Goal: Task Accomplishment & Management: Manage account settings

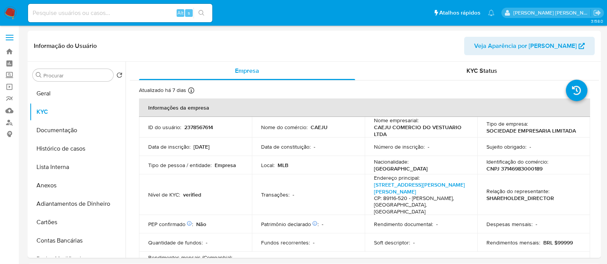
select select "10"
click at [82, 151] on button "Histórico de casos" at bounding box center [75, 149] width 90 height 18
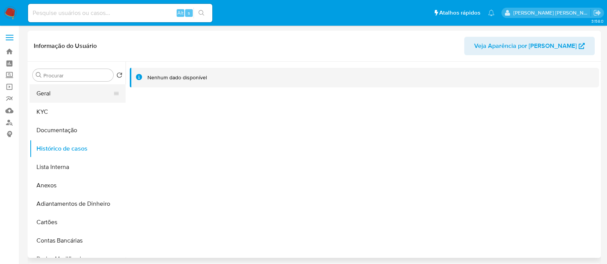
click at [68, 99] on button "Geral" at bounding box center [75, 93] width 90 height 18
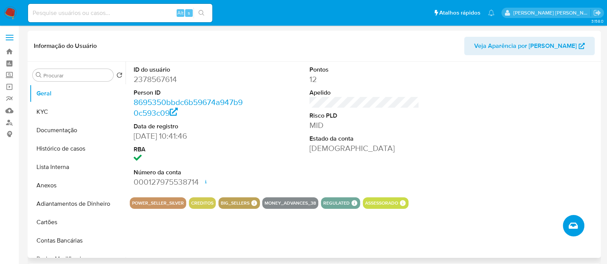
click at [574, 223] on icon "Criar caso manual" at bounding box center [572, 225] width 9 height 9
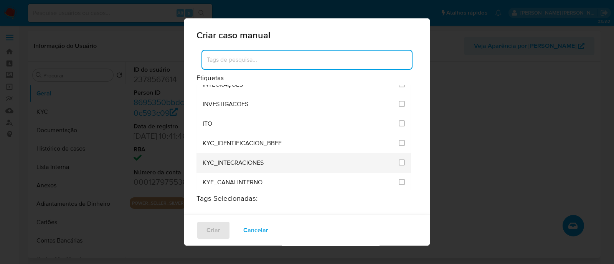
scroll to position [623, 0]
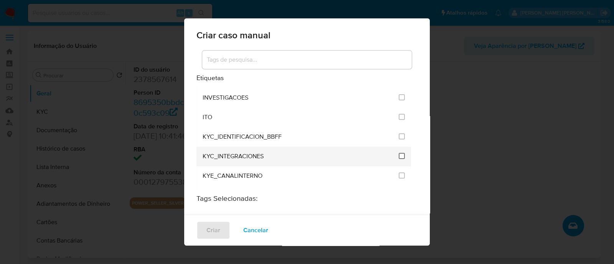
click at [399, 153] on input "2093" at bounding box center [402, 156] width 6 height 6
checkbox input "true"
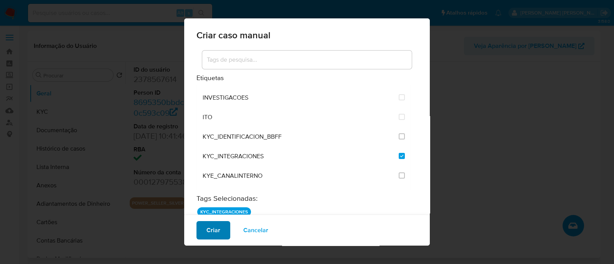
click at [223, 232] on button "Criar" at bounding box center [213, 230] width 34 height 18
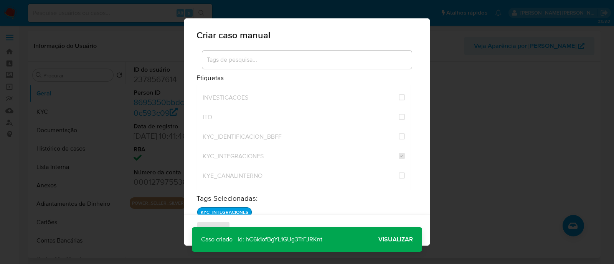
click at [386, 240] on span "Visualizar" at bounding box center [395, 240] width 35 height 0
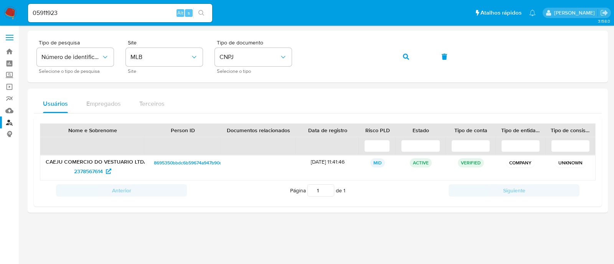
click at [465, 238] on div "3.158.0" at bounding box center [318, 145] width 580 height 229
click at [411, 56] on button "button" at bounding box center [406, 57] width 26 height 18
click at [105, 173] on span "2665240122" at bounding box center [92, 171] width 38 height 12
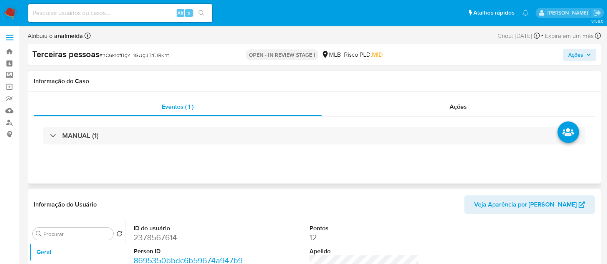
select select "10"
click at [365, 87] on div "Informação do Caso" at bounding box center [314, 81] width 573 height 20
click at [444, 104] on div "Ações" at bounding box center [458, 107] width 273 height 18
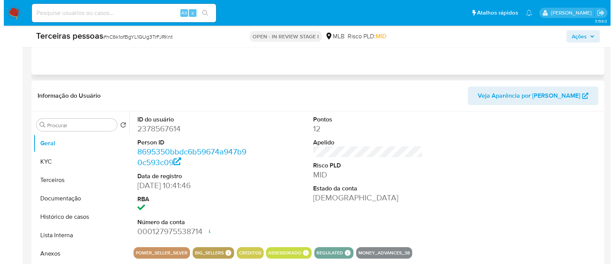
scroll to position [191, 0]
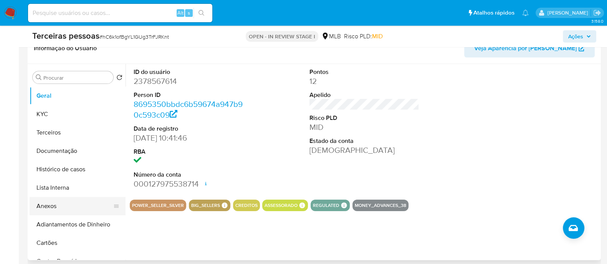
click at [52, 203] on button "Anexos" at bounding box center [75, 206] width 90 height 18
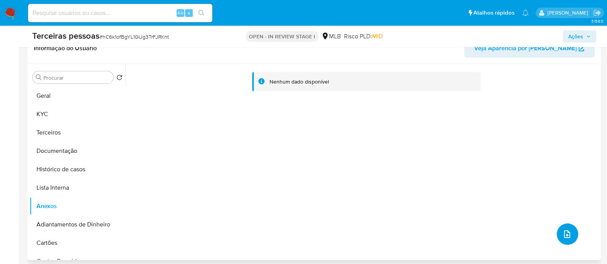
click at [564, 233] on icon "upload-file" at bounding box center [566, 234] width 9 height 9
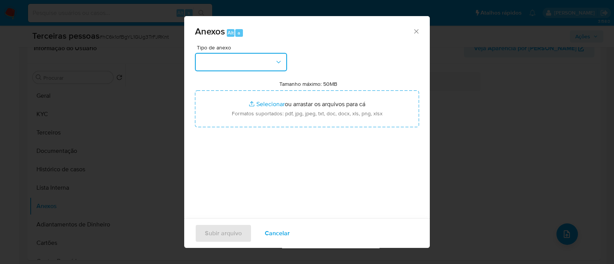
drag, startPoint x: 212, startPoint y: 60, endPoint x: 219, endPoint y: 62, distance: 7.5
click at [212, 61] on button "button" at bounding box center [241, 62] width 92 height 18
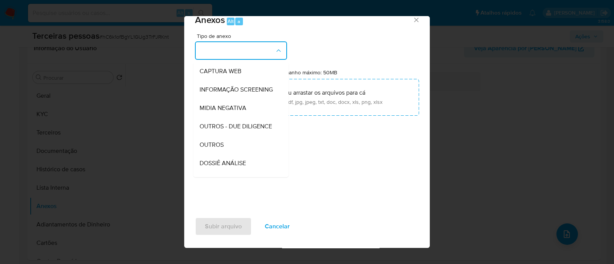
scroll to position [96, 0]
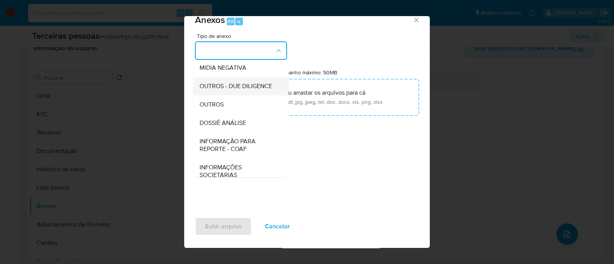
click at [224, 90] on span "OUTROS - DUE DILIGENCE" at bounding box center [236, 86] width 73 height 8
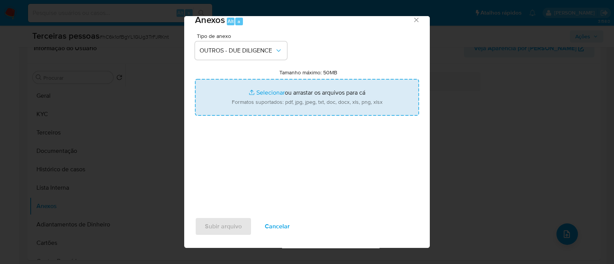
click at [320, 99] on input "Tamanho máximo: 50MB Selecionar arquivos" at bounding box center [307, 97] width 224 height 37
click at [267, 92] on input "Tamanho máximo: 50MB Selecionar arquivos" at bounding box center [307, 97] width 224 height 37
type input "C:\fakepath\Matriz de Risco - CAEJU COMERCIO DO VESTUARIO LTDA.pdf"
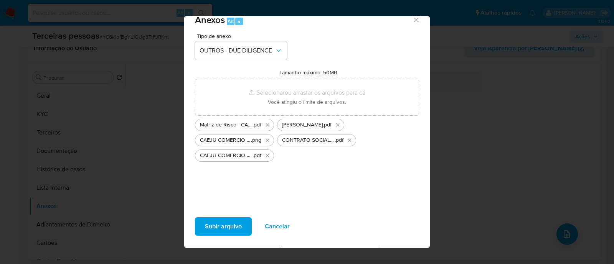
click at [232, 224] on span "Subir arquivo" at bounding box center [223, 226] width 37 height 17
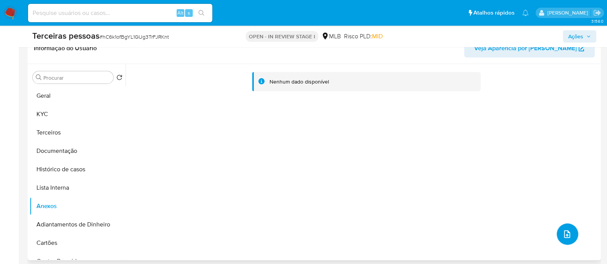
click at [564, 232] on icon "upload-file" at bounding box center [566, 234] width 9 height 9
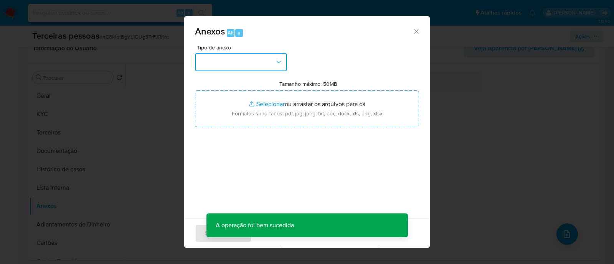
click at [237, 60] on button "button" at bounding box center [241, 62] width 92 height 18
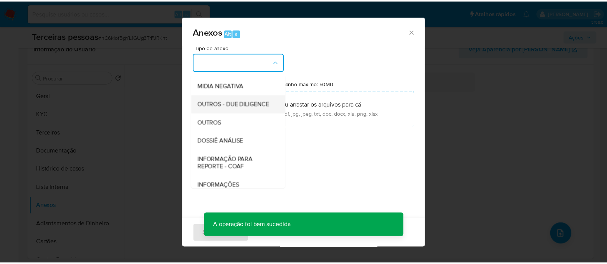
scroll to position [118, 0]
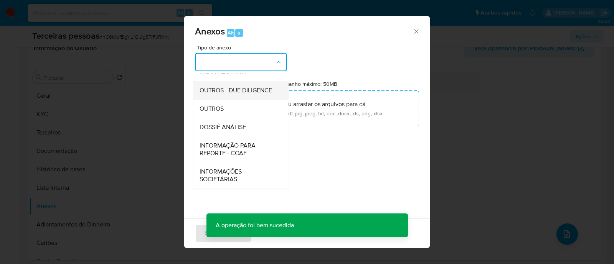
click at [232, 90] on span "OUTROS - DUE DILIGENCE" at bounding box center [236, 91] width 73 height 8
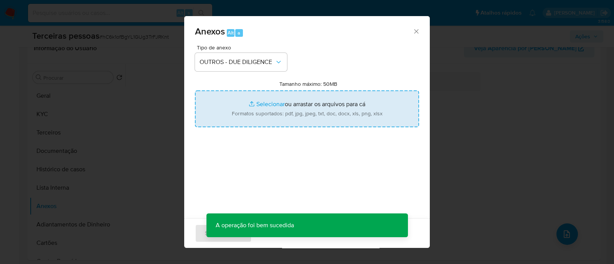
click at [297, 106] on input "Tamanho máximo: 50MB Selecionar arquivos" at bounding box center [307, 109] width 224 height 37
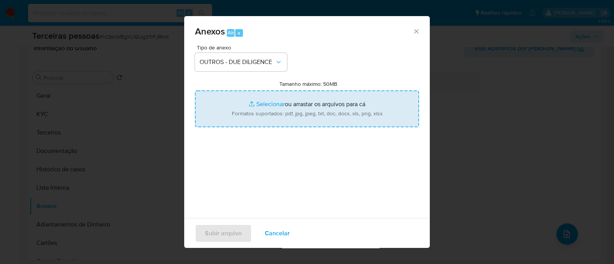
type input "C:\fakepath\CAEJU COMERCIO DO VESTUARIO LTDA cnpj.pdf"
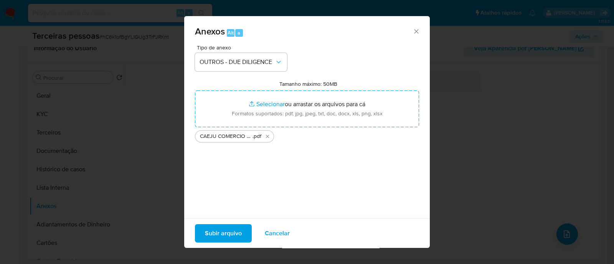
click at [221, 235] on span "Subir arquivo" at bounding box center [223, 233] width 37 height 17
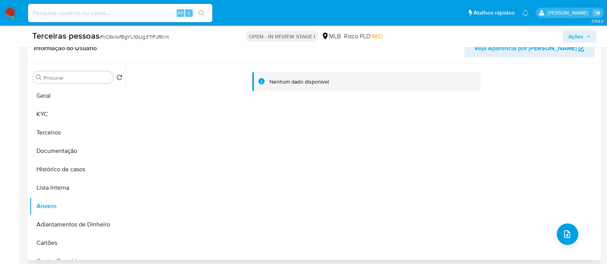
click at [211, 129] on div "Nenhum dado disponível" at bounding box center [361, 162] width 473 height 196
click at [74, 188] on button "Lista Interna" at bounding box center [75, 188] width 90 height 18
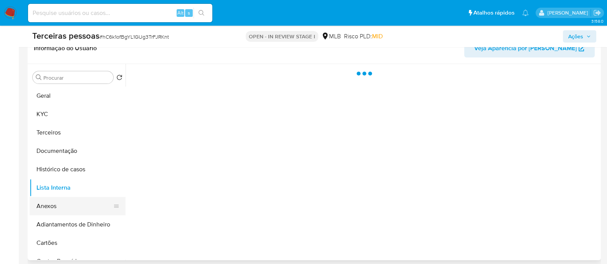
click at [79, 200] on button "Anexos" at bounding box center [75, 206] width 90 height 18
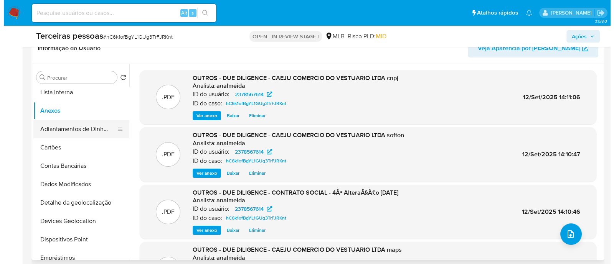
scroll to position [0, 0]
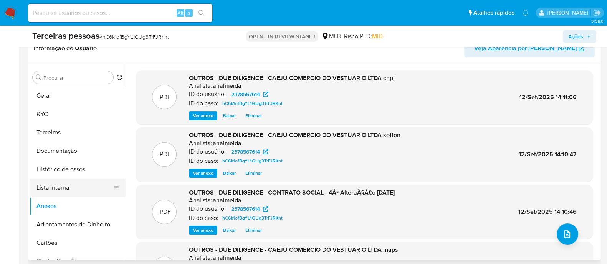
click at [74, 189] on button "Lista Interna" at bounding box center [75, 188] width 90 height 18
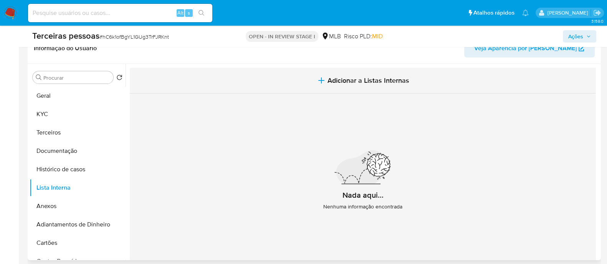
click at [391, 76] on span "Adicionar a Listas Internas" at bounding box center [368, 80] width 82 height 8
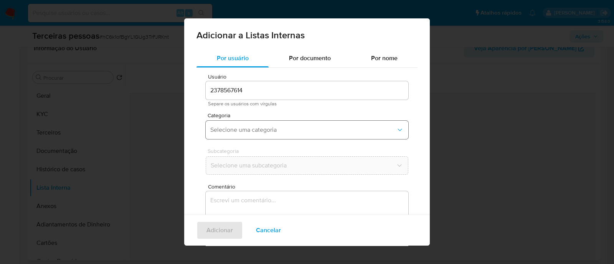
click at [309, 127] on span "Selecione uma categoria" at bounding box center [303, 130] width 186 height 8
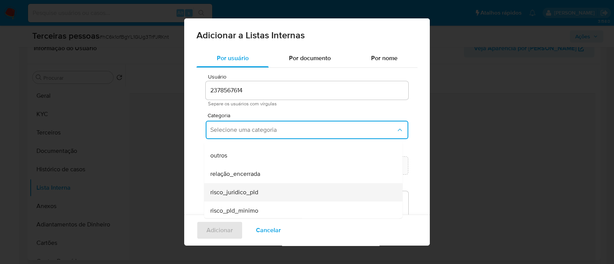
scroll to position [200, 0]
click at [294, 193] on div "risco_juridico_pld" at bounding box center [300, 190] width 181 height 18
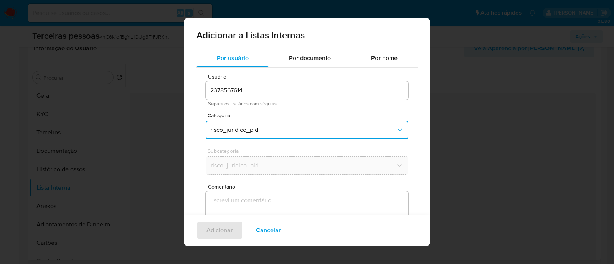
click at [265, 127] on span "risco_juridico_pld" at bounding box center [303, 130] width 186 height 8
drag, startPoint x: 280, startPoint y: 212, endPoint x: 280, endPoint y: 181, distance: 31.5
click at [280, 213] on div "risco_pld_minimo" at bounding box center [300, 209] width 181 height 18
click at [273, 157] on button "Selecione uma subcategoria" at bounding box center [307, 166] width 203 height 18
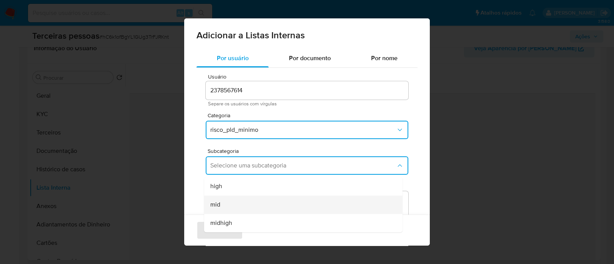
click at [245, 206] on div "mid" at bounding box center [300, 205] width 181 height 18
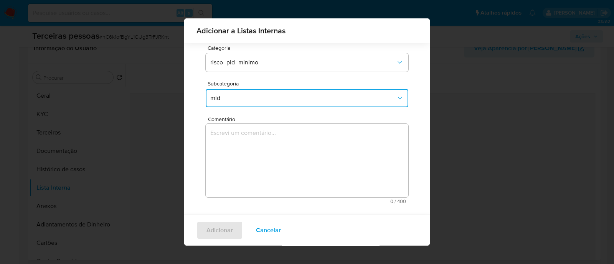
scroll to position [63, 0]
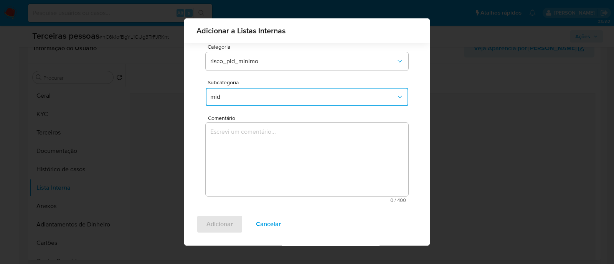
click at [351, 145] on textarea "Comentário" at bounding box center [307, 160] width 203 height 74
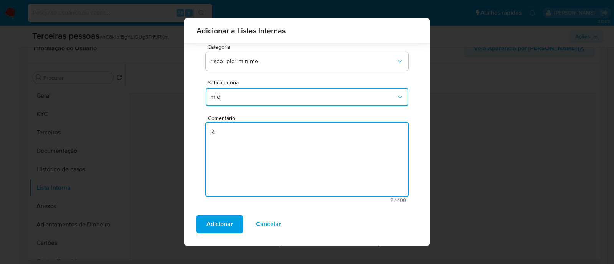
type textarea "R"
type textarea "Conforme Risco PLD"
click at [206, 221] on span "Adicionar" at bounding box center [219, 224] width 26 height 17
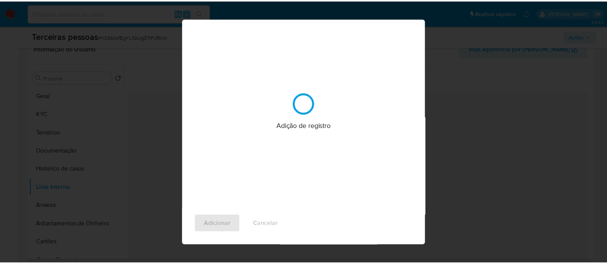
scroll to position [0, 0]
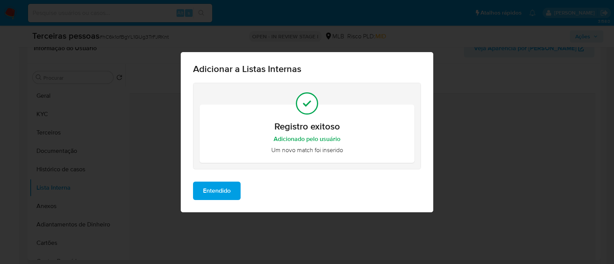
click at [222, 195] on span "Entendido" at bounding box center [217, 191] width 28 height 17
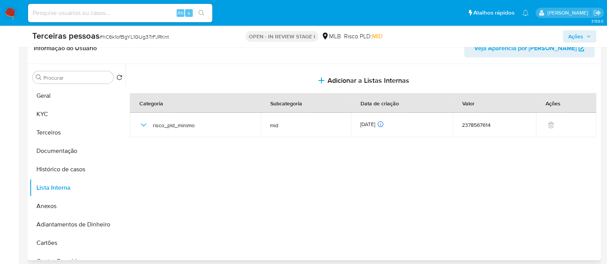
click at [574, 45] on div "Terceiras pessoas # hC6k1ofBgYL1GUg3TrFJRKnt OPEN - IN REVIEW STAGE I MLB Risco…" at bounding box center [314, 36] width 573 height 21
click at [578, 39] on span "Ações" at bounding box center [575, 36] width 15 height 12
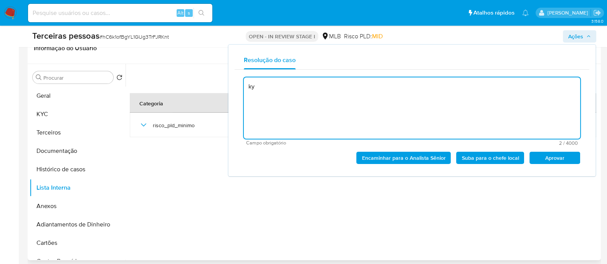
type textarea "k"
click at [566, 159] on span "Aprovar" at bounding box center [554, 158] width 40 height 11
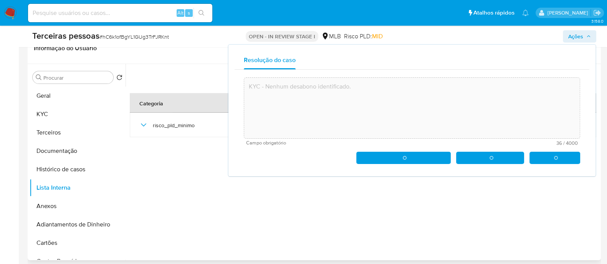
type textarea "KYC - Nenhum desabono identificado."
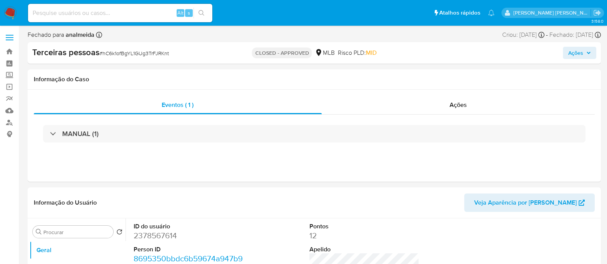
select select "10"
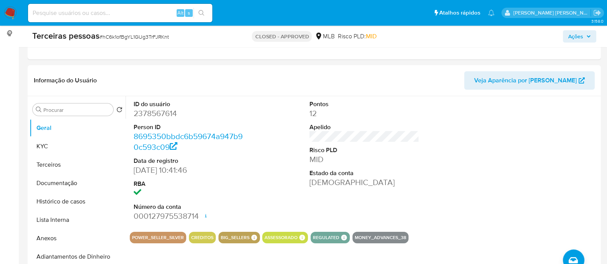
scroll to position [48, 0]
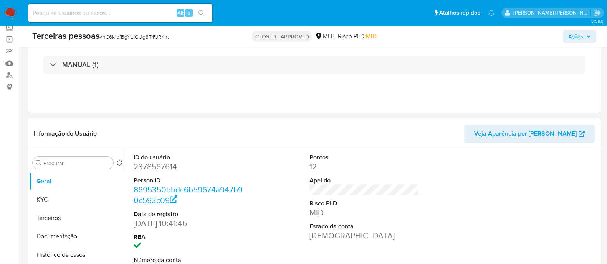
drag, startPoint x: 262, startPoint y: 176, endPoint x: 269, endPoint y: 163, distance: 14.4
click at [262, 176] on div "ID do usuário 2378567614 Person ID 8695350bbdc6b59674a947b90c593c09 Data de reg…" at bounding box center [364, 215] width 469 height 130
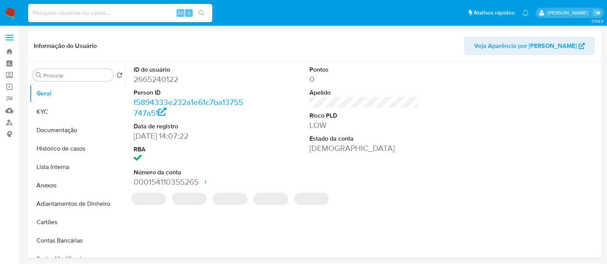
select select "10"
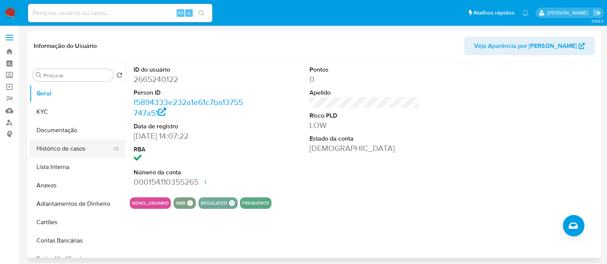
click at [66, 148] on button "Histórico de casos" at bounding box center [75, 149] width 90 height 18
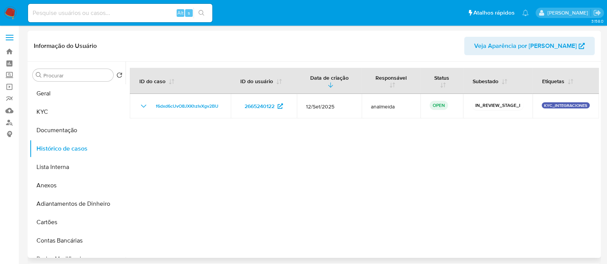
click at [196, 162] on div at bounding box center [361, 160] width 473 height 196
click at [59, 187] on button "Anexos" at bounding box center [75, 185] width 90 height 18
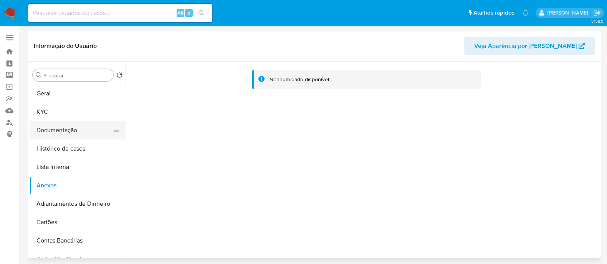
click at [54, 122] on button "Documentação" at bounding box center [75, 130] width 90 height 18
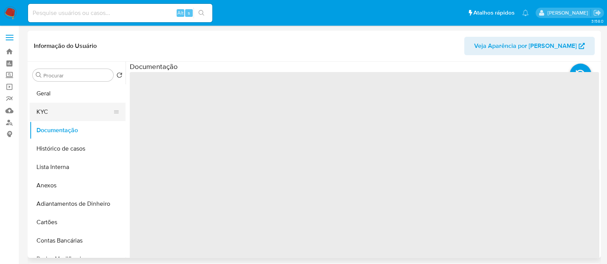
click at [55, 115] on button "KYC" at bounding box center [75, 112] width 90 height 18
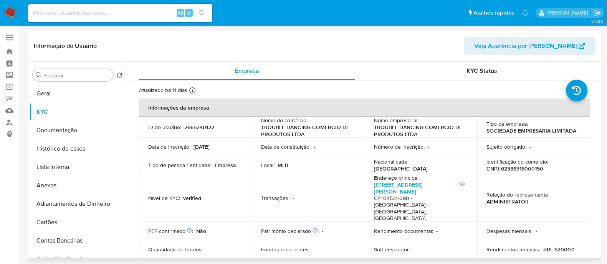
click at [507, 170] on p "CNPJ 62388316000150" at bounding box center [514, 168] width 57 height 7
copy p "62388316000150"
click at [67, 184] on button "Anexos" at bounding box center [75, 185] width 90 height 18
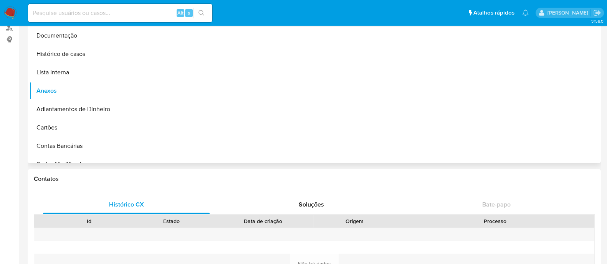
scroll to position [96, 0]
click at [61, 53] on button "Histórico de casos" at bounding box center [75, 53] width 90 height 18
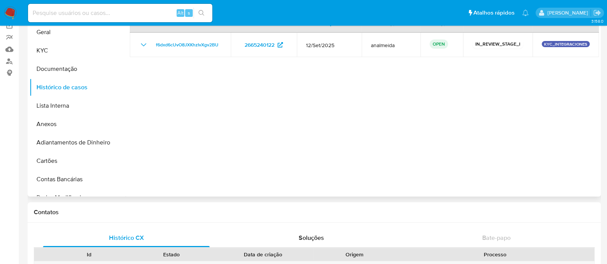
scroll to position [48, 0]
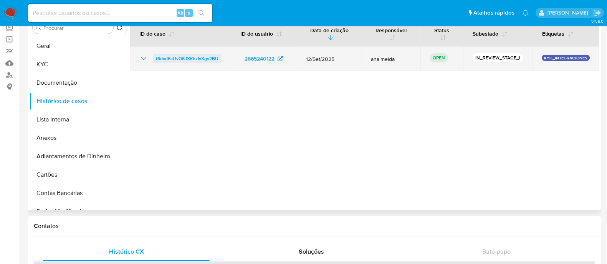
click at [173, 57] on span "f6dxd6cUvO8JXKhzIvXgv2BU" at bounding box center [187, 58] width 63 height 9
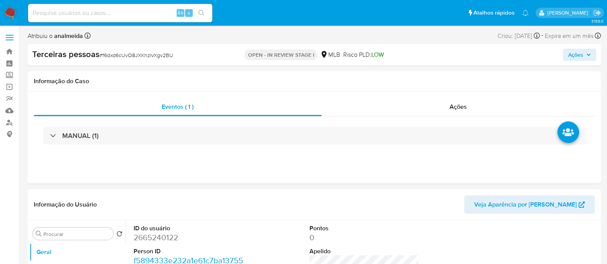
select select "10"
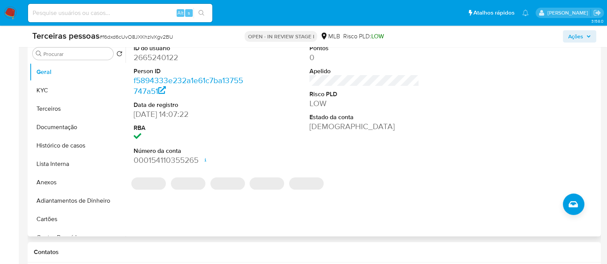
scroll to position [240, 0]
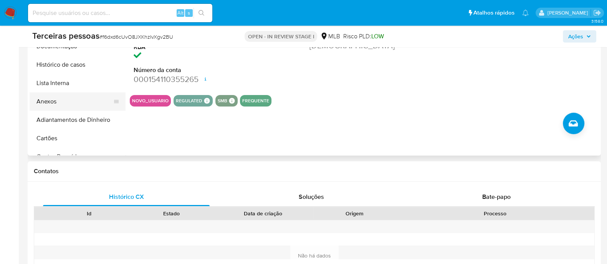
drag, startPoint x: 61, startPoint y: 96, endPoint x: 96, endPoint y: 106, distance: 37.2
click at [63, 96] on button "Anexos" at bounding box center [75, 101] width 90 height 18
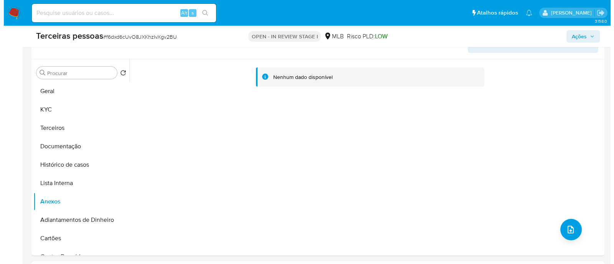
scroll to position [144, 0]
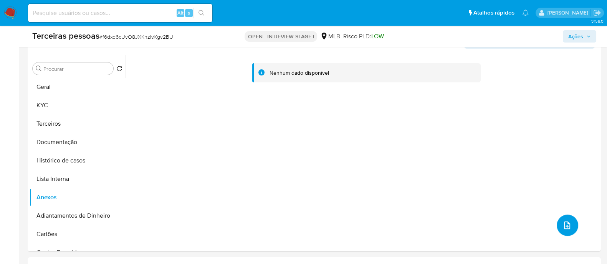
click at [563, 226] on icon "upload-file" at bounding box center [566, 225] width 9 height 9
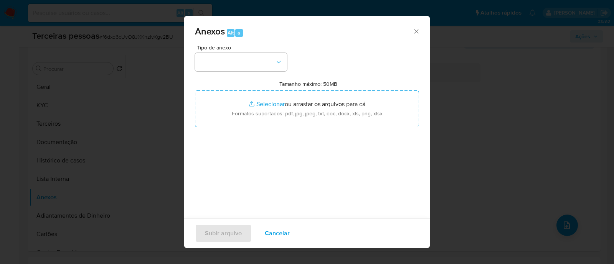
click at [224, 71] on div "Tipo de anexo Tamanho máximo: 50MB Selecionar arquivos Selecionar ou arrastar o…" at bounding box center [307, 135] width 224 height 181
click at [228, 64] on button "button" at bounding box center [241, 62] width 92 height 18
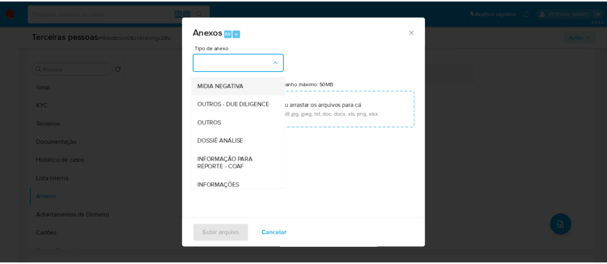
scroll to position [70, 0]
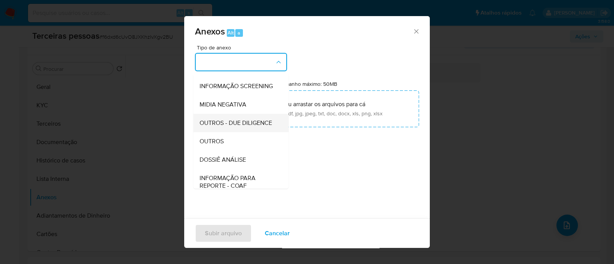
click at [249, 127] on span "OUTROS - DUE DILIGENCE" at bounding box center [236, 123] width 73 height 8
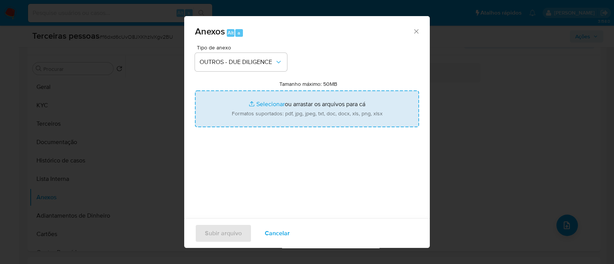
click at [309, 117] on input "Tamanho máximo: 50MB Selecionar arquivos" at bounding box center [307, 109] width 224 height 37
type input "C:\fakepath\RAFAEL BOVINO DZIK softon.pdf"
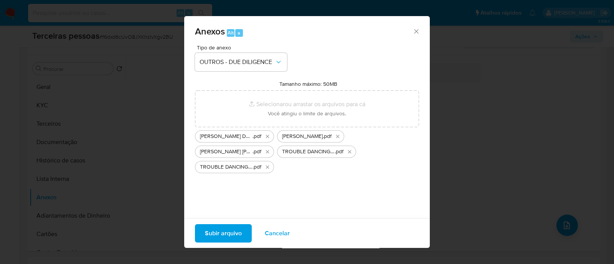
click at [241, 230] on span "Subir arquivo" at bounding box center [223, 233] width 37 height 17
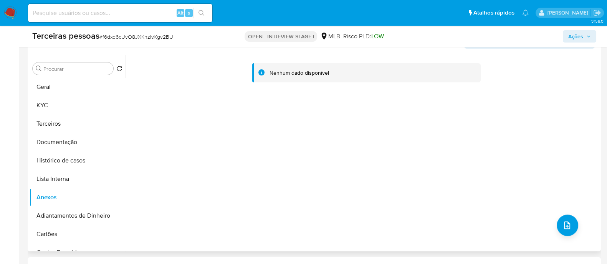
click at [290, 134] on div "Nenhum dado disponível" at bounding box center [361, 153] width 473 height 196
click at [77, 180] on button "Lista Interna" at bounding box center [75, 179] width 90 height 18
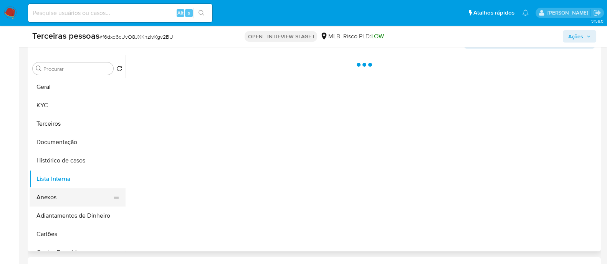
click at [77, 197] on button "Anexos" at bounding box center [75, 197] width 90 height 18
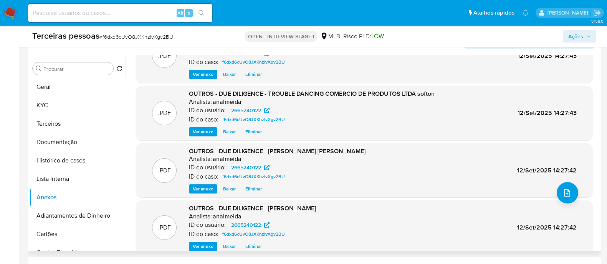
scroll to position [64, 0]
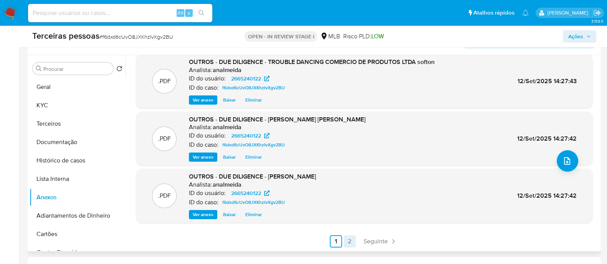
click at [352, 240] on link "2" at bounding box center [349, 242] width 12 height 12
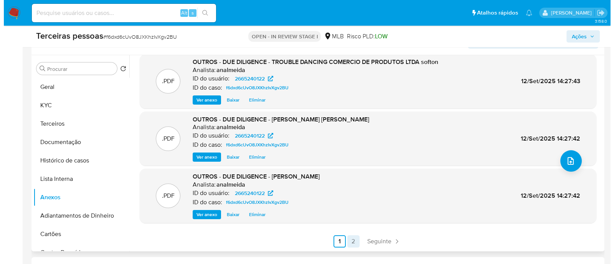
scroll to position [0, 0]
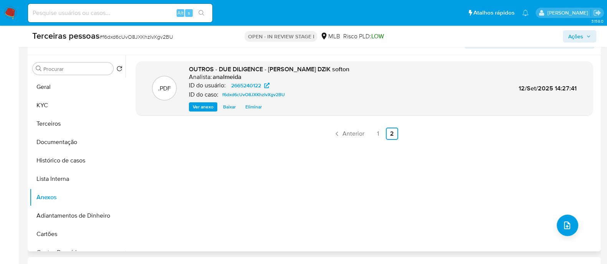
drag, startPoint x: 451, startPoint y: 249, endPoint x: 511, endPoint y: 246, distance: 59.9
click at [451, 249] on div ".PDF OUTROS - DUE DILIGENCE - RAFAEL BOVINO DZIK softon Analista: analmeida ID …" at bounding box center [361, 153] width 473 height 196
click at [568, 226] on icon "upload-file" at bounding box center [566, 225] width 9 height 9
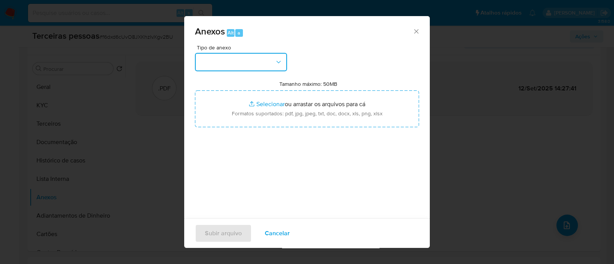
click at [232, 56] on button "button" at bounding box center [241, 62] width 92 height 18
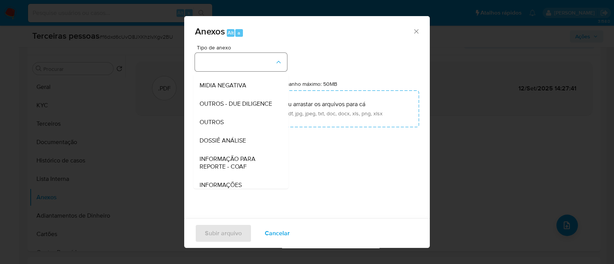
scroll to position [118, 0]
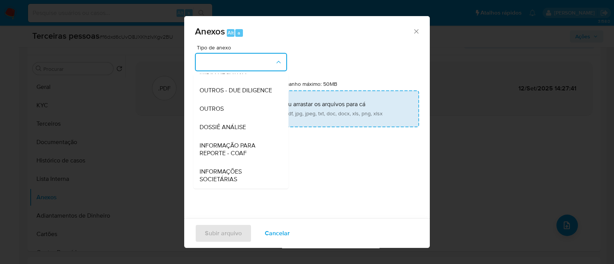
drag, startPoint x: 231, startPoint y: 91, endPoint x: 276, endPoint y: 109, distance: 48.1
click at [232, 92] on span "OUTROS - DUE DILIGENCE" at bounding box center [236, 91] width 73 height 8
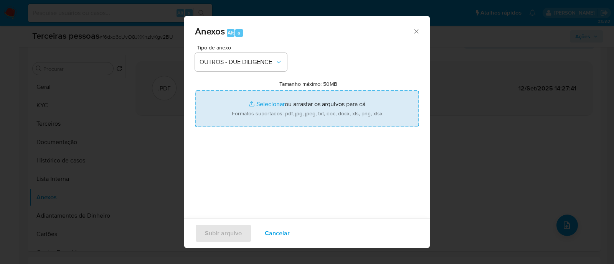
click at [295, 113] on input "Tamanho máximo: 50MB Selecionar arquivos" at bounding box center [307, 109] width 224 height 37
type input "C:\fakepath\Matriz de Risco - nova.xlsx - Matriz .pdf"
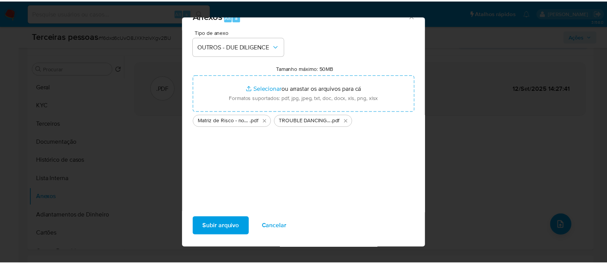
scroll to position [17, 0]
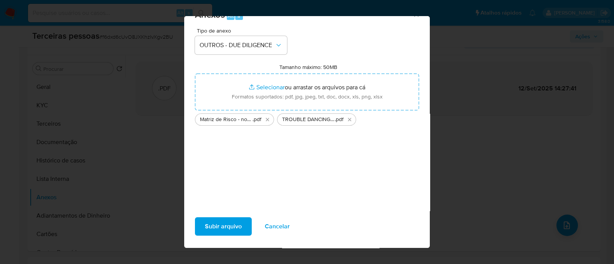
click at [245, 226] on button "Subir arquivo" at bounding box center [223, 227] width 57 height 18
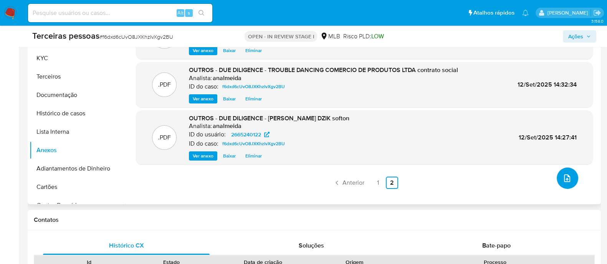
scroll to position [240, 0]
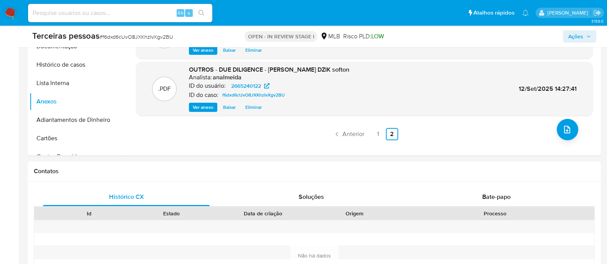
click at [571, 36] on span "Ações" at bounding box center [575, 36] width 15 height 12
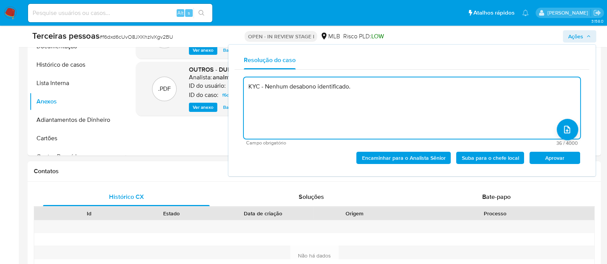
click at [554, 162] on span "Aprovar" at bounding box center [554, 158] width 40 height 11
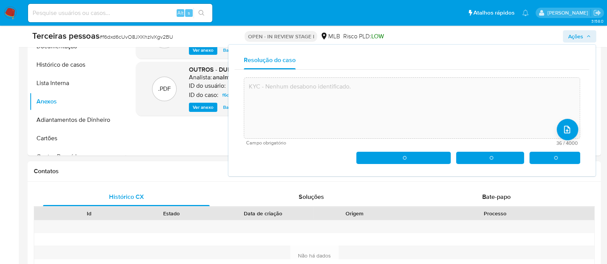
type textarea "KYC - Nenhum desabono identificado."
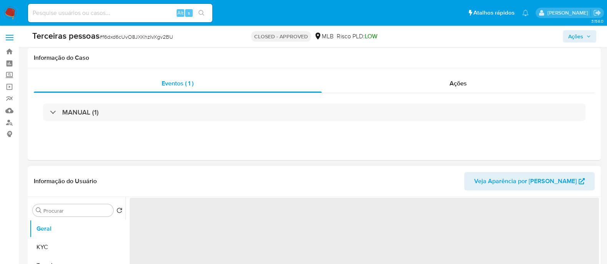
scroll to position [144, 0]
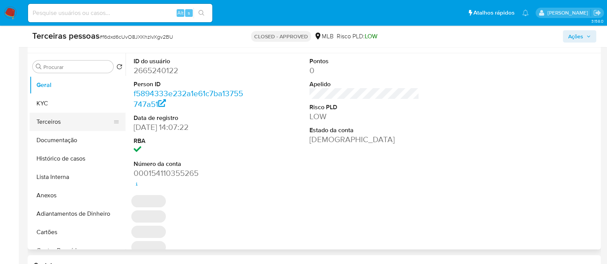
select select "10"
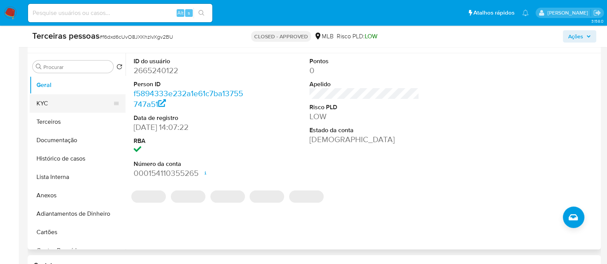
click at [55, 106] on button "KYC" at bounding box center [75, 103] width 90 height 18
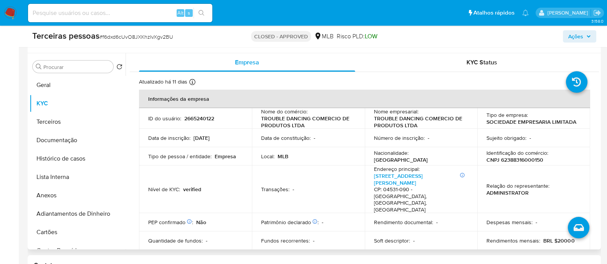
click at [515, 161] on p "CNPJ 62388316000150" at bounding box center [514, 160] width 57 height 7
copy p "62388316000150"
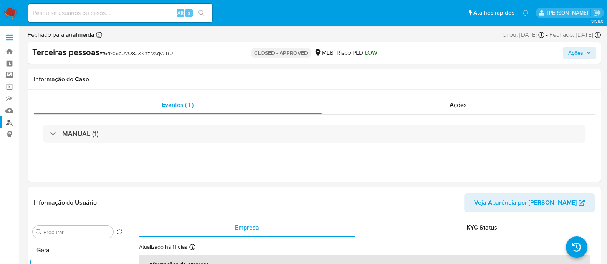
click at [13, 120] on link "Localizador de pessoas" at bounding box center [45, 123] width 91 height 12
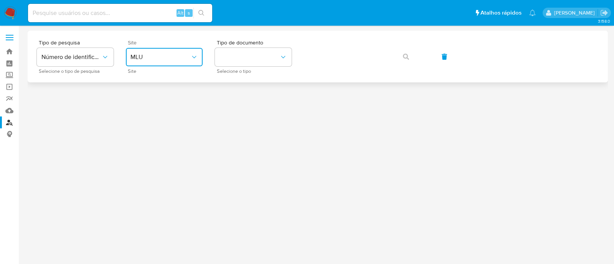
click at [153, 57] on span "MLU" at bounding box center [160, 57] width 60 height 8
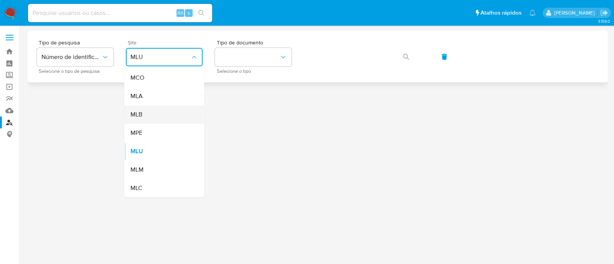
click at [159, 111] on div "MLB" at bounding box center [161, 115] width 63 height 18
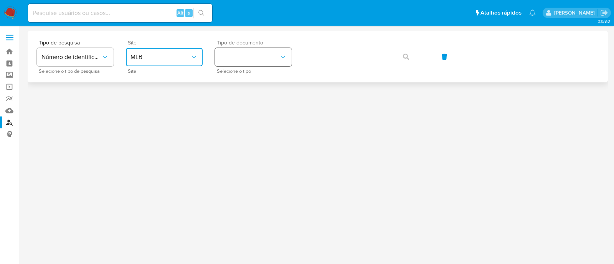
click at [249, 58] on button "identificationType" at bounding box center [253, 57] width 77 height 18
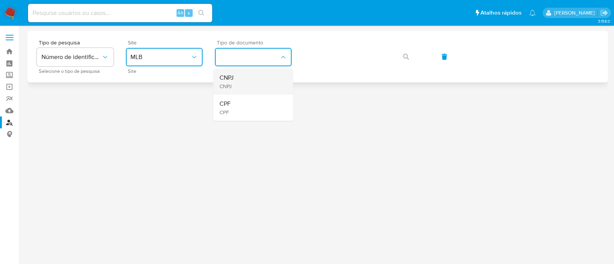
click at [253, 91] on div "CNPJ CNPJ" at bounding box center [250, 82] width 63 height 26
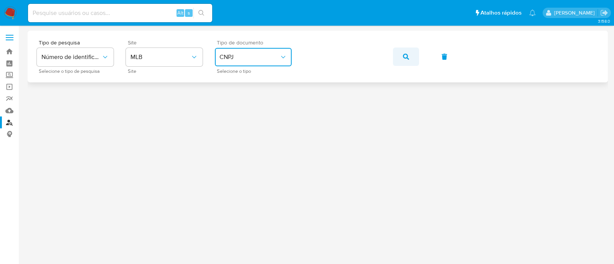
click at [397, 66] on div "Tipo de pesquisa Número de identificação Selecione o tipo de pesquisa Site MLB …" at bounding box center [318, 56] width 562 height 33
click at [403, 60] on span "button" at bounding box center [406, 56] width 6 height 17
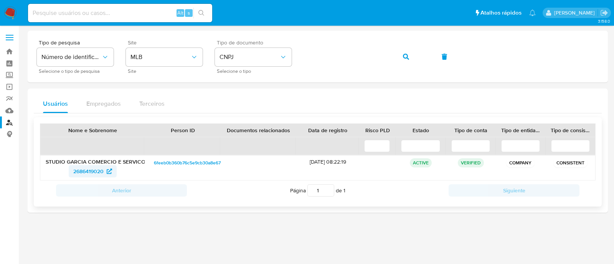
click at [81, 168] on span "2686419020" at bounding box center [88, 171] width 30 height 12
drag, startPoint x: 131, startPoint y: 34, endPoint x: 140, endPoint y: 27, distance: 11.2
click at [131, 34] on div "Tipo de pesquisa Número de identificação Selecione o tipo de pesquisa Site MLB …" at bounding box center [318, 57] width 580 height 52
click at [407, 56] on icon "button" at bounding box center [406, 57] width 6 height 6
click at [90, 170] on span "775406629" at bounding box center [88, 171] width 27 height 12
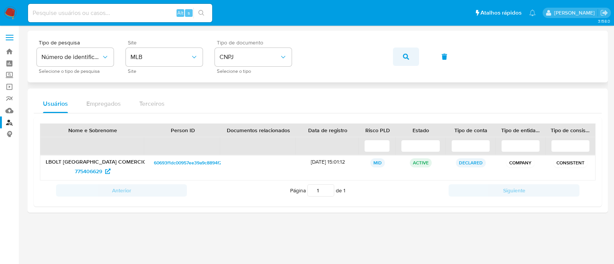
click at [411, 54] on button "button" at bounding box center [406, 57] width 26 height 18
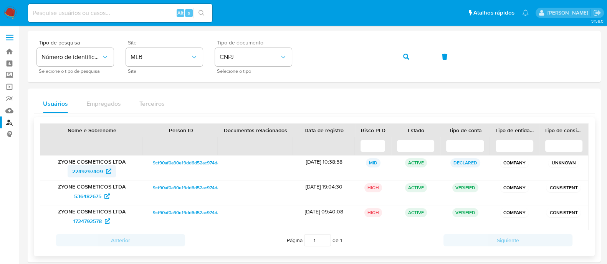
click at [97, 170] on span "2249297409" at bounding box center [87, 171] width 31 height 12
click at [412, 54] on button "button" at bounding box center [406, 57] width 26 height 18
click at [381, 33] on div "Tipo de pesquisa Número de identificação Selecione o tipo de pesquisa Site MLB …" at bounding box center [314, 57] width 573 height 52
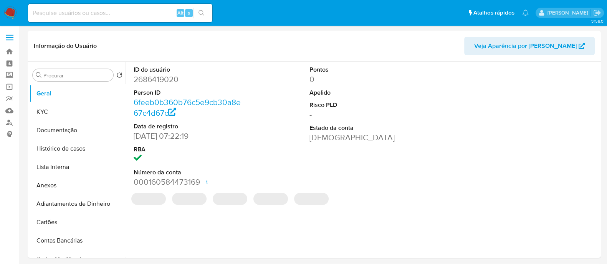
select select "10"
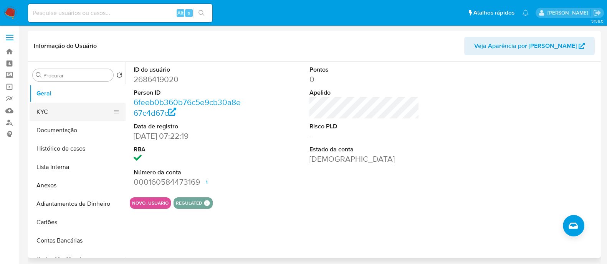
click at [81, 109] on button "KYC" at bounding box center [75, 112] width 90 height 18
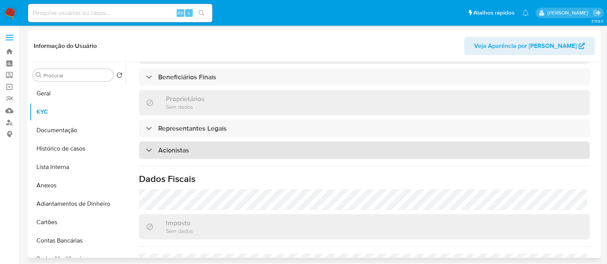
scroll to position [389, 0]
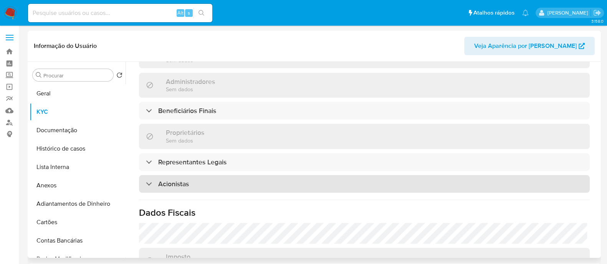
click at [208, 175] on div "Acionistas" at bounding box center [364, 184] width 450 height 18
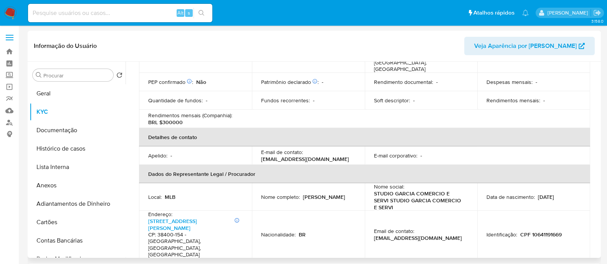
scroll to position [0, 0]
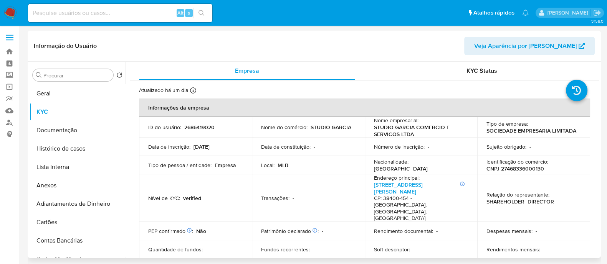
click at [401, 129] on p "STUDIO GARCIA COMERCIO E SERVICOS LTDA" at bounding box center [419, 131] width 91 height 14
click at [394, 128] on p "STUDIO GARCIA COMERCIO E SERVICOS LTDA" at bounding box center [419, 131] width 91 height 14
drag, startPoint x: 419, startPoint y: 132, endPoint x: 372, endPoint y: 130, distance: 46.8
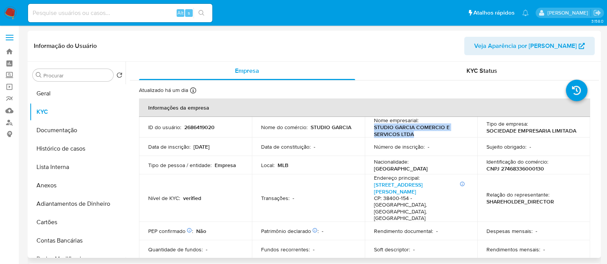
click at [374, 130] on p "STUDIO GARCIA COMERCIO E SERVICOS LTDA" at bounding box center [419, 131] width 91 height 14
copy p "STUDIO GARCIA COMERCIO E SERVICOS LTDA"
click at [55, 152] on button "Histórico de casos" at bounding box center [75, 149] width 90 height 18
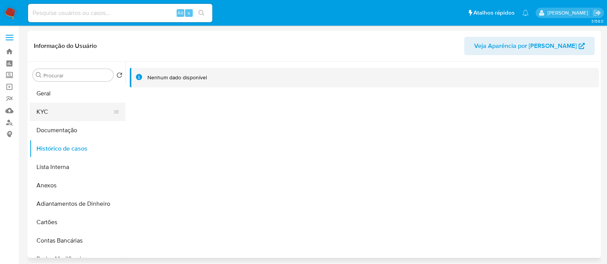
click at [61, 108] on button "KYC" at bounding box center [75, 112] width 90 height 18
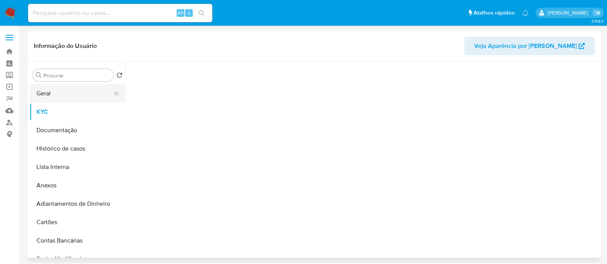
click at [68, 98] on button "Geral" at bounding box center [75, 93] width 90 height 18
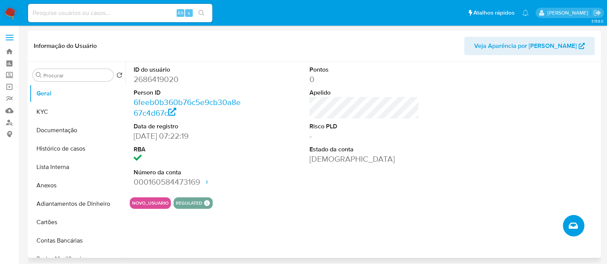
click at [570, 227] on icon "Criar caso manual" at bounding box center [572, 226] width 9 height 6
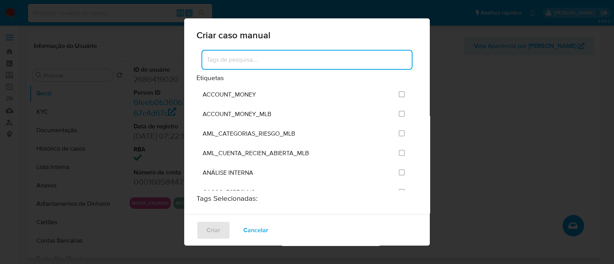
click at [237, 64] on input at bounding box center [306, 60] width 209 height 10
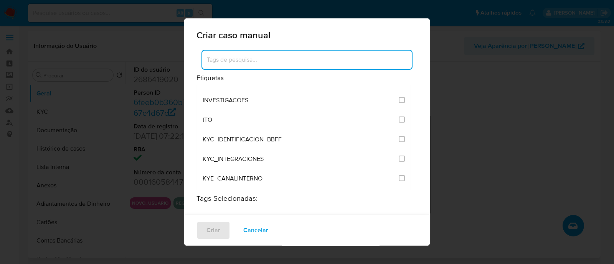
scroll to position [623, 0]
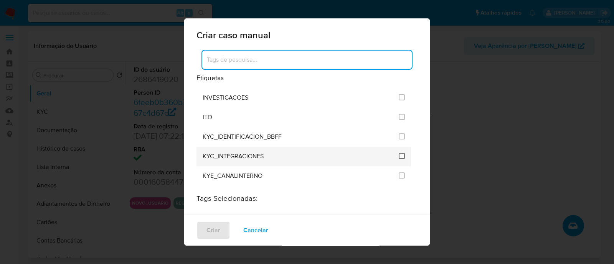
click at [399, 153] on input "2093" at bounding box center [402, 156] width 6 height 6
checkbox input "true"
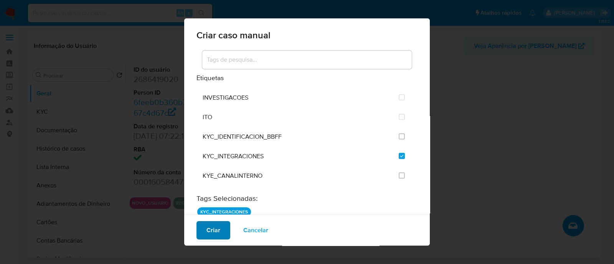
click at [216, 228] on span "Criar" at bounding box center [213, 230] width 14 height 17
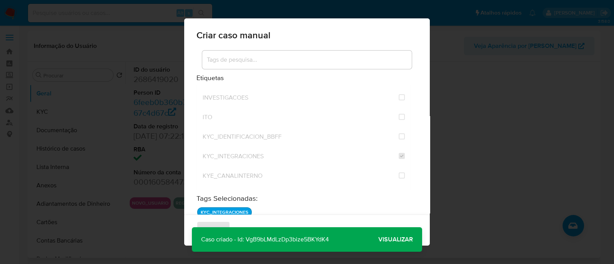
click at [392, 240] on span "Visualizar" at bounding box center [395, 240] width 35 height 0
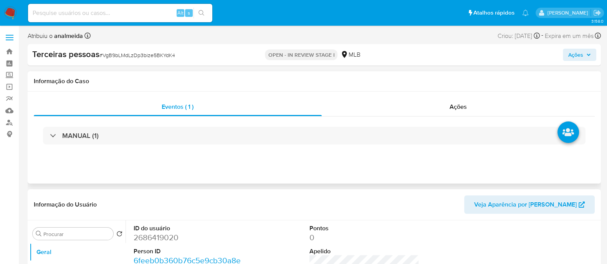
select select "10"
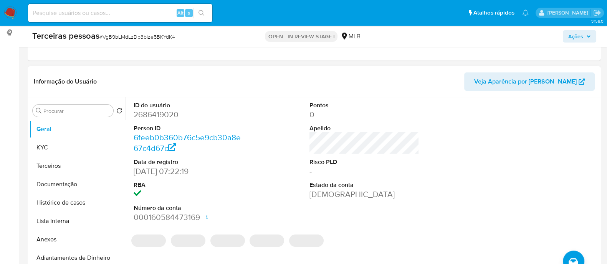
scroll to position [144, 0]
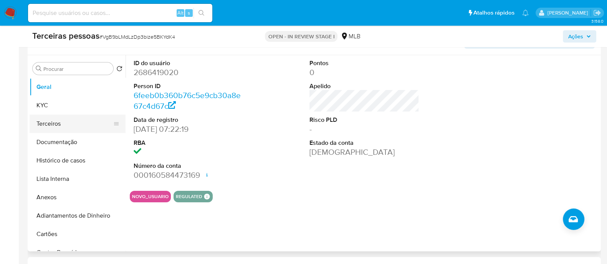
click at [82, 119] on button "Terceiros" at bounding box center [75, 124] width 90 height 18
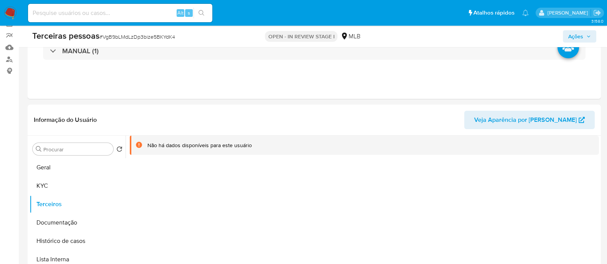
scroll to position [48, 0]
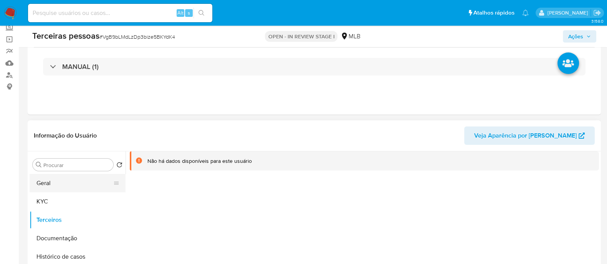
click at [92, 175] on button "Geral" at bounding box center [75, 183] width 90 height 18
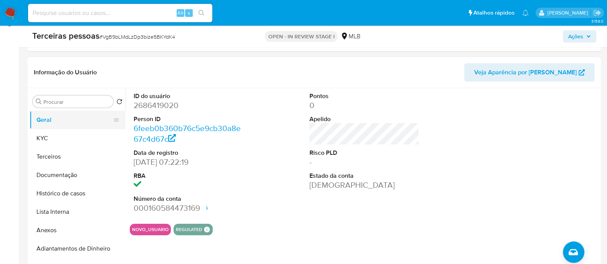
scroll to position [96, 0]
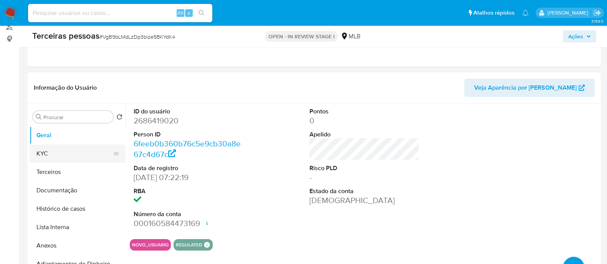
click at [61, 156] on button "KYC" at bounding box center [75, 154] width 90 height 18
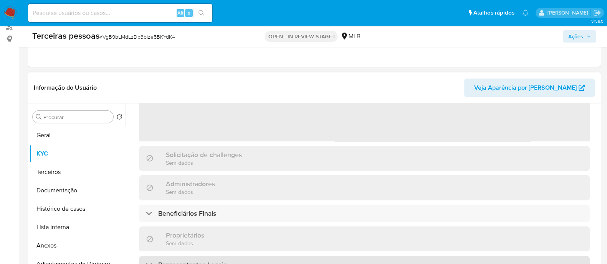
scroll to position [396, 0]
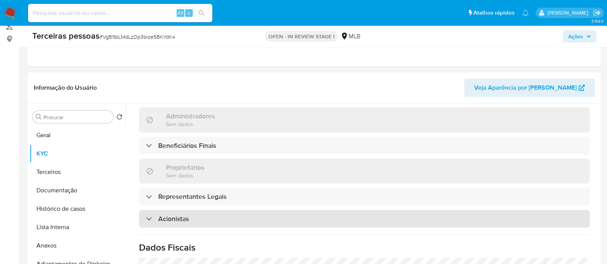
drag, startPoint x: 213, startPoint y: 186, endPoint x: 213, endPoint y: 176, distance: 10.4
click at [213, 210] on div "Acionistas" at bounding box center [364, 219] width 450 height 18
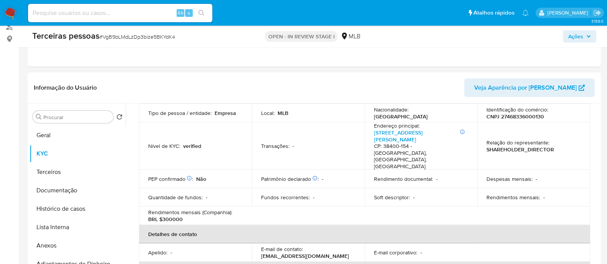
scroll to position [60, 0]
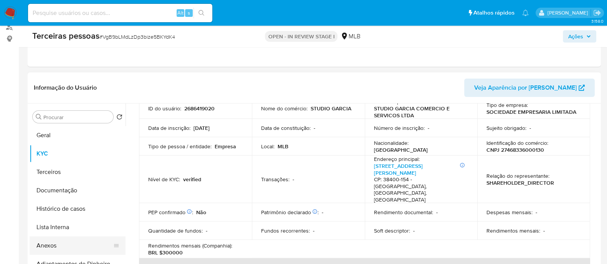
click at [58, 241] on button "Anexos" at bounding box center [75, 246] width 90 height 18
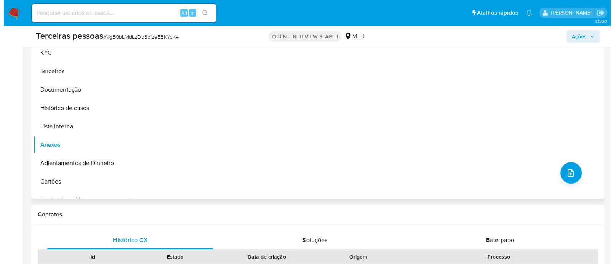
scroll to position [240, 0]
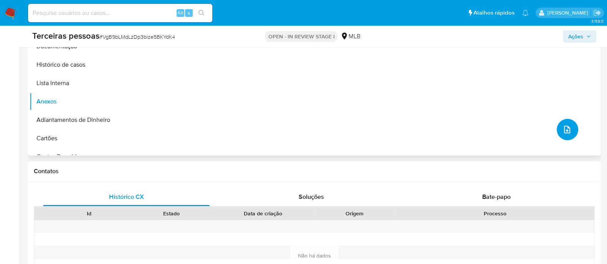
click at [556, 133] on button "upload-file" at bounding box center [566, 129] width 21 height 21
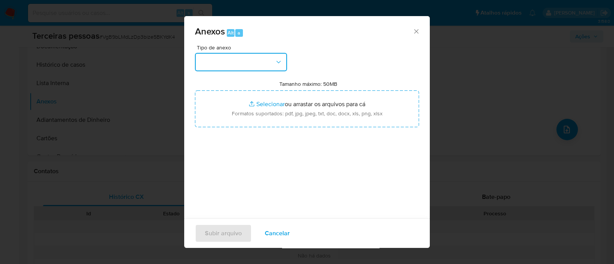
click at [280, 58] on icon "button" at bounding box center [279, 62] width 8 height 8
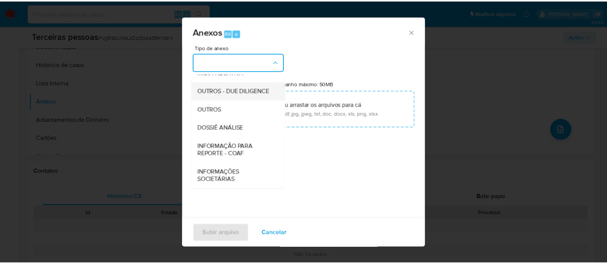
scroll to position [118, 0]
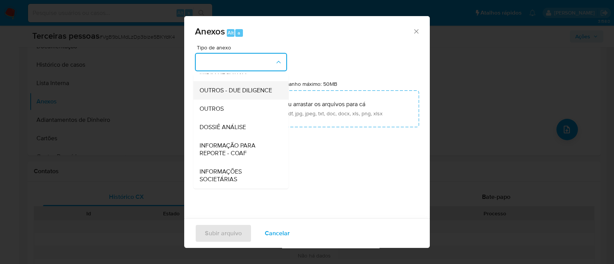
click at [267, 95] on div "OUTROS - DUE DILIGENCE" at bounding box center [239, 90] width 78 height 18
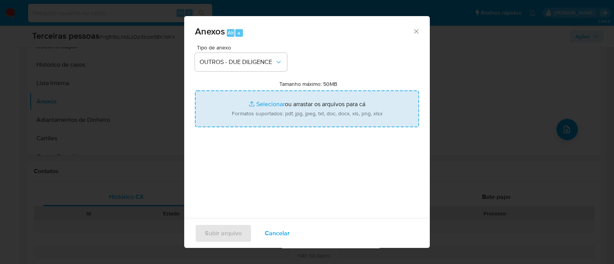
click at [383, 102] on input "Tamanho máximo: 50MB Selecionar arquivos" at bounding box center [307, 109] width 224 height 37
type input "C:\fakepath\Matriz de Risco - STUDIO GARCIA COMERCIO E SERVICOS LTDA.pdf"
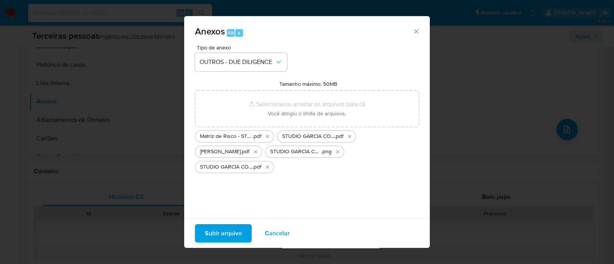
click at [224, 234] on span "Subir arquivo" at bounding box center [223, 233] width 37 height 17
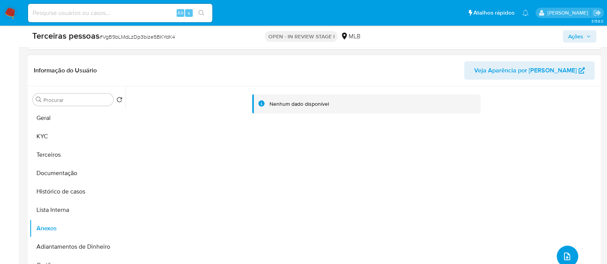
scroll to position [96, 0]
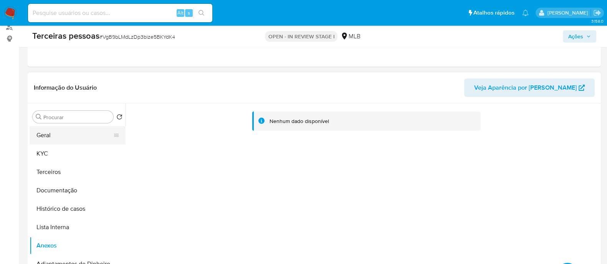
click at [49, 131] on button "Geral" at bounding box center [75, 135] width 90 height 18
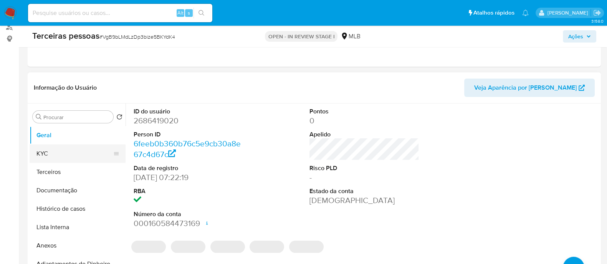
click at [44, 147] on button "KYC" at bounding box center [75, 154] width 90 height 18
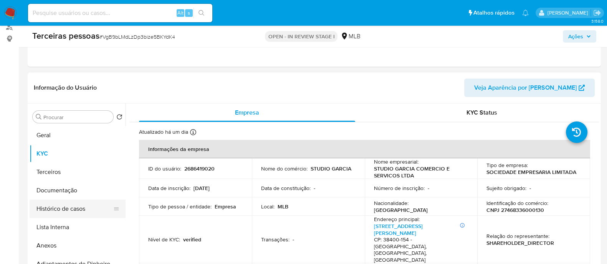
click at [54, 210] on button "Histórico de casos" at bounding box center [75, 209] width 90 height 18
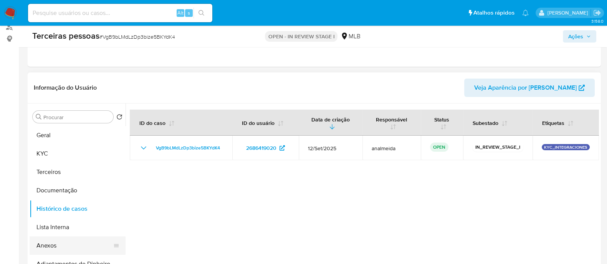
click at [64, 241] on button "Anexos" at bounding box center [75, 246] width 90 height 18
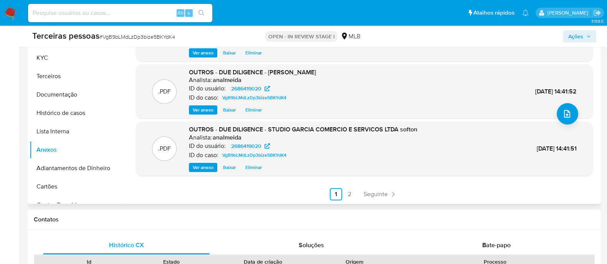
scroll to position [64, 0]
click at [348, 192] on link "2" at bounding box center [349, 194] width 12 height 12
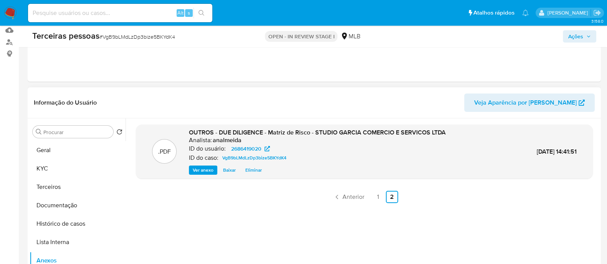
scroll to position [96, 0]
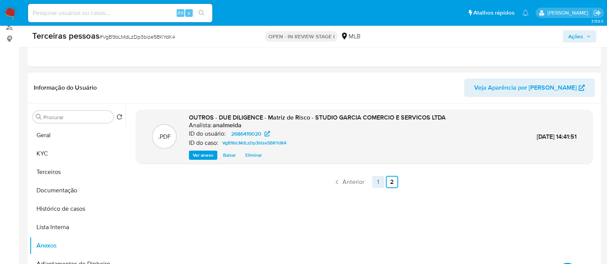
click at [373, 181] on link "1" at bounding box center [378, 182] width 12 height 12
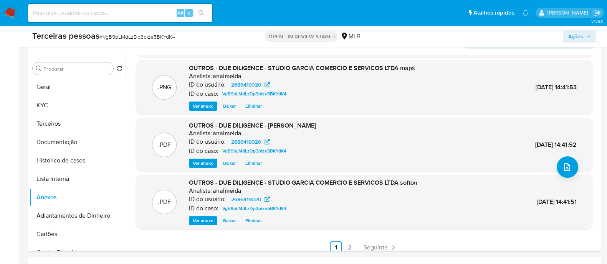
scroll to position [64, 0]
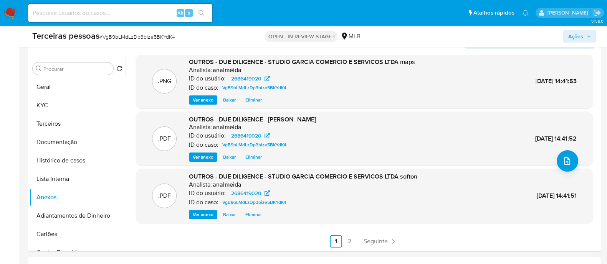
click at [583, 45] on div "Terceiras pessoas # VgB9bLMdLzDp3bize5BKYdK4 OPEN - IN REVIEW STAGE I MLB Ações" at bounding box center [314, 36] width 573 height 21
click at [579, 37] on span "Ações" at bounding box center [575, 36] width 15 height 12
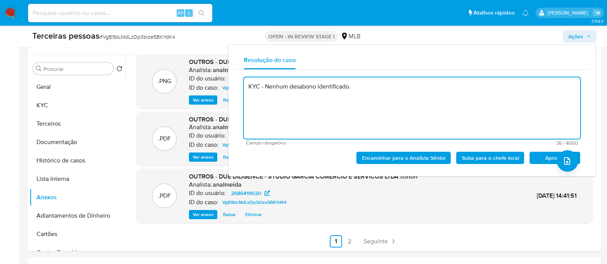
click at [538, 160] on span "Aprovar" at bounding box center [554, 158] width 40 height 11
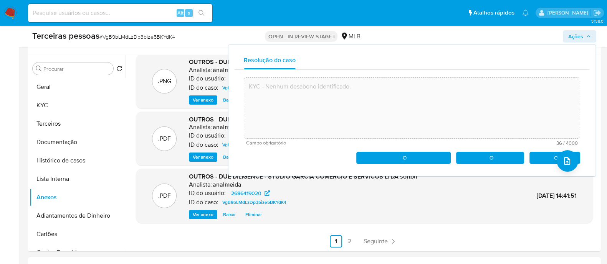
type textarea "KYC - Nenhum desabono identificado."
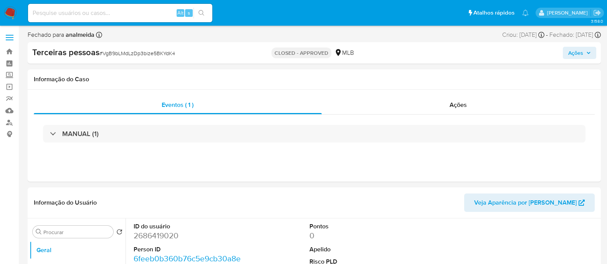
select select "10"
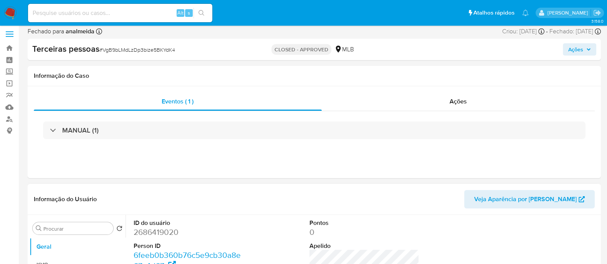
scroll to position [96, 0]
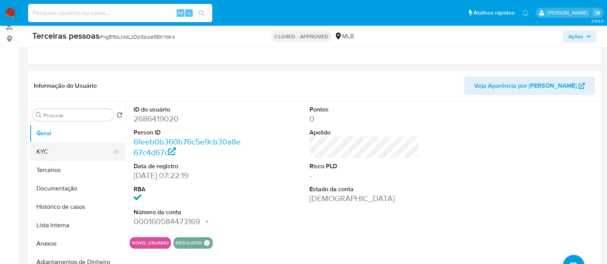
click at [48, 150] on button "KYC" at bounding box center [75, 152] width 90 height 18
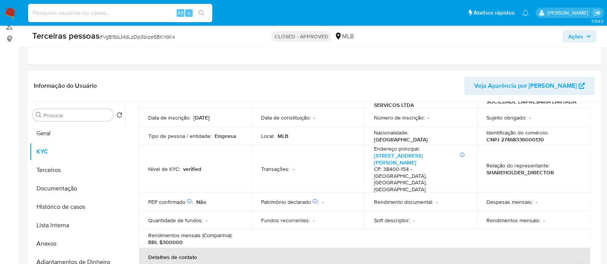
scroll to position [48, 0]
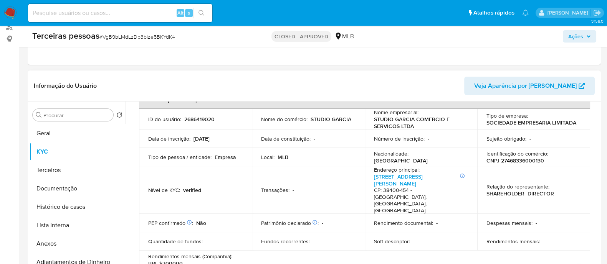
click at [526, 161] on p "CNPJ 27468336000130" at bounding box center [515, 160] width 58 height 7
copy p "27468336000130"
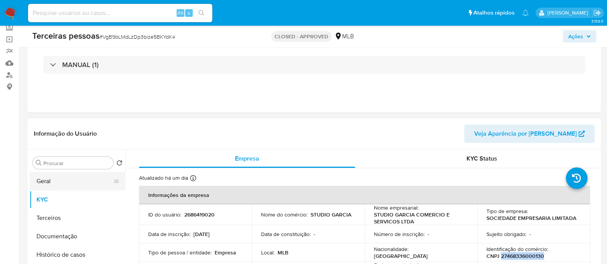
click at [80, 176] on button "Geral" at bounding box center [75, 181] width 90 height 18
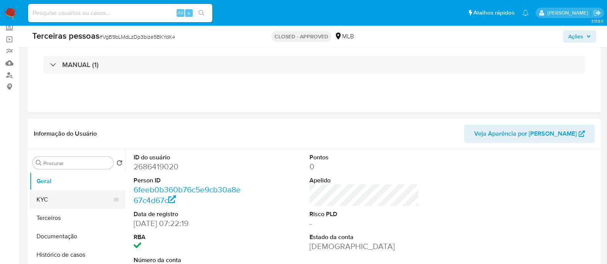
click at [79, 197] on button "KYC" at bounding box center [75, 200] width 90 height 18
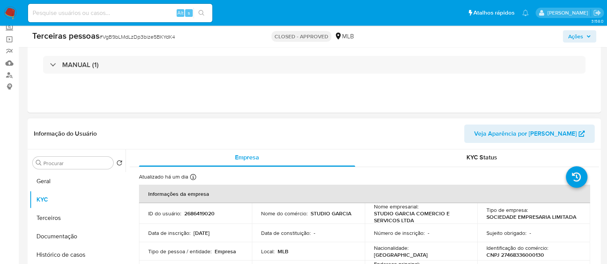
scroll to position [0, 0]
click at [520, 256] on p "CNPJ 27468336000130" at bounding box center [515, 256] width 58 height 7
copy p "27468336000130"
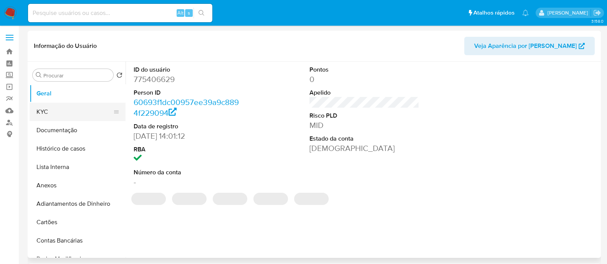
select select "10"
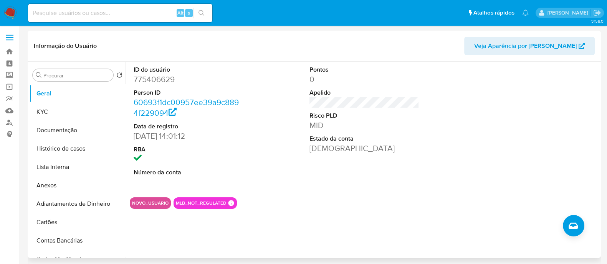
click at [274, 135] on div "ID do usuário 775406629 Person ID 60693f1dc00957ee39a9c8894f229094 Data de regi…" at bounding box center [364, 127] width 469 height 130
click at [79, 121] on button "Documentação" at bounding box center [75, 130] width 90 height 18
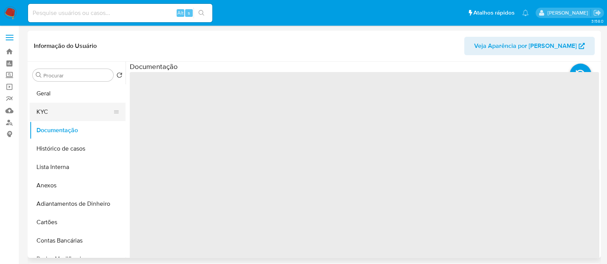
click at [75, 110] on button "KYC" at bounding box center [75, 112] width 90 height 18
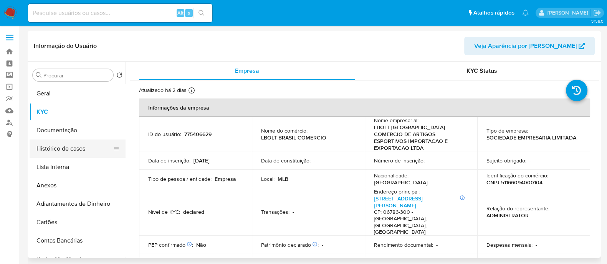
click at [70, 149] on button "Histórico de casos" at bounding box center [75, 149] width 90 height 18
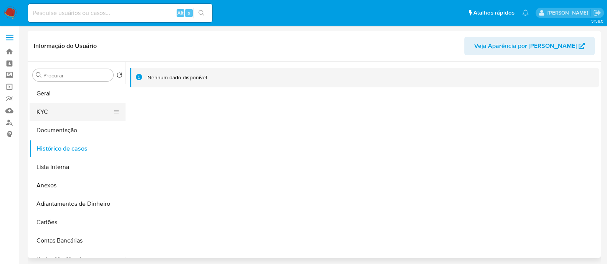
click at [46, 105] on button "KYC" at bounding box center [75, 112] width 90 height 18
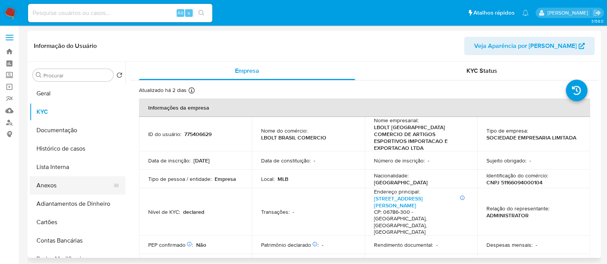
click at [60, 190] on button "Anexos" at bounding box center [75, 185] width 90 height 18
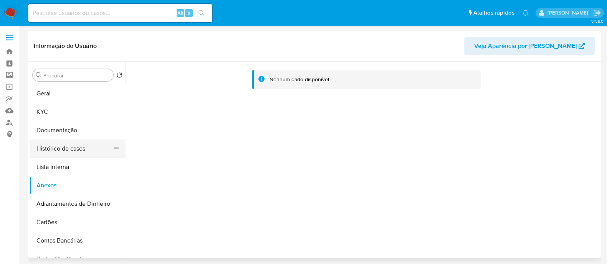
click at [69, 143] on button "Histórico de casos" at bounding box center [75, 149] width 90 height 18
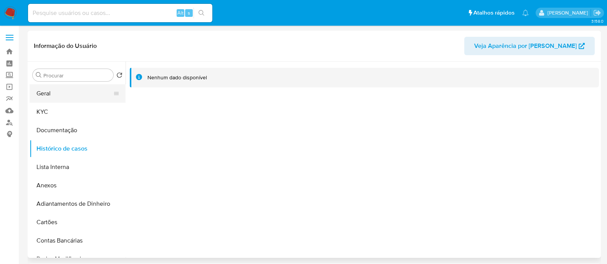
click at [59, 94] on button "Geral" at bounding box center [75, 93] width 90 height 18
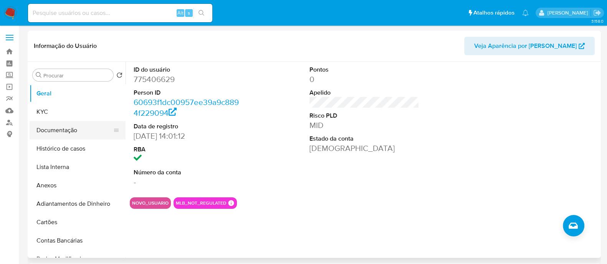
click at [54, 129] on button "Documentação" at bounding box center [75, 130] width 90 height 18
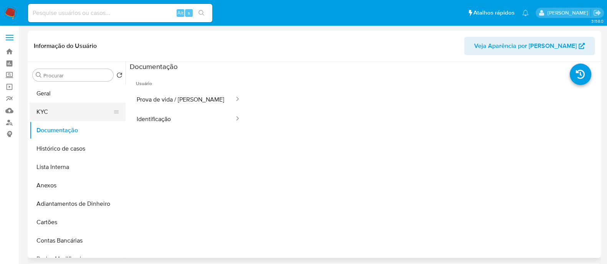
click at [91, 113] on button "KYC" at bounding box center [75, 112] width 90 height 18
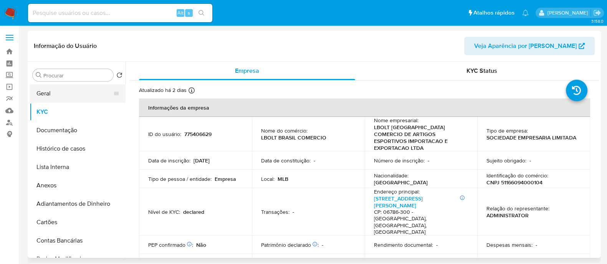
click at [71, 93] on button "Geral" at bounding box center [75, 93] width 90 height 18
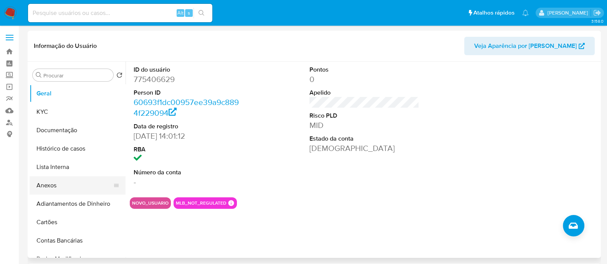
click at [63, 187] on button "Anexos" at bounding box center [75, 185] width 90 height 18
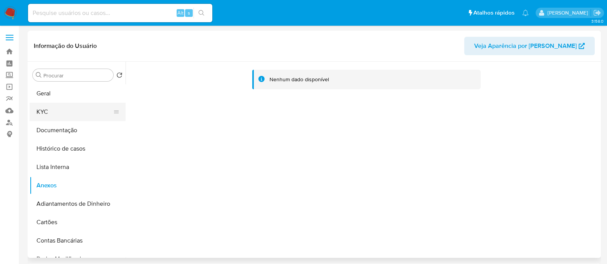
click at [64, 104] on button "KYC" at bounding box center [75, 112] width 90 height 18
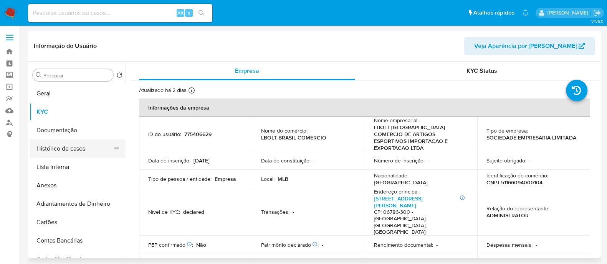
click at [70, 155] on button "Histórico de casos" at bounding box center [75, 149] width 90 height 18
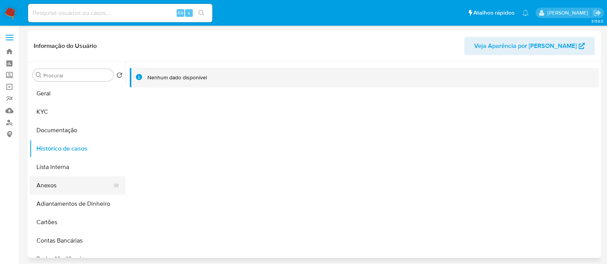
click at [42, 189] on button "Anexos" at bounding box center [75, 185] width 90 height 18
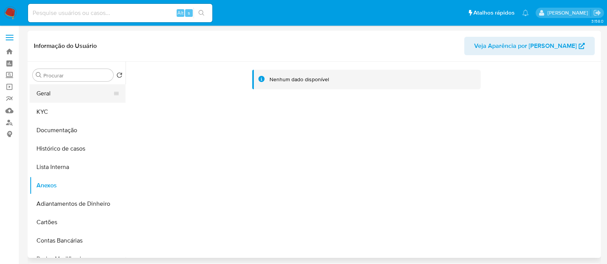
click at [71, 91] on button "Geral" at bounding box center [75, 93] width 90 height 18
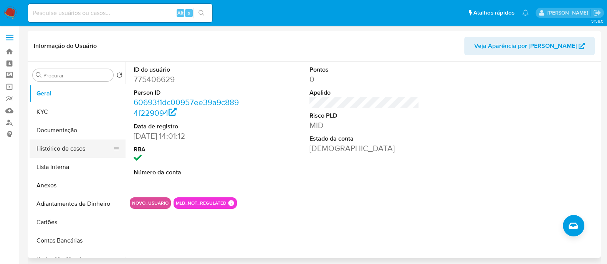
click at [79, 147] on button "Histórico de casos" at bounding box center [75, 149] width 90 height 18
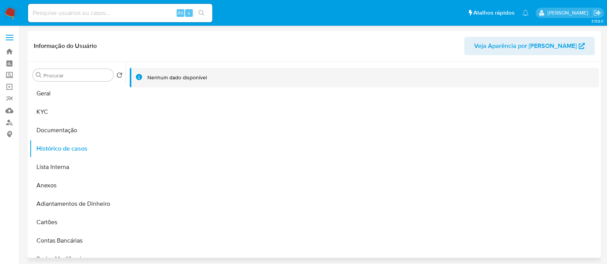
click at [240, 128] on div at bounding box center [361, 160] width 473 height 196
click at [68, 96] on button "Geral" at bounding box center [75, 93] width 90 height 18
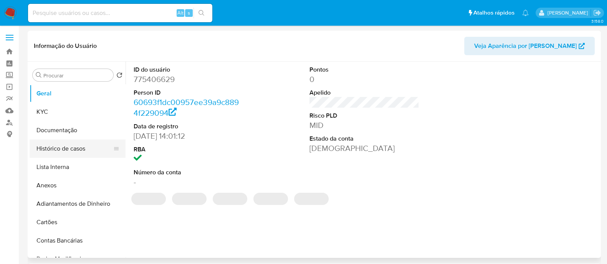
click at [86, 150] on button "Histórico de casos" at bounding box center [75, 149] width 90 height 18
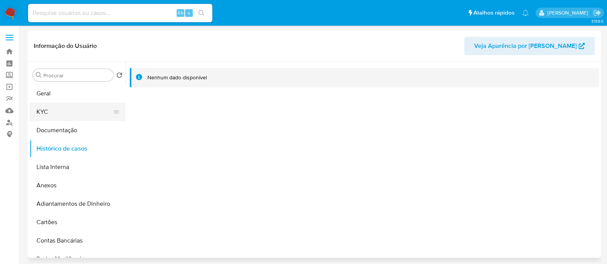
click at [72, 115] on button "KYC" at bounding box center [75, 112] width 90 height 18
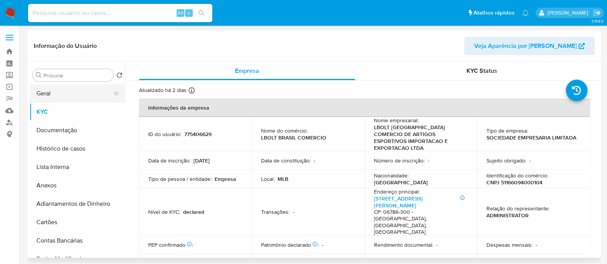
click at [67, 98] on button "Geral" at bounding box center [75, 93] width 90 height 18
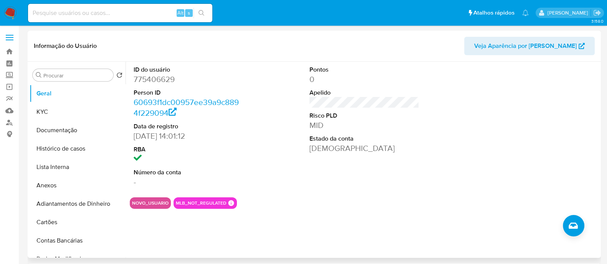
click at [386, 176] on div "Pontos 0 Apelido Risco PLD MID Estado da conta Ativa" at bounding box center [363, 127] width 117 height 130
click at [70, 158] on button "Lista Interna" at bounding box center [75, 167] width 90 height 18
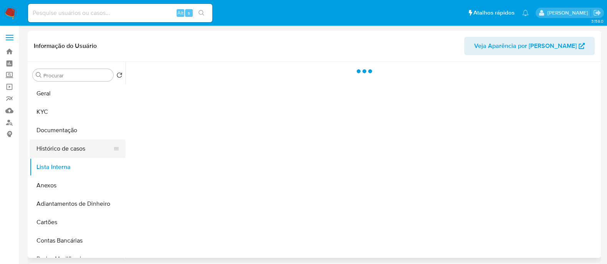
click at [73, 148] on button "Histórico de casos" at bounding box center [75, 149] width 90 height 18
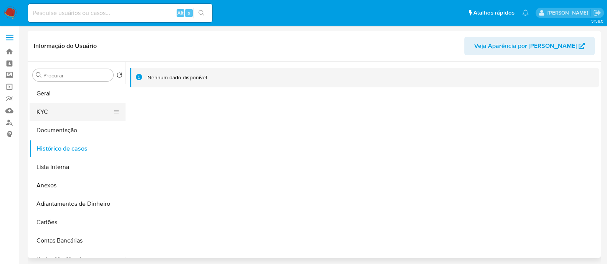
click at [62, 111] on button "KYC" at bounding box center [75, 112] width 90 height 18
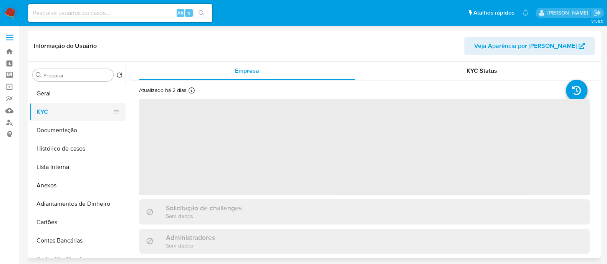
click at [68, 106] on button "KYC" at bounding box center [75, 112] width 90 height 18
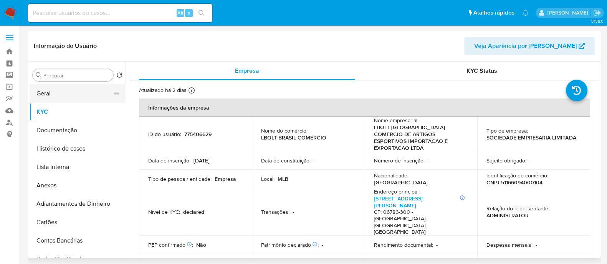
click at [84, 97] on button "Geral" at bounding box center [75, 93] width 90 height 18
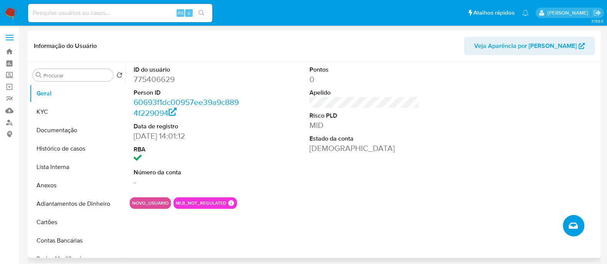
click at [578, 229] on button "Criar caso manual" at bounding box center [572, 225] width 21 height 21
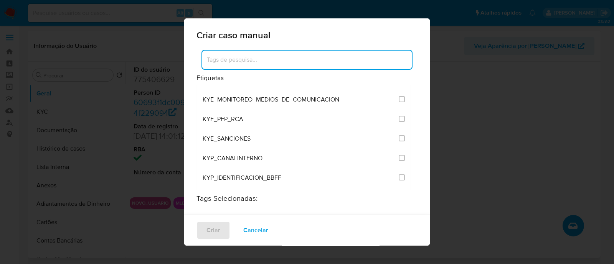
scroll to position [623, 0]
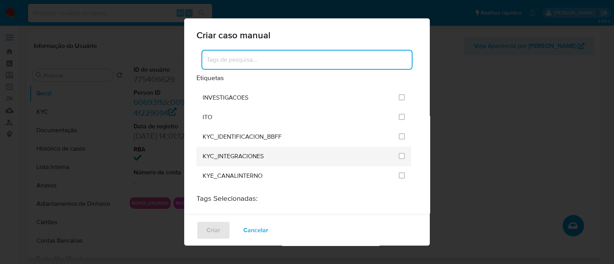
click at [399, 147] on li "KYC_INTEGRACIONES" at bounding box center [303, 157] width 214 height 20
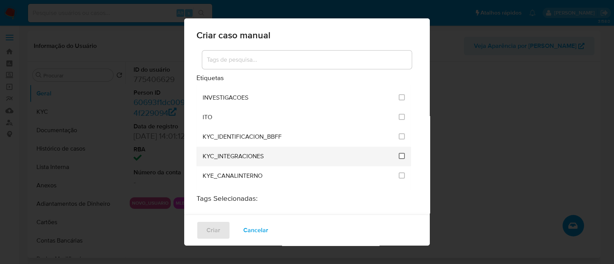
click at [399, 153] on input "2093" at bounding box center [402, 156] width 6 height 6
checkbox input "true"
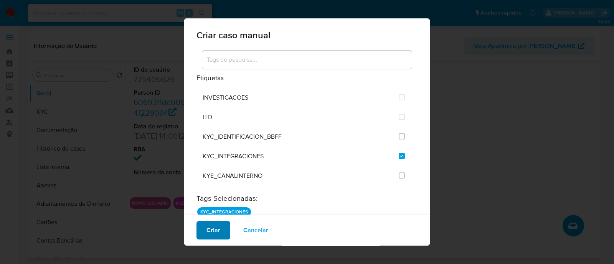
click at [203, 229] on button "Criar" at bounding box center [213, 230] width 34 height 18
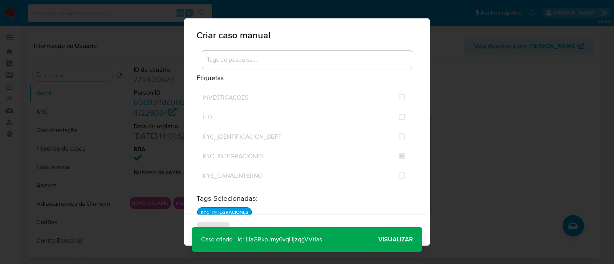
click at [396, 240] on span "Visualizar" at bounding box center [395, 240] width 35 height 0
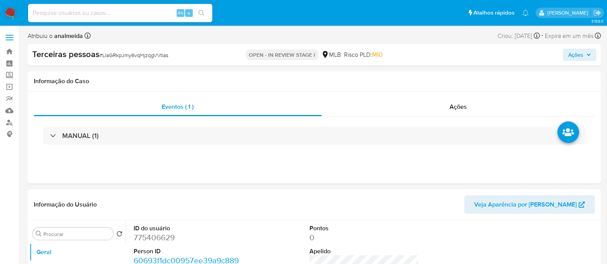
select select "10"
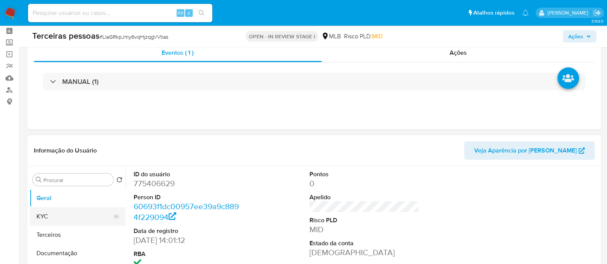
scroll to position [48, 0]
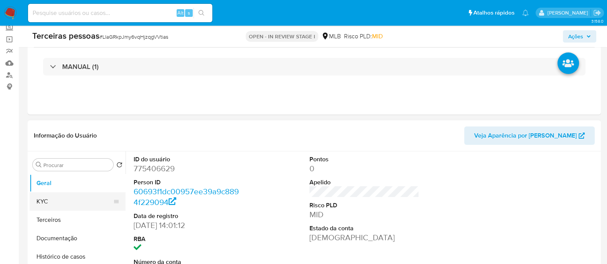
click at [65, 203] on button "KYC" at bounding box center [75, 202] width 90 height 18
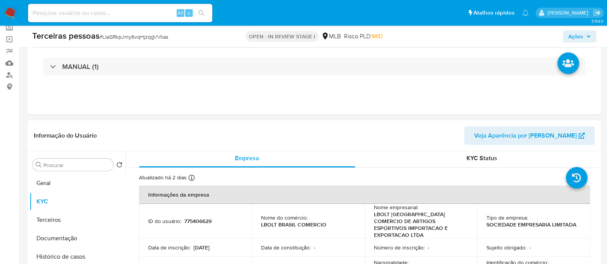
scroll to position [0, 0]
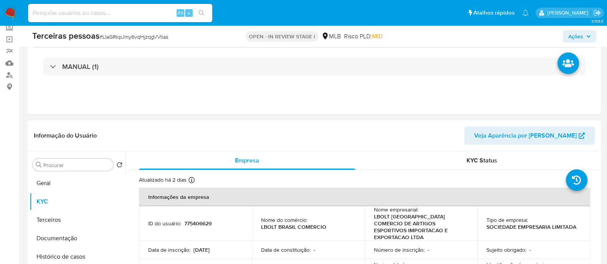
click at [397, 225] on p "LBOLT [GEOGRAPHIC_DATA] COMERCIO DE ARTIGOS ESPORTIVOS IMPORTACAO E EXPORTACAO …" at bounding box center [419, 227] width 91 height 28
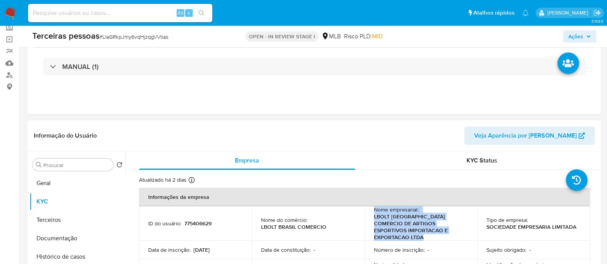
click at [397, 225] on p "LBOLT [GEOGRAPHIC_DATA] COMERCIO DE ARTIGOS ESPORTIVOS IMPORTACAO E EXPORTACAO …" at bounding box center [419, 227] width 91 height 28
drag, startPoint x: 399, startPoint y: 224, endPoint x: 430, endPoint y: 224, distance: 31.1
click at [430, 224] on p "LBOLT [GEOGRAPHIC_DATA] COMERCIO DE ARTIGOS ESPORTIVOS IMPORTACAO E EXPORTACAO …" at bounding box center [419, 227] width 91 height 28
drag, startPoint x: 447, startPoint y: 227, endPoint x: 456, endPoint y: 229, distance: 8.7
click at [448, 227] on p "LBOLT [GEOGRAPHIC_DATA] COMERCIO DE ARTIGOS ESPORTIVOS IMPORTACAO E EXPORTACAO …" at bounding box center [419, 227] width 91 height 28
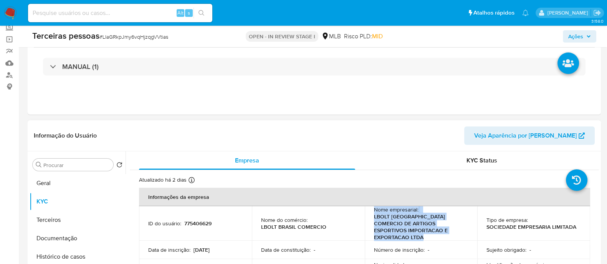
click at [464, 229] on div "Nome empresarial : LBOLT [GEOGRAPHIC_DATA] COMERCIO DE ARTIGOS ESPORTIVOS IMPOR…" at bounding box center [421, 223] width 94 height 35
drag, startPoint x: 460, startPoint y: 231, endPoint x: 370, endPoint y: 220, distance: 90.8
click at [370, 220] on td "Nome empresarial : LBOLT [GEOGRAPHIC_DATA] COMERCIO DE ARTIGOS ESPORTIVOS IMPOR…" at bounding box center [420, 223] width 113 height 35
copy p "LBOLT [GEOGRAPHIC_DATA] COMERCIO DE ARTIGOS ESPORTIVOS IMPORTACAO E EXPORTACAO …"
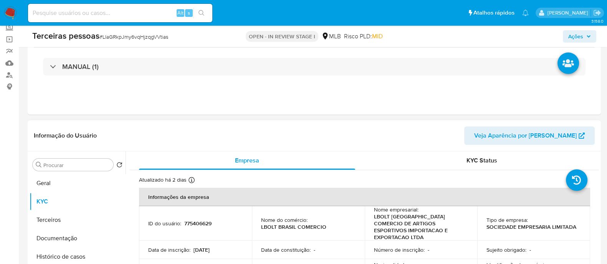
click at [234, 131] on header "Informação do Usuário Veja Aparência por [PERSON_NAME]" at bounding box center [314, 136] width 561 height 18
click at [374, 227] on p "LBOLT [GEOGRAPHIC_DATA] COMERCIO DE ARTIGOS ESPORTIVOS IMPORTACAO E EXPORTACAO …" at bounding box center [419, 227] width 91 height 28
click at [386, 226] on p "LBOLT [GEOGRAPHIC_DATA] COMERCIO DE ARTIGOS ESPORTIVOS IMPORTACAO E EXPORTACAO …" at bounding box center [419, 227] width 91 height 28
click at [386, 225] on p "LBOLT [GEOGRAPHIC_DATA] COMERCIO DE ARTIGOS ESPORTIVOS IMPORTACAO E EXPORTACAO …" at bounding box center [419, 227] width 91 height 28
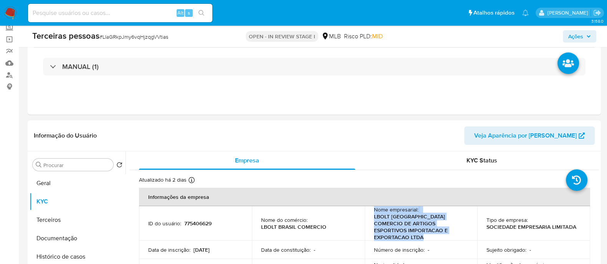
click at [386, 225] on p "LBOLT [GEOGRAPHIC_DATA] COMERCIO DE ARTIGOS ESPORTIVOS IMPORTACAO E EXPORTACAO …" at bounding box center [419, 227] width 91 height 28
click at [391, 220] on p "LBOLT [GEOGRAPHIC_DATA] COMERCIO DE ARTIGOS ESPORTIVOS IMPORTACAO E EXPORTACAO …" at bounding box center [419, 227] width 91 height 28
drag, startPoint x: 418, startPoint y: 224, endPoint x: 368, endPoint y: 214, distance: 50.9
click at [368, 214] on td "Nome empresarial : LBOLT [GEOGRAPHIC_DATA] COMERCIO DE ARTIGOS ESPORTIVOS IMPOR…" at bounding box center [420, 223] width 113 height 35
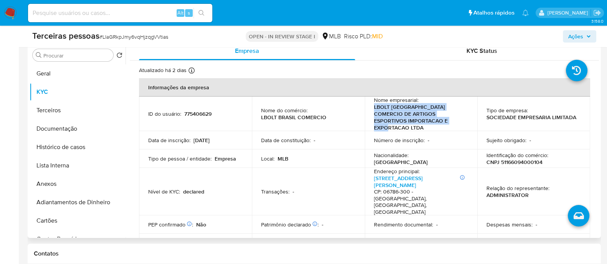
scroll to position [191, 0]
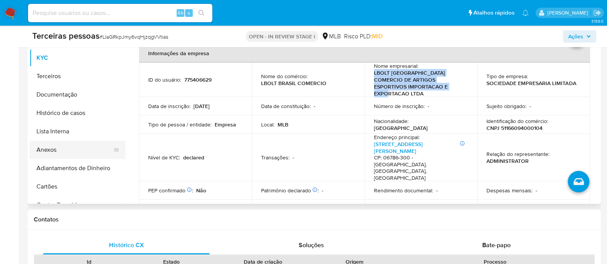
click at [72, 142] on button "Anexos" at bounding box center [75, 150] width 90 height 18
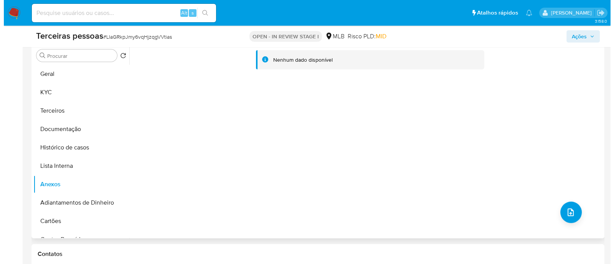
scroll to position [144, 0]
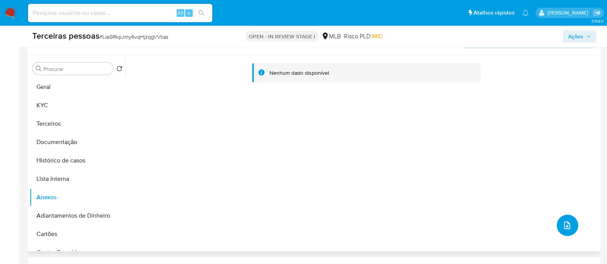
click at [565, 230] on span "upload-file" at bounding box center [566, 225] width 8 height 9
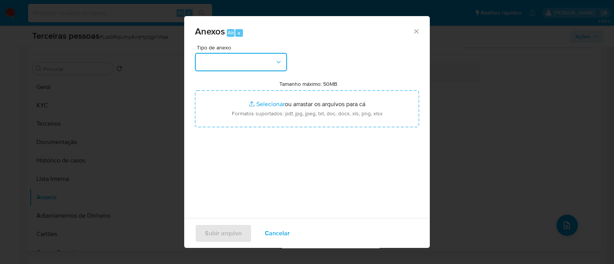
click at [231, 61] on button "button" at bounding box center [241, 62] width 92 height 18
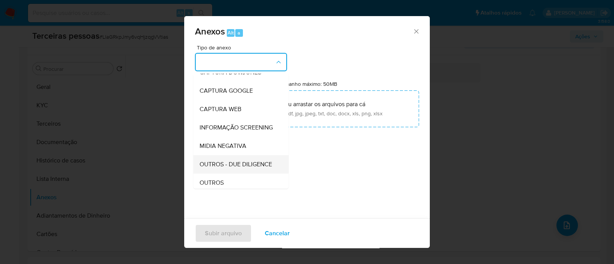
scroll to position [118, 0]
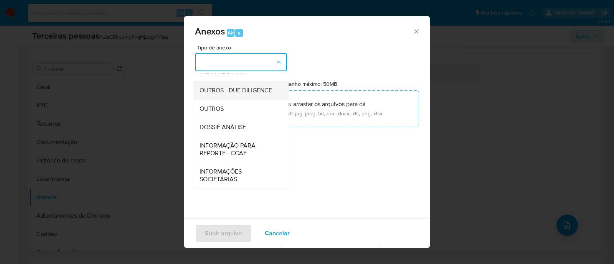
click at [252, 94] on span "OUTROS - DUE DILIGENCE" at bounding box center [236, 91] width 73 height 8
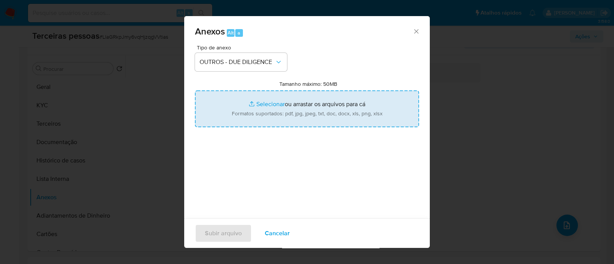
click at [299, 105] on input "Tamanho máximo: 50MB Selecionar arquivos" at bounding box center [307, 109] width 224 height 37
type input "C:\fakepath\Matriz de Risco - LBOLT BRASIL COMERCIO DE ARTIGOS ESPORTIVOS IMPOR…"
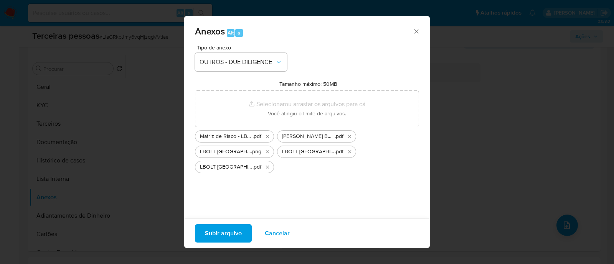
click at [224, 229] on span "Subir arquivo" at bounding box center [223, 233] width 37 height 17
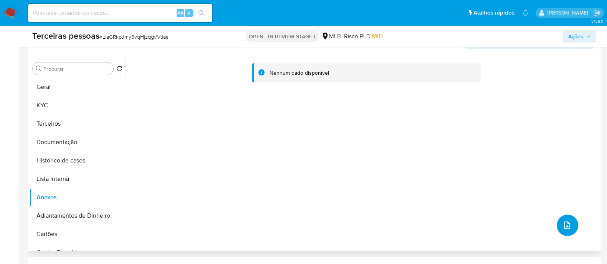
click at [567, 223] on icon "upload-file" at bounding box center [566, 225] width 9 height 9
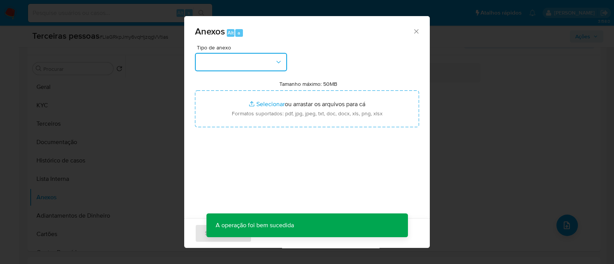
click at [248, 54] on button "button" at bounding box center [241, 62] width 92 height 18
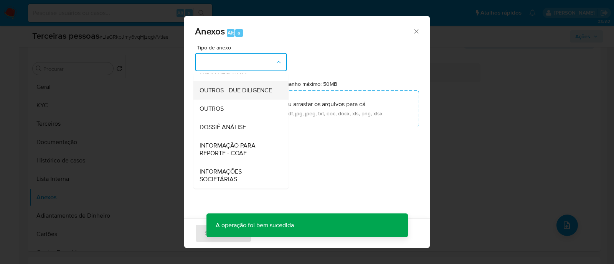
click at [231, 89] on span "OUTROS - DUE DILIGENCE" at bounding box center [236, 91] width 73 height 8
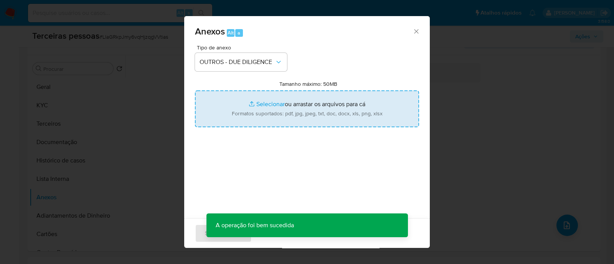
click at [291, 100] on input "Tamanho máximo: 50MB Selecionar arquivos" at bounding box center [307, 109] width 224 height 37
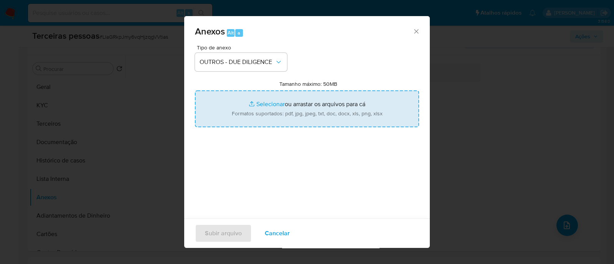
type input "C:\fakepath\LBOLT BRASIL COMERCIO DE ARTIGOS ESPORTIVOS IMPORTACAO E EXPORTACAO…"
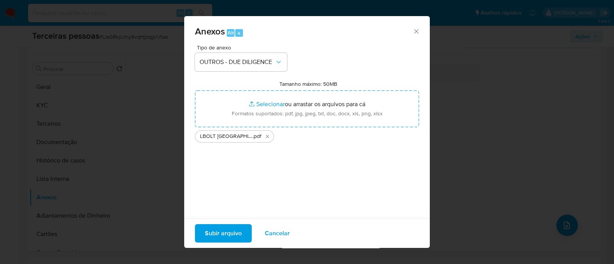
click at [226, 230] on span "Subir arquivo" at bounding box center [223, 233] width 37 height 17
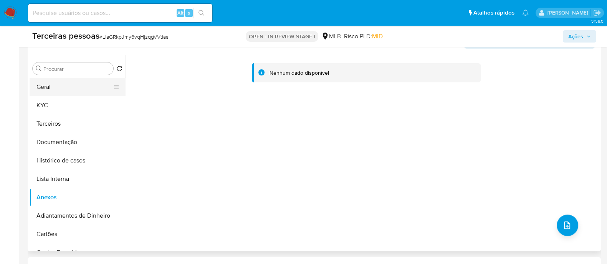
click at [58, 90] on button "Geral" at bounding box center [75, 87] width 90 height 18
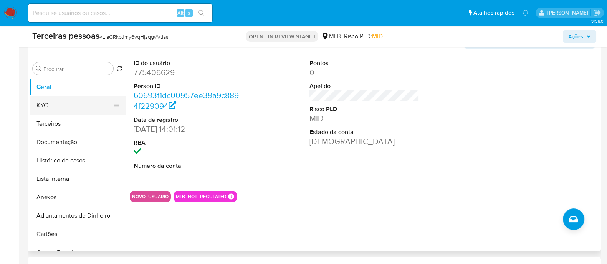
click at [52, 104] on button "KYC" at bounding box center [75, 105] width 90 height 18
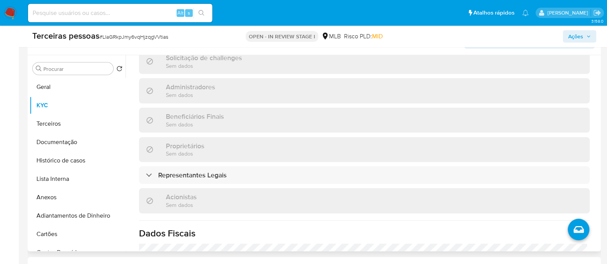
scroll to position [347, 0]
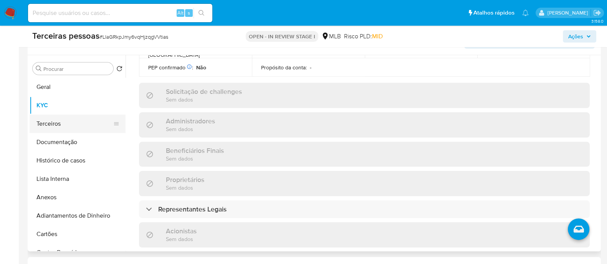
click at [50, 129] on button "Terceiros" at bounding box center [75, 124] width 90 height 18
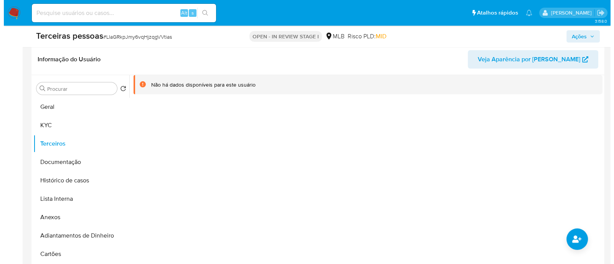
scroll to position [144, 0]
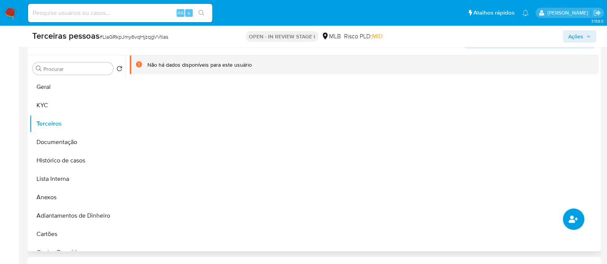
click at [580, 218] on button "common.add_complementary_information" at bounding box center [572, 219] width 21 height 21
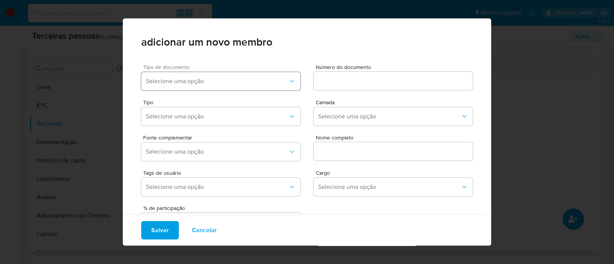
click at [208, 88] on button "Selecione uma opção" at bounding box center [220, 81] width 159 height 18
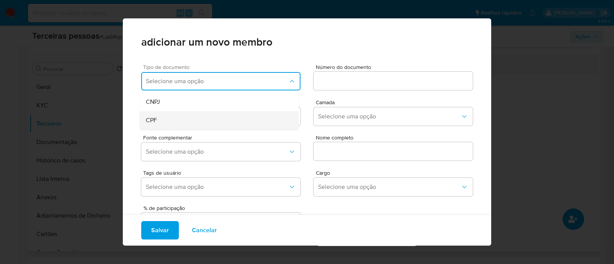
click at [192, 124] on div "CPF" at bounding box center [204, 120] width 117 height 18
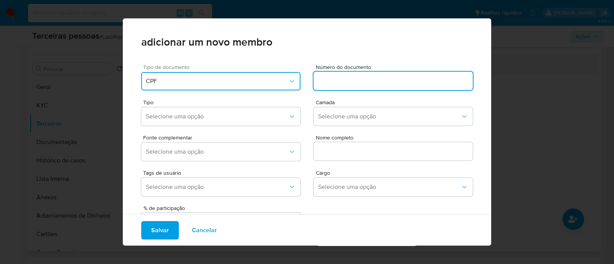
click at [319, 76] on input at bounding box center [392, 81] width 159 height 10
type input "125.794.958-60"
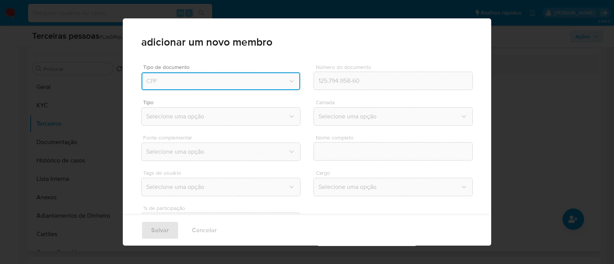
type input "Jose Renato Venere Bonventi"
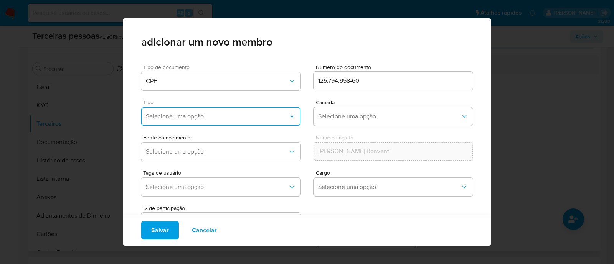
click at [198, 115] on span "Selecione uma opção" at bounding box center [217, 117] width 142 height 8
click at [197, 208] on div "Accionistas" at bounding box center [204, 211] width 117 height 18
click at [363, 124] on button "Selecione uma opção" at bounding box center [392, 116] width 159 height 18
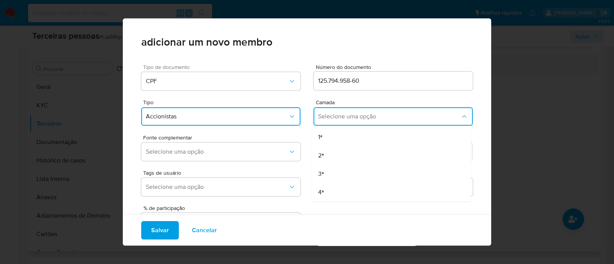
click at [348, 143] on div "1ª" at bounding box center [376, 137] width 117 height 18
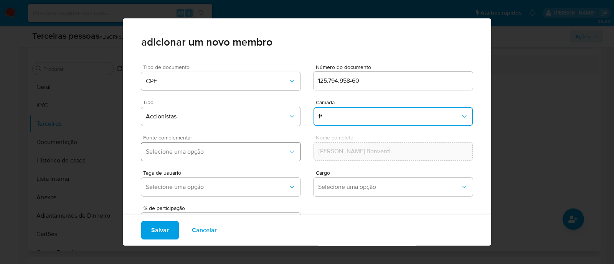
click at [226, 147] on button "Selecione uma opção" at bounding box center [220, 152] width 159 height 18
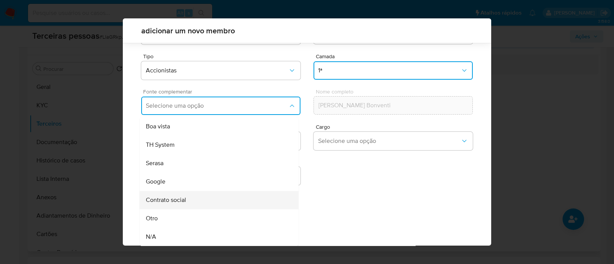
click at [223, 198] on div "Contrato social" at bounding box center [204, 200] width 117 height 18
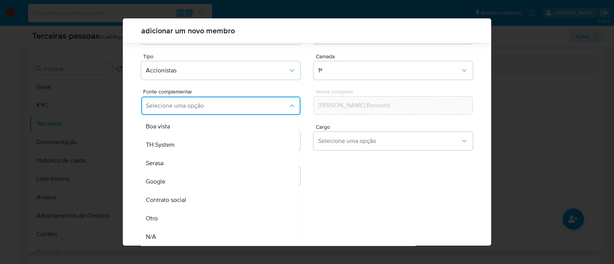
scroll to position [28, 0]
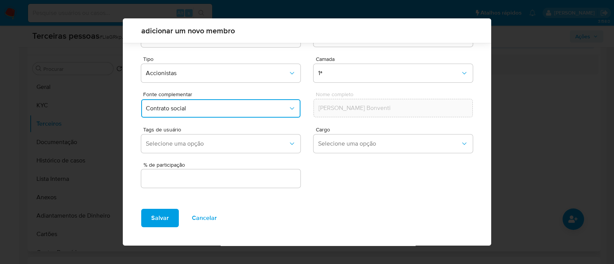
click at [251, 181] on input "text" at bounding box center [220, 179] width 159 height 10
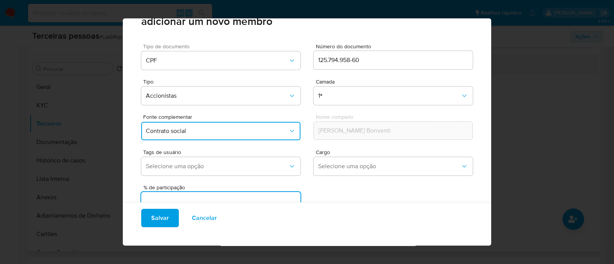
scroll to position [31, 0]
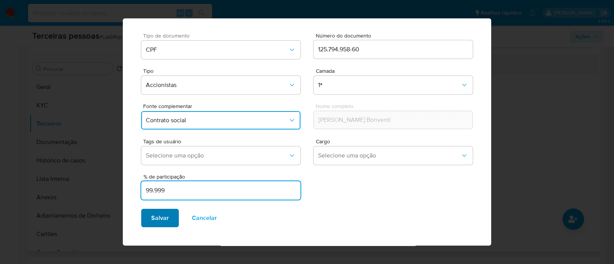
type input "99.999"
click at [159, 221] on span "Salvar" at bounding box center [160, 218] width 18 height 17
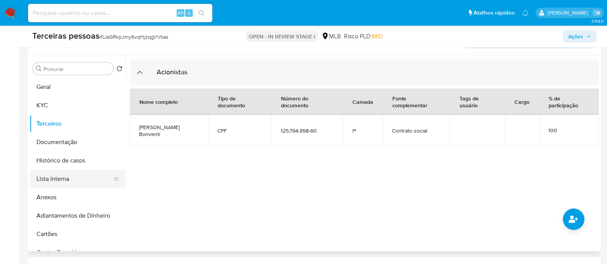
click at [63, 177] on button "Lista Interna" at bounding box center [75, 179] width 90 height 18
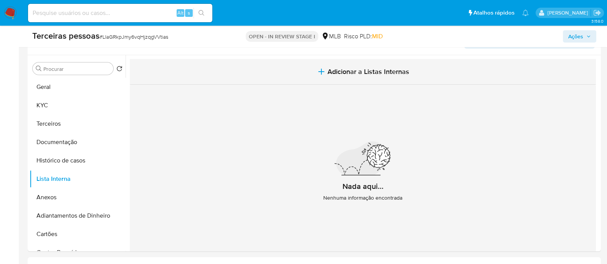
click at [425, 64] on button "Adicionar a Listas Internas" at bounding box center [363, 72] width 466 height 26
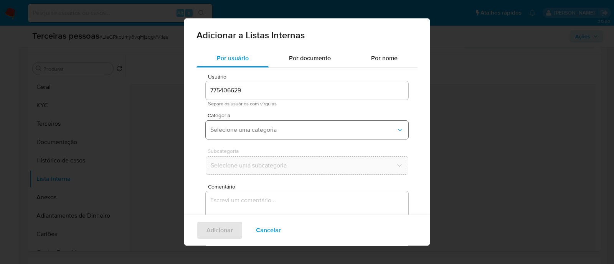
click at [247, 124] on button "Selecione uma categoria" at bounding box center [307, 130] width 203 height 18
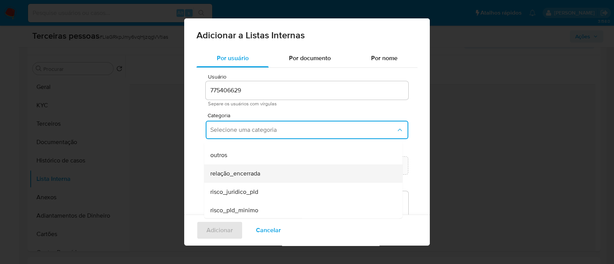
scroll to position [200, 0]
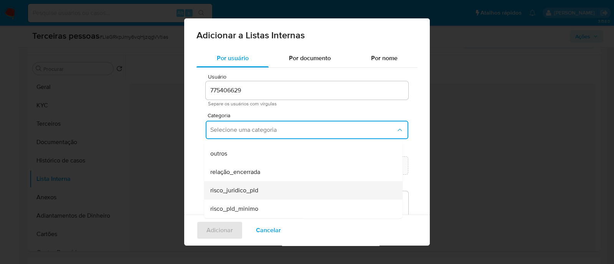
click at [267, 188] on div "risco_juridico_pld" at bounding box center [300, 190] width 181 height 18
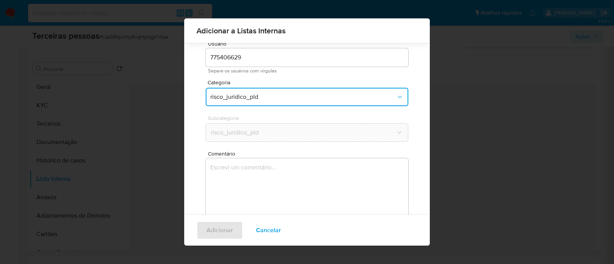
scroll to position [42, 0]
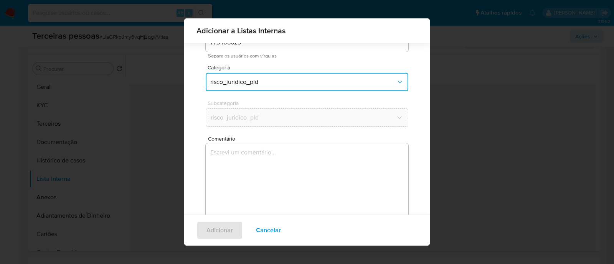
click at [299, 83] on span "risco_juridico_pld" at bounding box center [303, 82] width 186 height 8
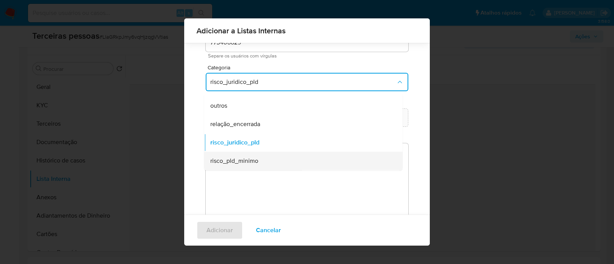
click at [278, 165] on div "risco_pld_minimo" at bounding box center [300, 161] width 181 height 18
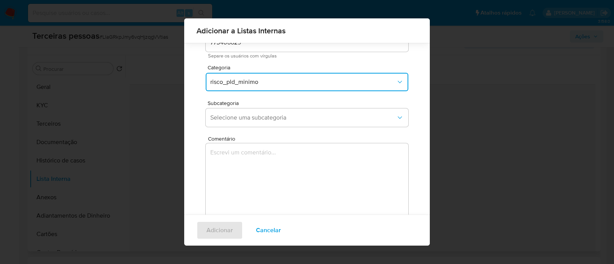
click at [278, 176] on textarea "Comentário" at bounding box center [307, 180] width 203 height 74
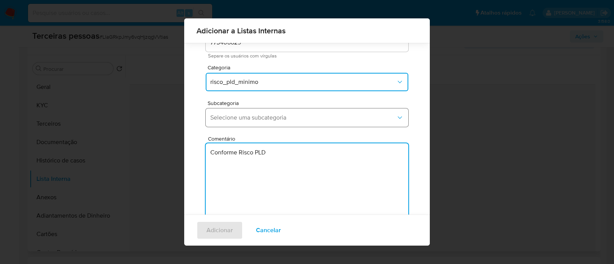
type textarea "Conforme Risco PLD"
click at [319, 117] on span "Selecione uma subcategoria" at bounding box center [303, 118] width 186 height 8
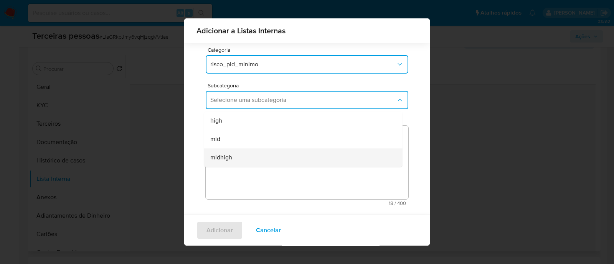
scroll to position [63, 0]
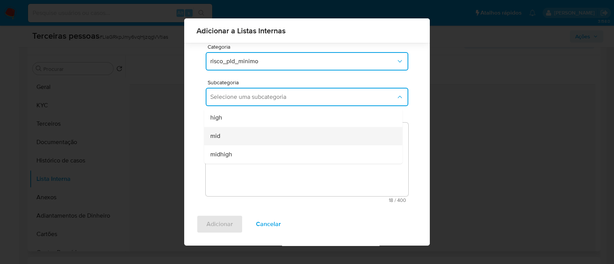
click at [257, 133] on div "mid" at bounding box center [300, 136] width 181 height 18
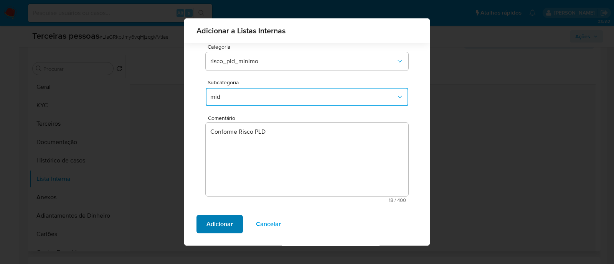
click at [226, 232] on span "Adicionar" at bounding box center [219, 224] width 26 height 17
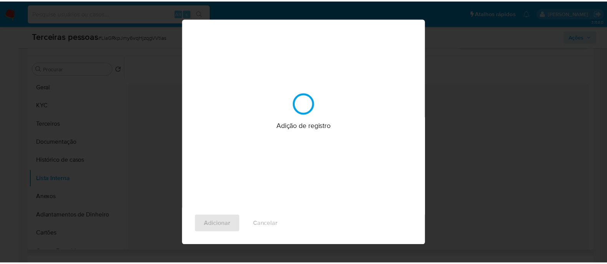
scroll to position [0, 0]
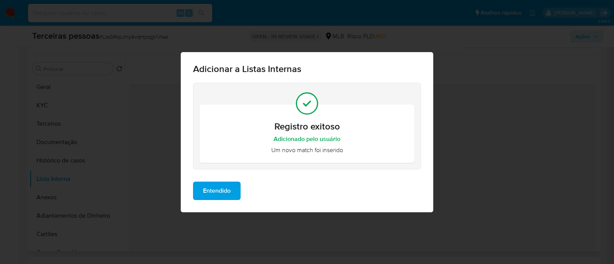
click at [338, 203] on div "Entendido" at bounding box center [307, 194] width 252 height 37
click at [210, 185] on span "Entendido" at bounding box center [217, 191] width 28 height 17
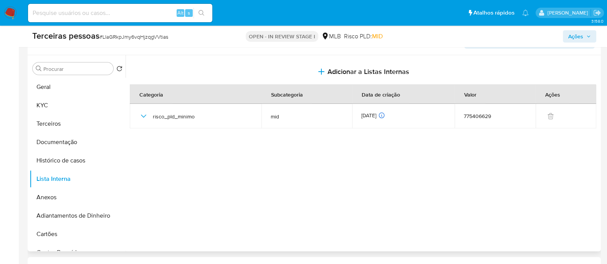
click at [591, 42] on button "Ações" at bounding box center [578, 36] width 33 height 12
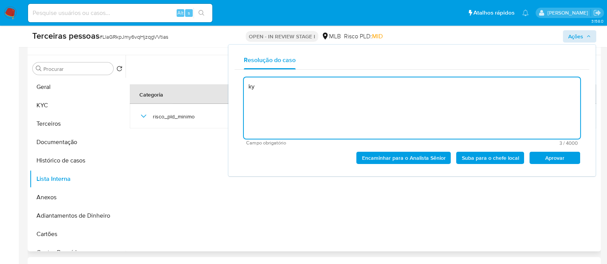
type textarea "k"
click at [544, 163] on span "Aprovar" at bounding box center [554, 158] width 40 height 11
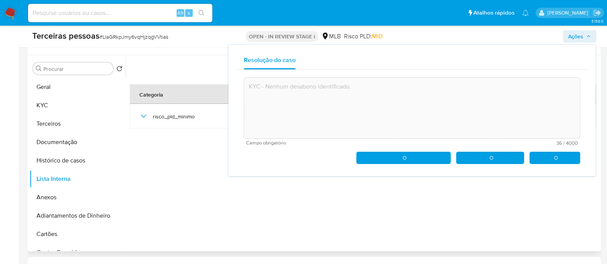
type textarea "KYC - Nenhum desabono identificado."
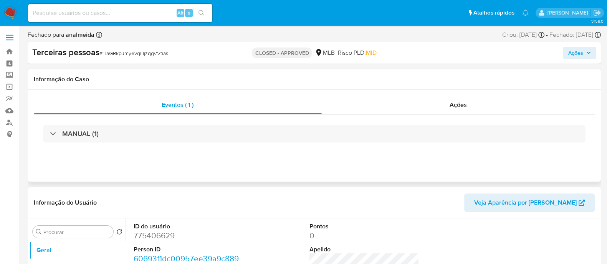
select select "10"
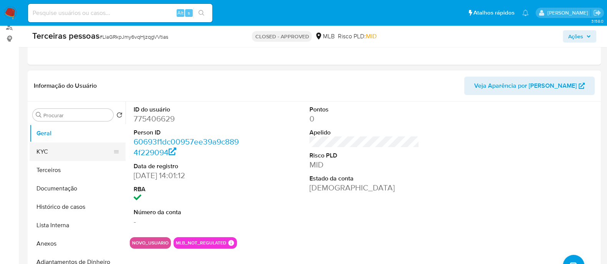
click at [62, 155] on button "KYC" at bounding box center [75, 152] width 90 height 18
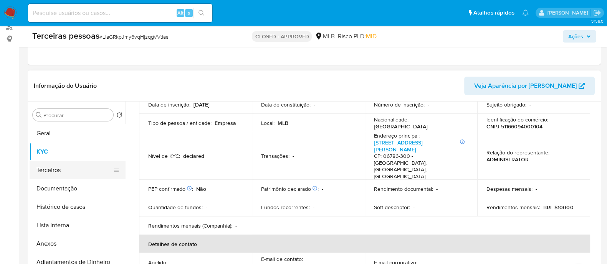
click at [68, 163] on ul "Geral KYC Terceiros Documentação Histórico de casos Lista Interna Anexos Adiant…" at bounding box center [78, 210] width 96 height 173
click at [77, 147] on button "KYC" at bounding box center [75, 152] width 90 height 18
click at [82, 169] on button "Terceiros" at bounding box center [75, 170] width 90 height 18
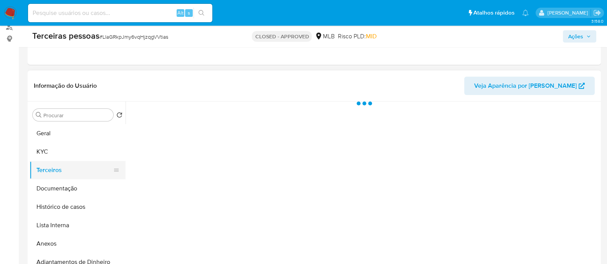
scroll to position [0, 0]
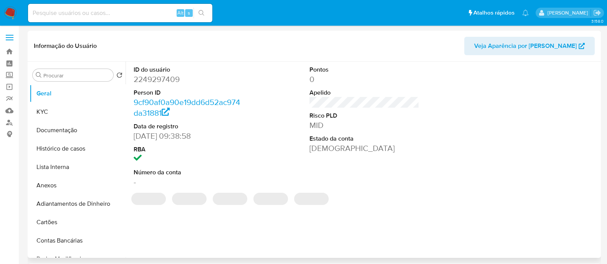
select select "10"
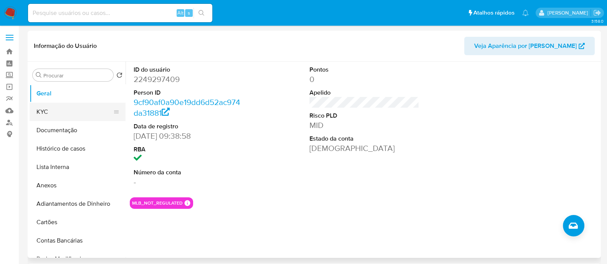
click at [67, 119] on button "KYC" at bounding box center [75, 112] width 90 height 18
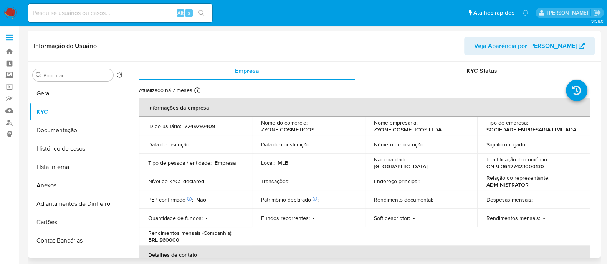
click at [514, 164] on p "CNPJ 36427423000130" at bounding box center [515, 166] width 58 height 7
copy p "36427423000130"
click at [415, 126] on p "ZYONE COSMETICOS LTDA" at bounding box center [408, 129] width 68 height 7
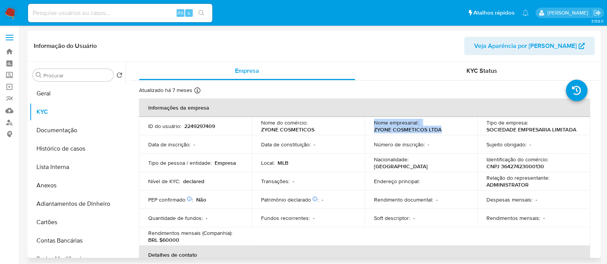
click at [415, 126] on p "ZYONE COSMETICOS LTDA" at bounding box center [408, 129] width 68 height 7
drag, startPoint x: 416, startPoint y: 126, endPoint x: 386, endPoint y: 126, distance: 29.9
click at [386, 126] on p "ZYONE COSMETICOS LTDA" at bounding box center [408, 129] width 68 height 7
click at [419, 131] on p "ZYONE COSMETICOS LTDA" at bounding box center [408, 129] width 68 height 7
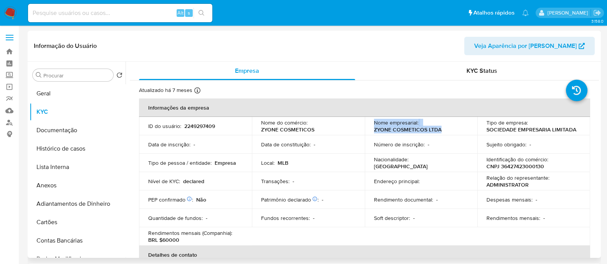
click at [419, 131] on p "ZYONE COSMETICOS LTDA" at bounding box center [408, 129] width 68 height 7
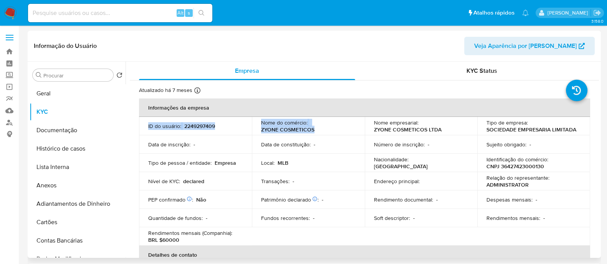
drag, startPoint x: 419, startPoint y: 131, endPoint x: 379, endPoint y: 117, distance: 42.1
click at [379, 117] on table "Informações da empresa ID do usuário : 2249297409 Nome do comércio : ZYONE COSM…" at bounding box center [364, 228] width 451 height 258
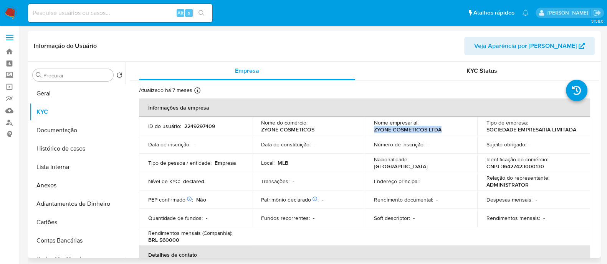
drag, startPoint x: 372, startPoint y: 130, endPoint x: 442, endPoint y: 129, distance: 70.2
click at [442, 129] on div "Nome empresarial : ZYONE COSMETICOS LTDA" at bounding box center [421, 126] width 94 height 14
copy p "ZYONE COSMETICOS LTDA"
click at [68, 145] on button "Histórico de casos" at bounding box center [75, 149] width 90 height 18
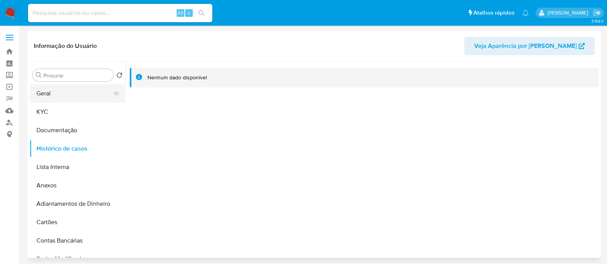
click at [82, 96] on button "Geral" at bounding box center [75, 93] width 90 height 18
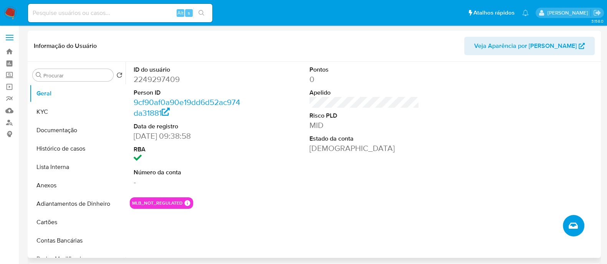
click at [575, 223] on icon "Criar caso manual" at bounding box center [572, 225] width 9 height 9
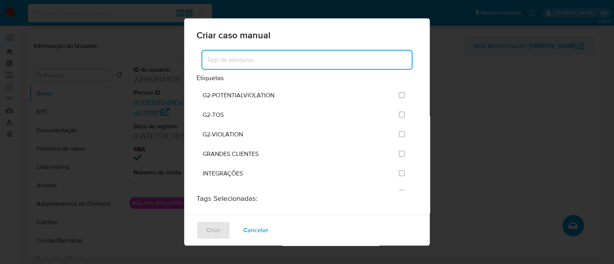
scroll to position [623, 0]
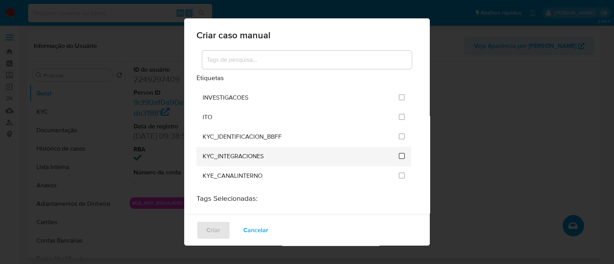
click at [399, 153] on input "2093" at bounding box center [402, 156] width 6 height 6
checkbox input "true"
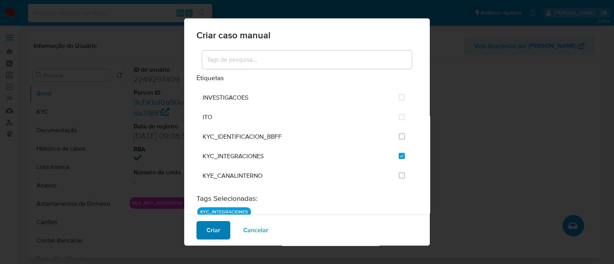
click at [216, 232] on span "Criar" at bounding box center [213, 230] width 14 height 17
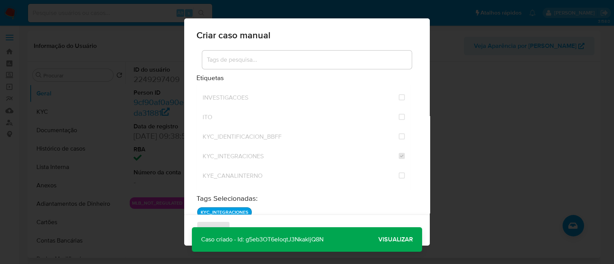
click at [409, 240] on span "Visualizar" at bounding box center [395, 240] width 35 height 0
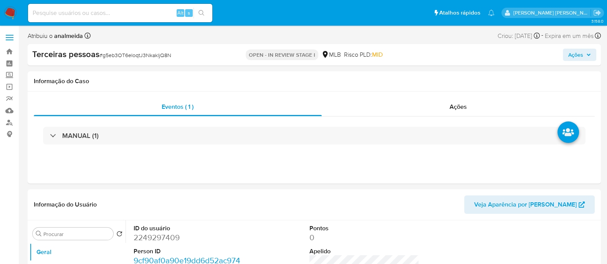
select select "10"
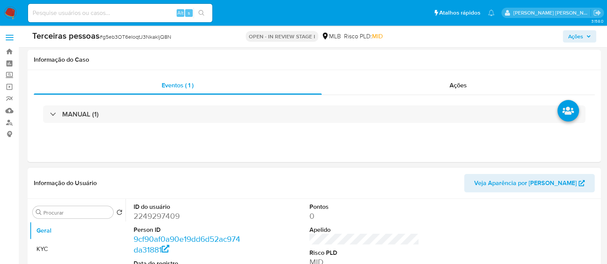
scroll to position [191, 0]
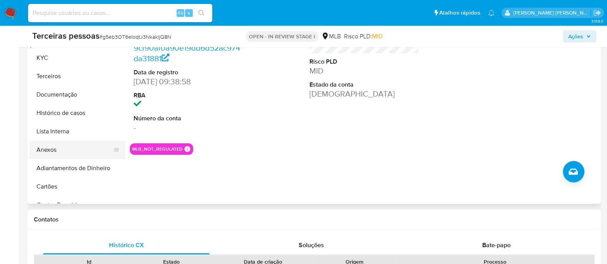
click at [67, 150] on button "Anexos" at bounding box center [75, 150] width 90 height 18
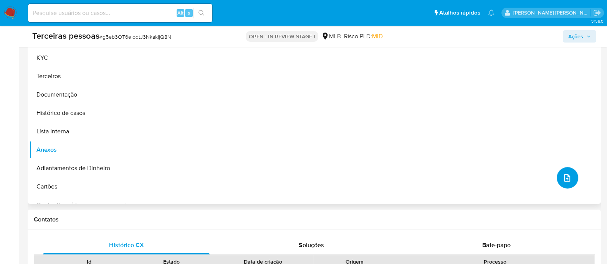
click at [562, 176] on icon "upload-file" at bounding box center [566, 177] width 9 height 9
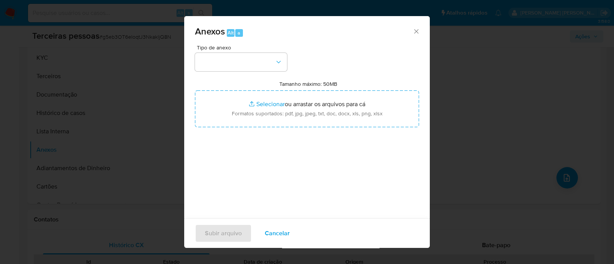
click at [271, 72] on div "Tipo de anexo Tamanho máximo: 50MB Selecionar arquivos Selecionar ou arrastar o…" at bounding box center [307, 135] width 224 height 181
click at [266, 58] on button "button" at bounding box center [241, 62] width 92 height 18
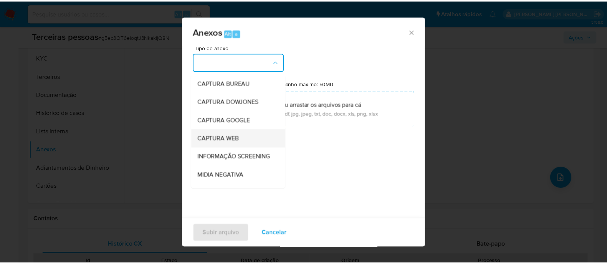
scroll to position [96, 0]
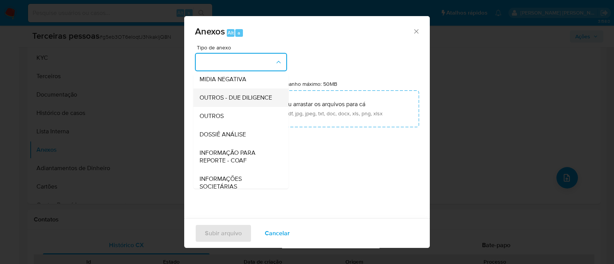
click at [231, 102] on span "OUTROS - DUE DILIGENCE" at bounding box center [236, 98] width 73 height 8
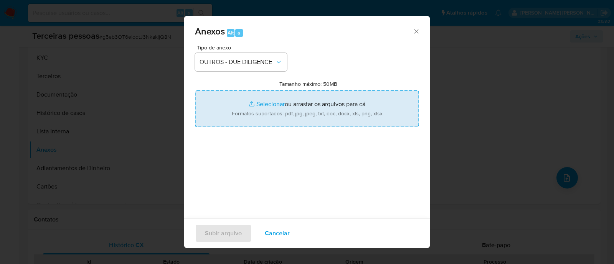
click at [306, 112] on input "Tamanho máximo: 50MB Selecionar arquivos" at bounding box center [307, 109] width 224 height 37
type input "C:\fakepath\Matriz de Risco - ZYONE COSMETICOS LTDA.pdf"
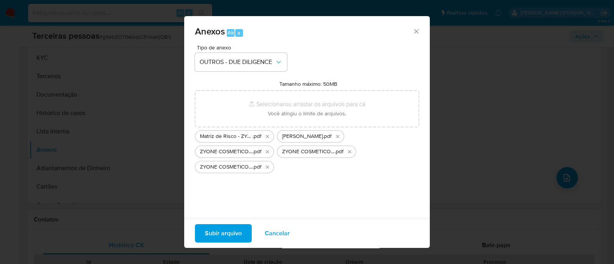
click at [236, 232] on span "Subir arquivo" at bounding box center [223, 233] width 37 height 17
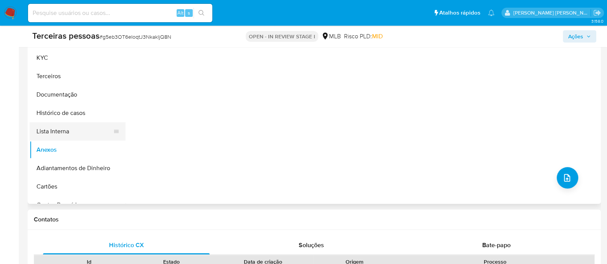
click at [61, 140] on button "Lista Interna" at bounding box center [75, 131] width 90 height 18
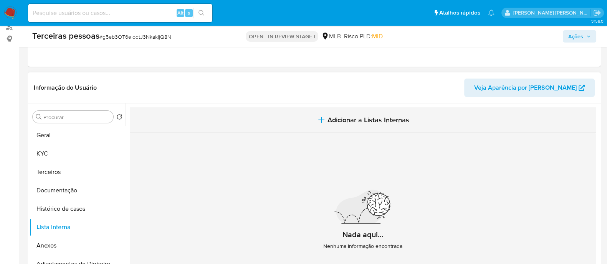
click at [363, 127] on button "Adicionar a Listas Internas" at bounding box center [363, 120] width 466 height 26
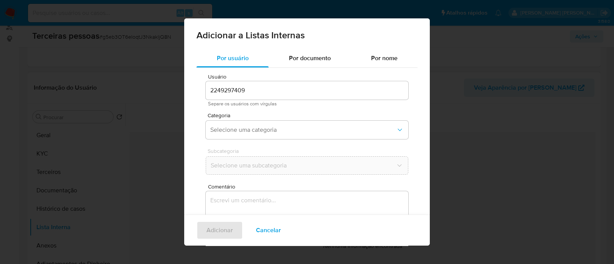
click at [290, 109] on div "Usuário 2249297409 Separe os usuários com vírgulas Categoria Selecione uma cate…" at bounding box center [306, 173] width 221 height 210
click at [288, 123] on button "Selecione uma categoria" at bounding box center [307, 130] width 203 height 18
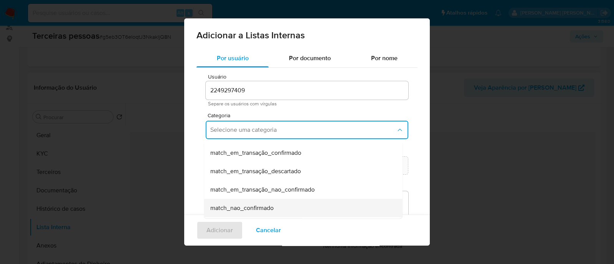
scroll to position [200, 0]
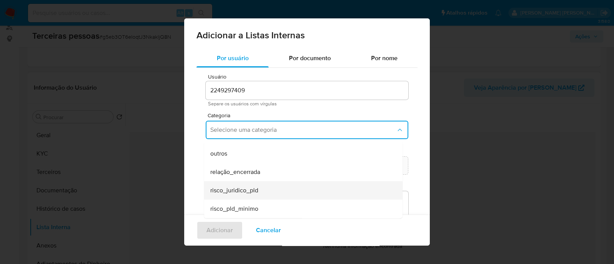
click at [229, 195] on div "risco_juridico_pld" at bounding box center [300, 190] width 181 height 18
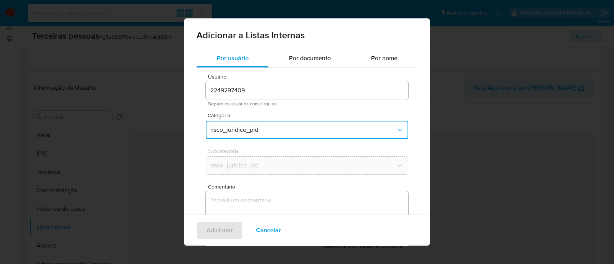
drag, startPoint x: 247, startPoint y: 128, endPoint x: 271, endPoint y: 134, distance: 24.8
click at [249, 126] on span "risco_juridico_pld" at bounding box center [303, 130] width 186 height 8
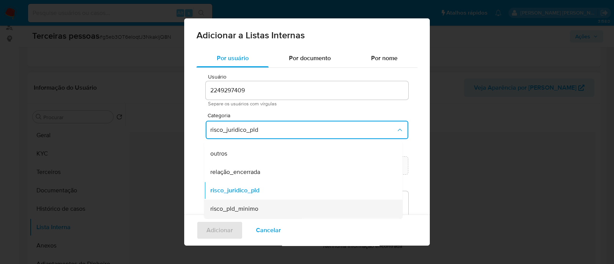
click at [267, 213] on div "risco_pld_minimo" at bounding box center [300, 209] width 181 height 18
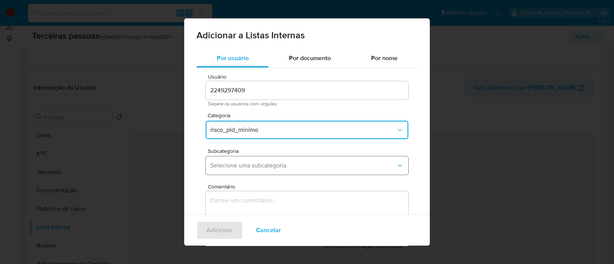
click at [246, 158] on button "Selecione uma subcategoria" at bounding box center [307, 166] width 203 height 18
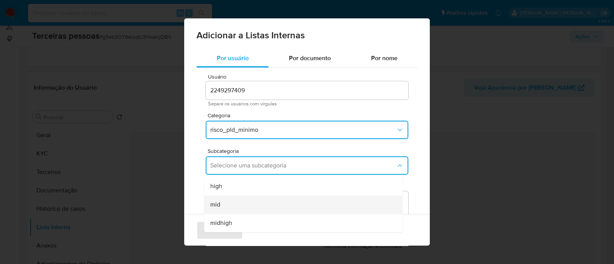
scroll to position [42, 0]
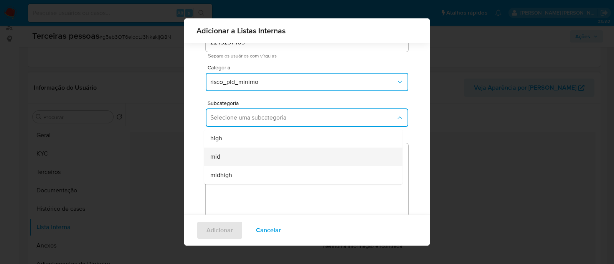
click at [229, 156] on div "mid" at bounding box center [300, 157] width 181 height 18
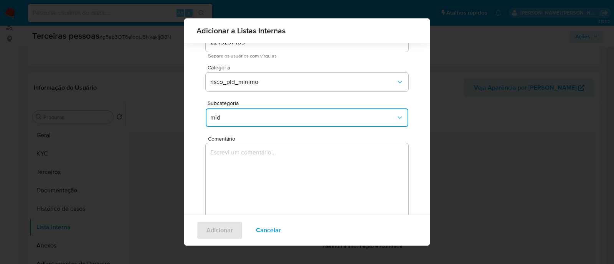
click at [297, 182] on textarea "Comentário" at bounding box center [307, 180] width 203 height 74
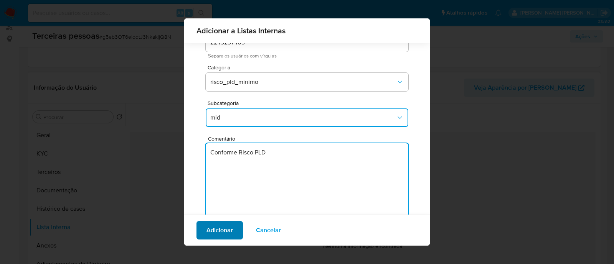
type textarea "Conforme Risco PLD"
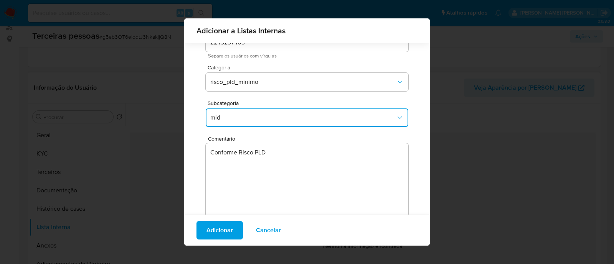
click at [212, 234] on span "Adicionar" at bounding box center [219, 230] width 26 height 17
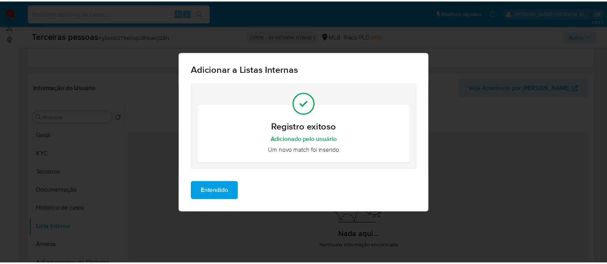
scroll to position [0, 0]
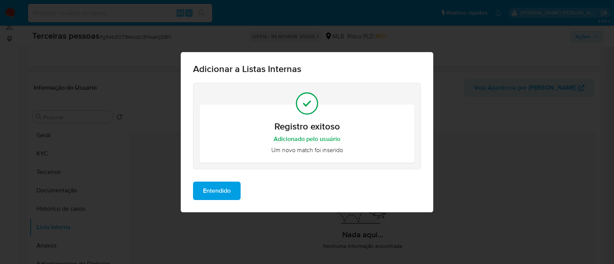
click at [204, 192] on span "Entendido" at bounding box center [217, 191] width 28 height 17
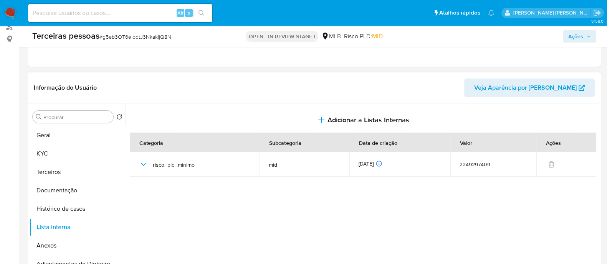
click at [587, 36] on icon "button" at bounding box center [588, 37] width 3 height 2
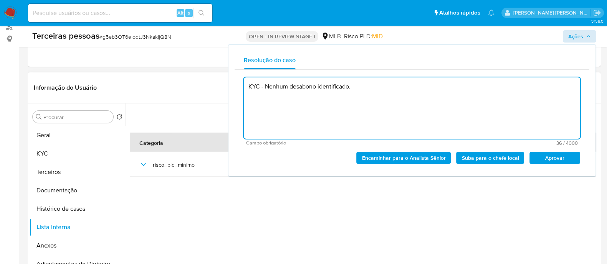
click at [556, 156] on span "Aprovar" at bounding box center [554, 158] width 40 height 11
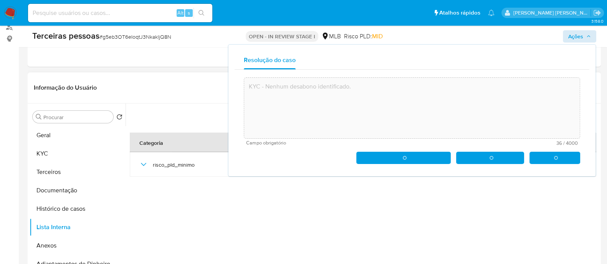
type textarea "KYC - Nenhum desabono identificado."
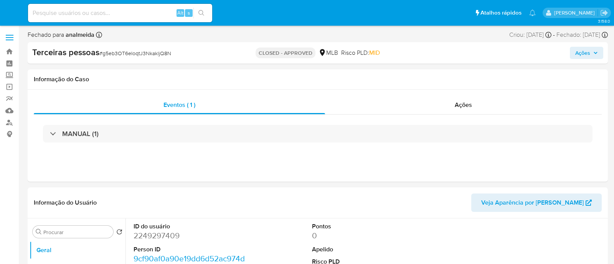
select select "10"
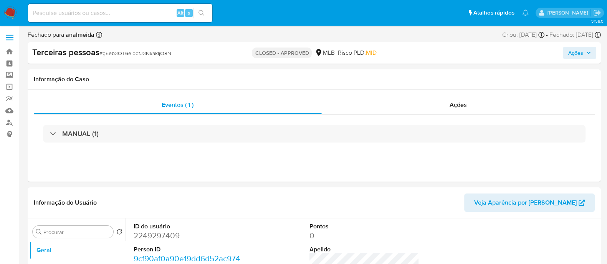
scroll to position [48, 0]
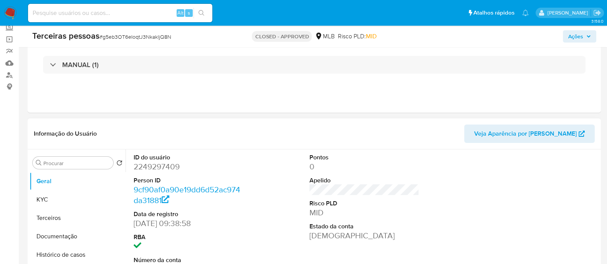
click at [428, 206] on div "ID do usuário 2249297409 Person ID 9cf90af0a90e19dd6d52ac974da31881 Data de reg…" at bounding box center [364, 215] width 469 height 130
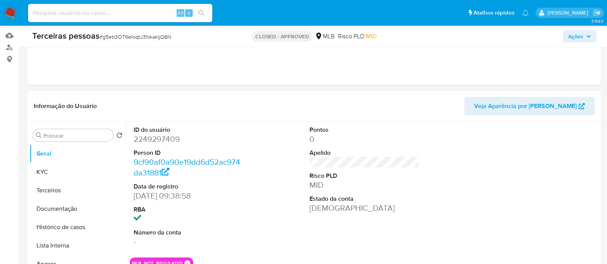
scroll to position [96, 0]
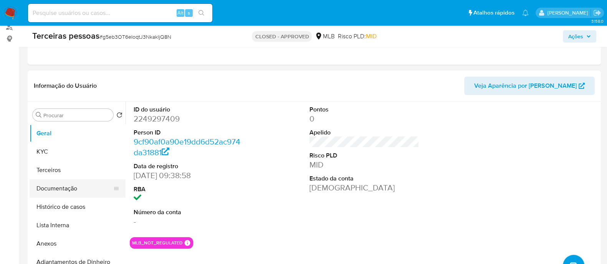
click at [80, 183] on button "Documentação" at bounding box center [75, 189] width 90 height 18
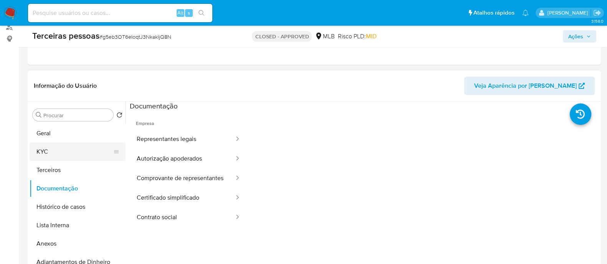
click at [32, 148] on button "KYC" at bounding box center [75, 152] width 90 height 18
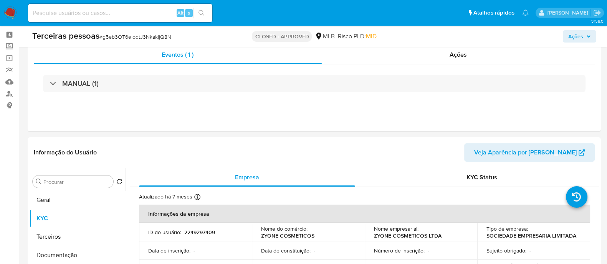
scroll to position [0, 0]
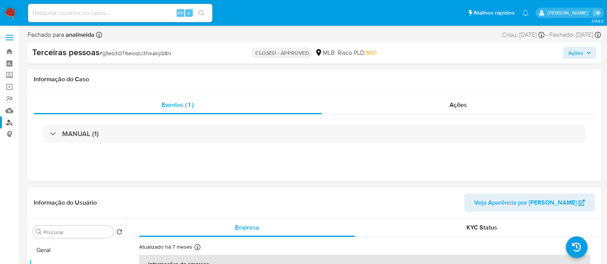
click at [13, 123] on link "Localizador de pessoas" at bounding box center [45, 123] width 91 height 12
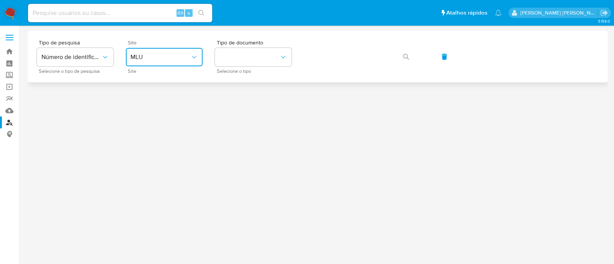
click at [184, 59] on span "MLU" at bounding box center [160, 57] width 60 height 8
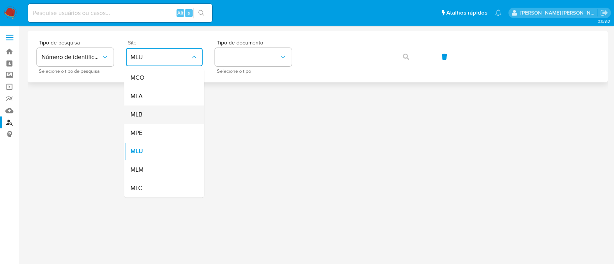
click at [151, 115] on div "MLB" at bounding box center [161, 115] width 63 height 18
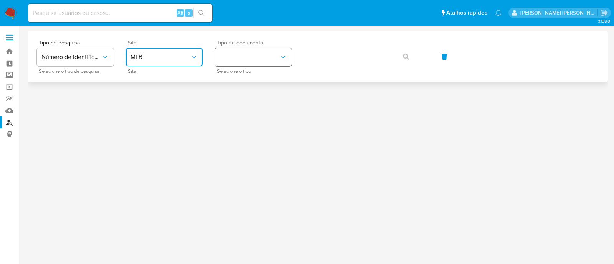
click at [249, 63] on button "identificationType" at bounding box center [253, 57] width 77 height 18
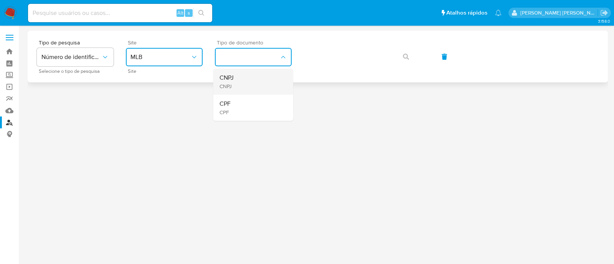
click at [245, 84] on div "CNPJ CNPJ" at bounding box center [250, 82] width 63 height 26
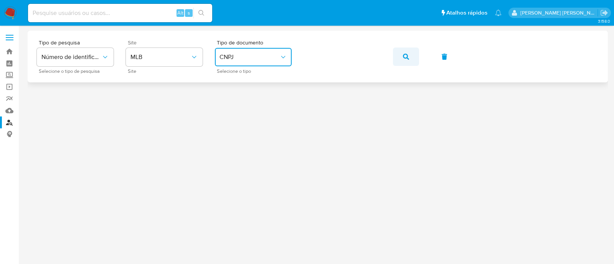
click at [396, 61] on button "button" at bounding box center [406, 57] width 26 height 18
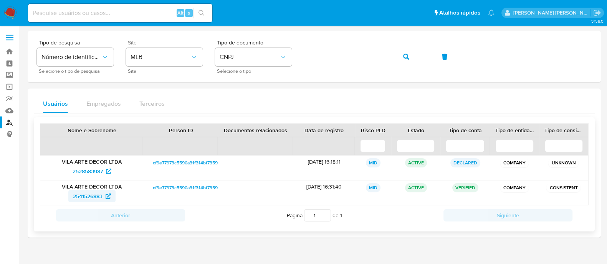
click at [86, 193] on span "2541526883" at bounding box center [88, 196] width 30 height 12
click at [409, 57] on button "button" at bounding box center [406, 57] width 26 height 18
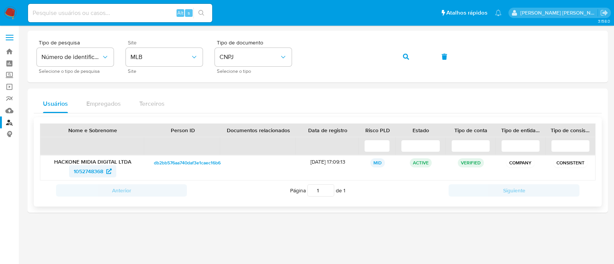
click at [88, 175] on span "1052748368" at bounding box center [89, 171] width 30 height 12
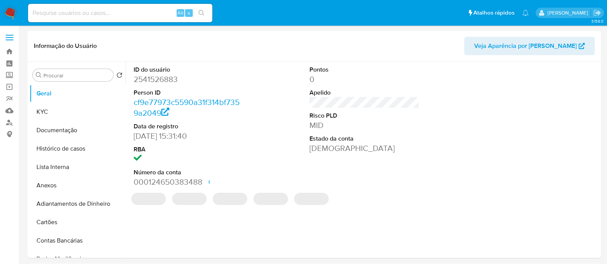
select select "10"
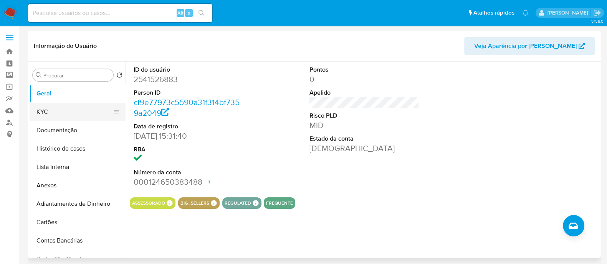
click at [42, 111] on button "KYC" at bounding box center [75, 112] width 90 height 18
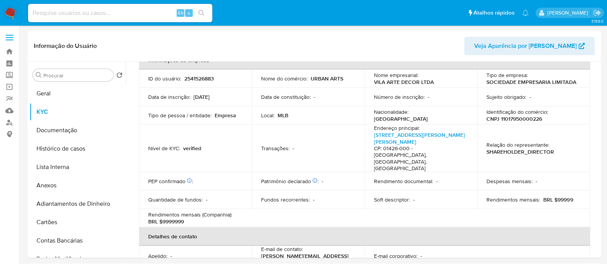
scroll to position [48, 0]
click at [513, 118] on p "CNPJ 11017950000226" at bounding box center [514, 118] width 56 height 7
copy p "11017950000226"
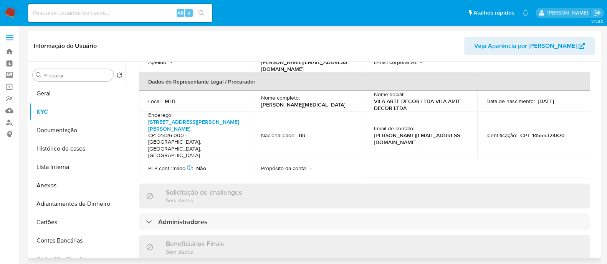
scroll to position [335, 0]
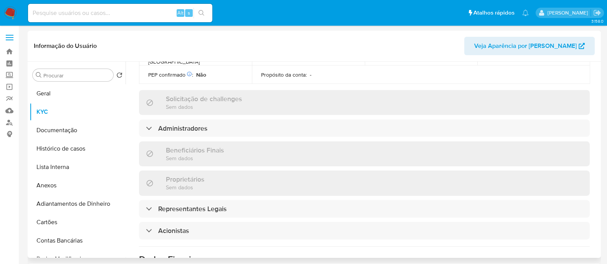
click at [231, 210] on div "Informações da empresa ID do usuário : 2541526883 Nome do comércio : URBAN ARTS…" at bounding box center [364, 78] width 450 height 630
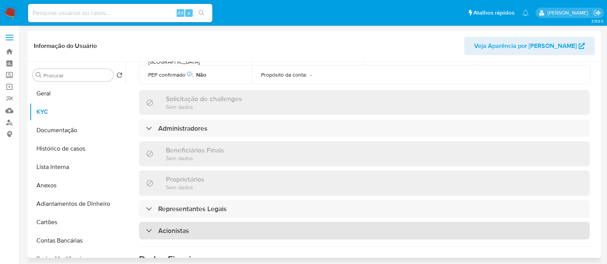
click at [243, 222] on div "Acionistas" at bounding box center [364, 231] width 450 height 18
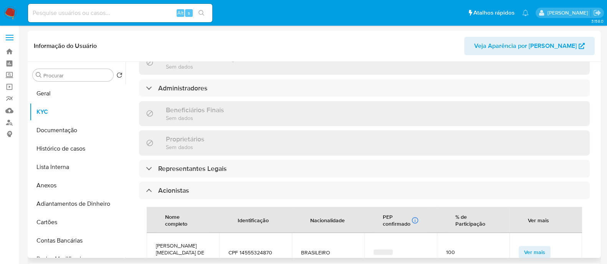
scroll to position [432, 0]
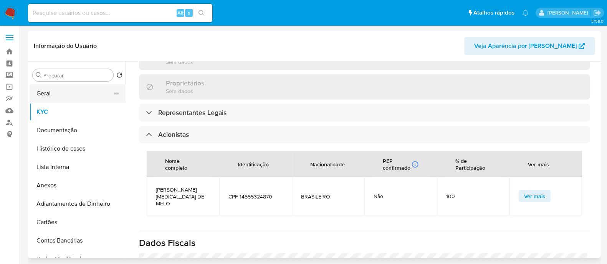
click at [52, 91] on button "Geral" at bounding box center [75, 93] width 90 height 18
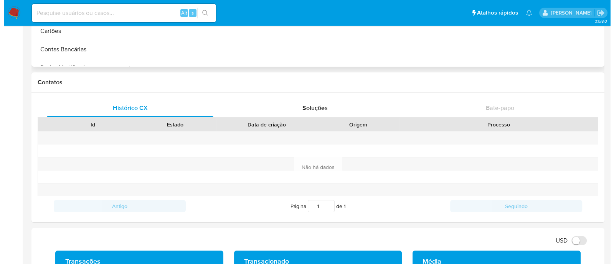
scroll to position [0, 0]
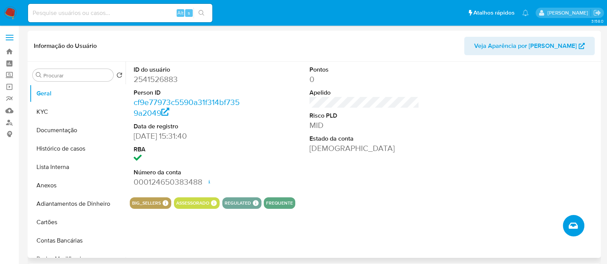
click at [568, 230] on span "Criar caso manual" at bounding box center [572, 225] width 9 height 9
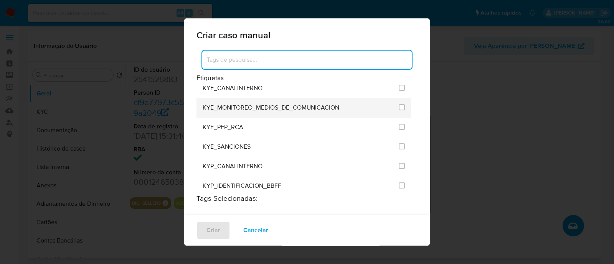
scroll to position [671, 0]
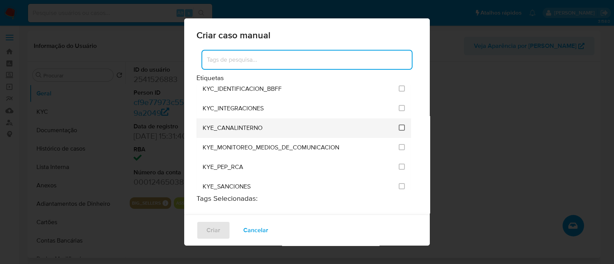
click at [399, 125] on input "2114" at bounding box center [402, 128] width 6 height 6
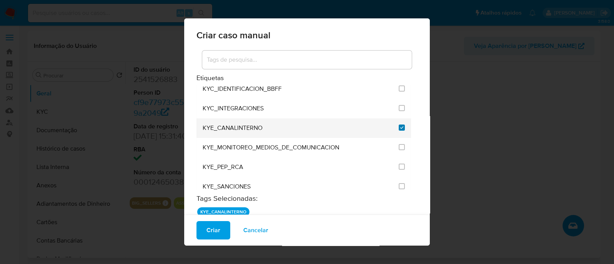
click at [399, 125] on input "2114" at bounding box center [402, 128] width 6 height 6
checkbox input "false"
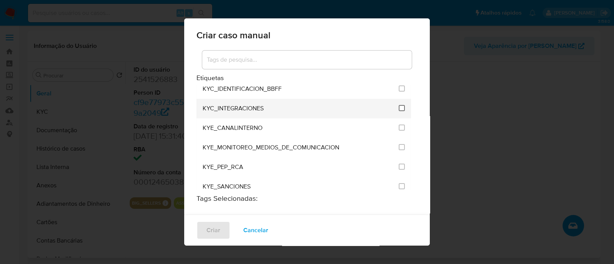
click at [399, 105] on input "2093" at bounding box center [402, 108] width 6 height 6
checkbox input "true"
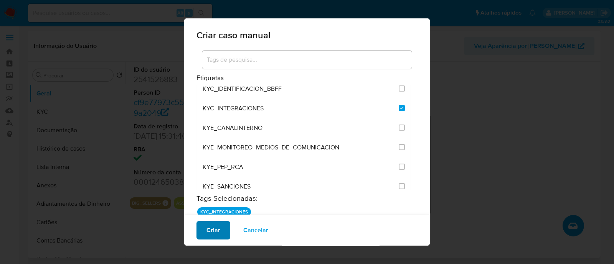
click at [206, 235] on span "Criar" at bounding box center [213, 230] width 14 height 17
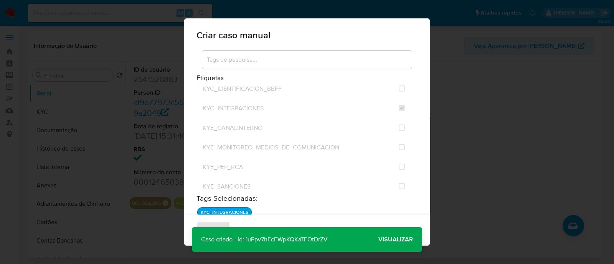
click at [384, 240] on span "Visualizar" at bounding box center [395, 240] width 35 height 0
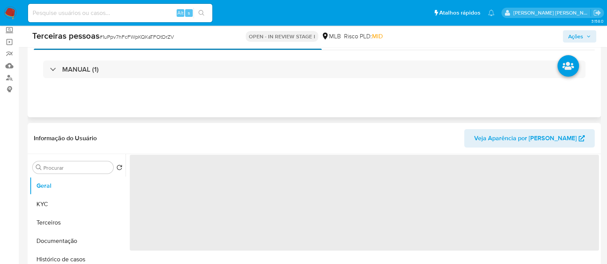
scroll to position [96, 0]
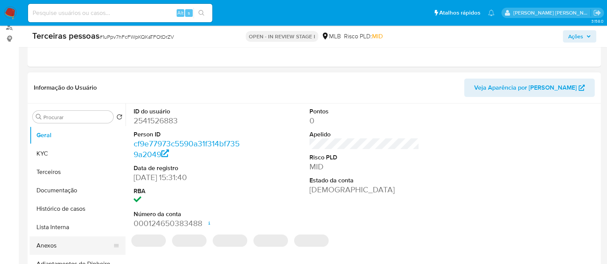
select select "10"
click at [77, 243] on button "Anexos" at bounding box center [75, 246] width 90 height 18
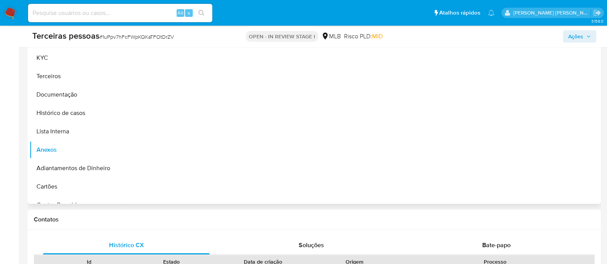
scroll to position [191, 0]
click at [60, 129] on button "Lista Interna" at bounding box center [75, 131] width 90 height 18
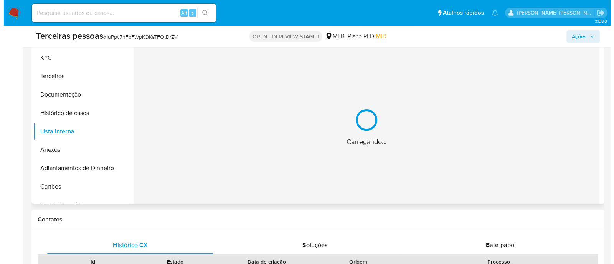
scroll to position [144, 0]
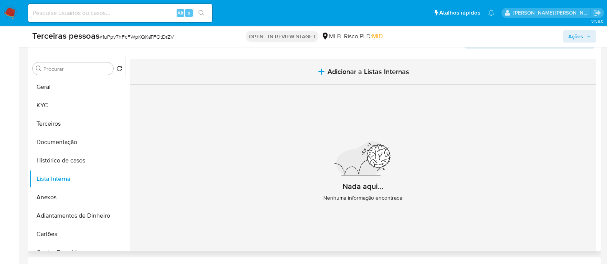
click at [380, 70] on span "Adicionar a Listas Internas" at bounding box center [368, 72] width 82 height 8
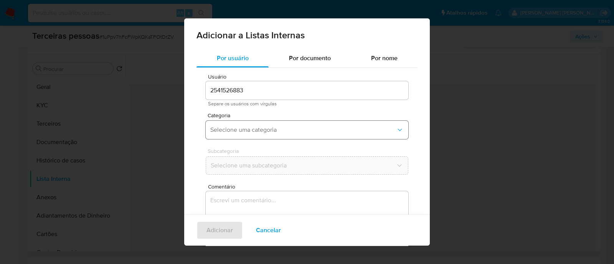
click at [274, 129] on span "Selecione uma categoria" at bounding box center [303, 130] width 186 height 8
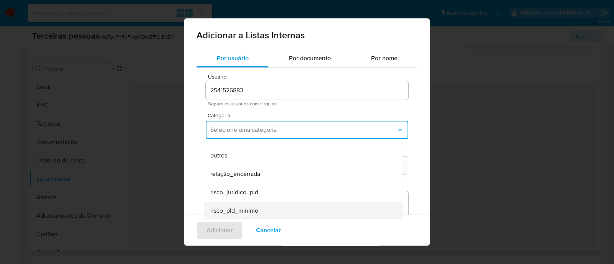
scroll to position [200, 0]
click at [296, 210] on div "risco_pld_minimo" at bounding box center [300, 209] width 181 height 18
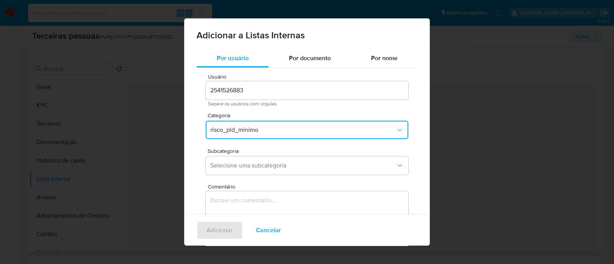
click at [294, 177] on div "Subcategoria Selecione uma subcategoria" at bounding box center [307, 163] width 203 height 30
click at [299, 165] on span "Selecione uma subcategoria" at bounding box center [303, 166] width 186 height 8
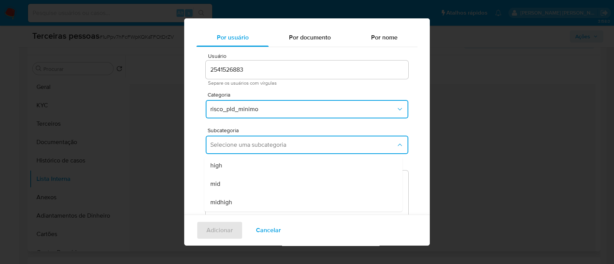
scroll to position [42, 0]
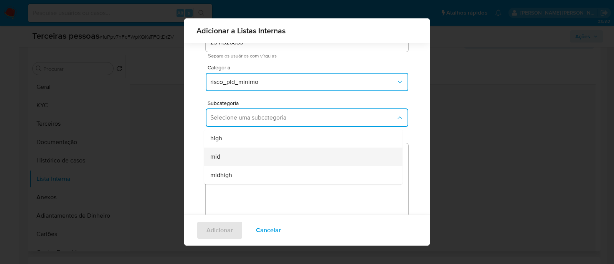
click at [267, 158] on div "mid" at bounding box center [300, 157] width 181 height 18
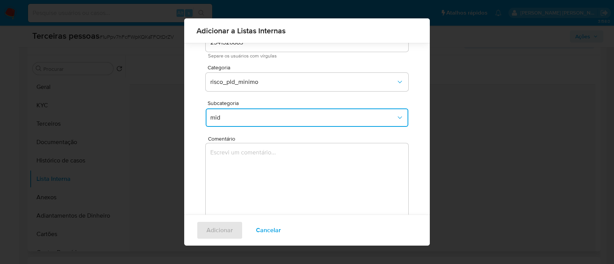
click at [294, 173] on textarea "Comentário" at bounding box center [307, 180] width 203 height 74
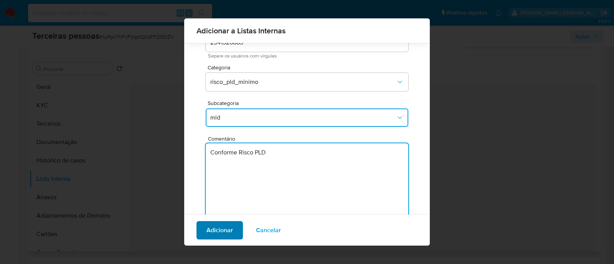
type textarea "Conforme Risco PLD"
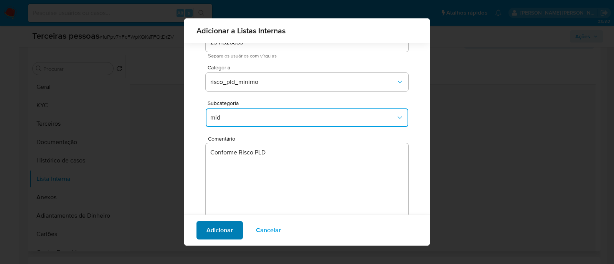
click at [229, 233] on span "Adicionar" at bounding box center [219, 230] width 26 height 17
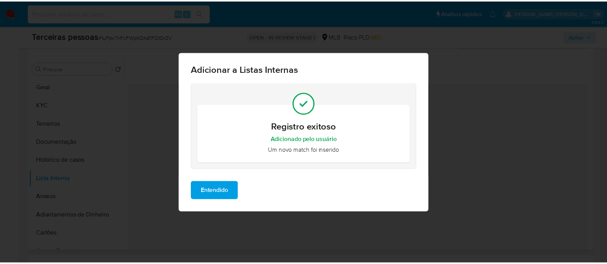
scroll to position [0, 0]
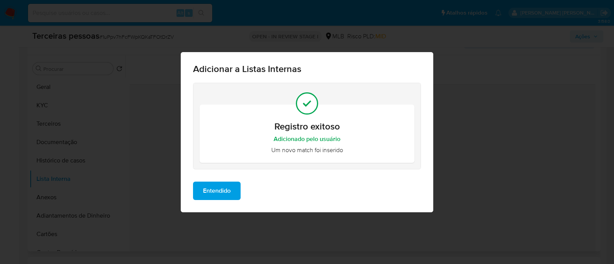
click at [231, 195] on span "Entendido" at bounding box center [217, 191] width 28 height 17
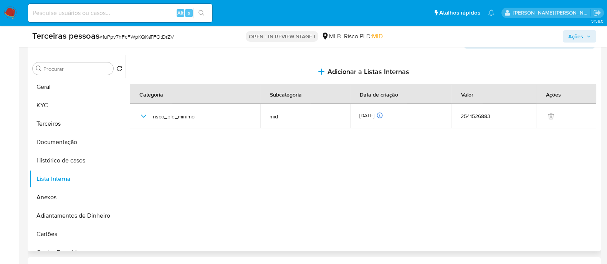
click at [501, 179] on div at bounding box center [361, 153] width 473 height 196
click at [399, 164] on div at bounding box center [361, 153] width 473 height 196
click at [574, 28] on div "Terceiras pessoas # 1uPpv7hFcFWpKQKaTFOtDrZV OPEN - IN REVIEW STAGE I MLB Risco…" at bounding box center [314, 36] width 573 height 21
click at [311, 169] on div at bounding box center [361, 153] width 473 height 196
click at [273, 173] on div at bounding box center [361, 153] width 473 height 196
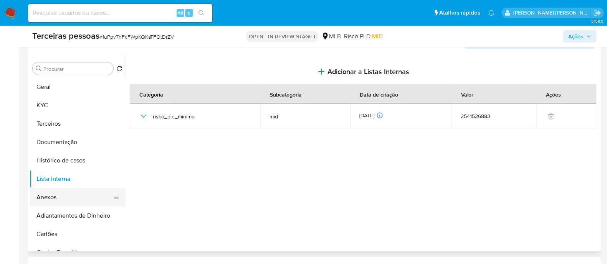
drag, startPoint x: 64, startPoint y: 201, endPoint x: 68, endPoint y: 201, distance: 3.9
click at [64, 201] on button "Anexos" at bounding box center [75, 197] width 90 height 18
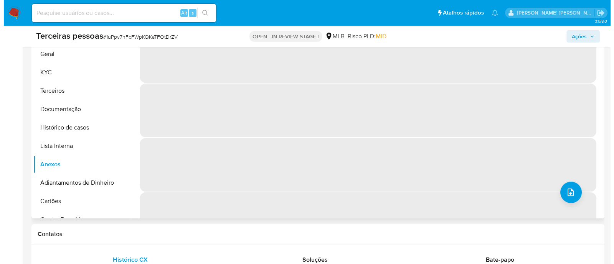
scroll to position [191, 0]
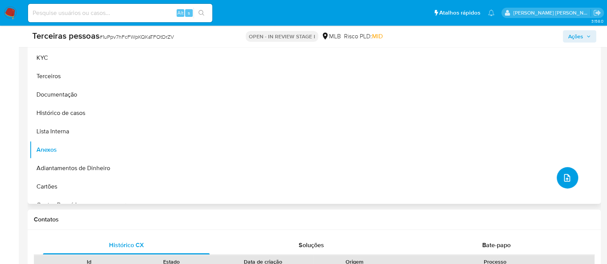
click at [565, 178] on icon "upload-file" at bounding box center [566, 177] width 9 height 9
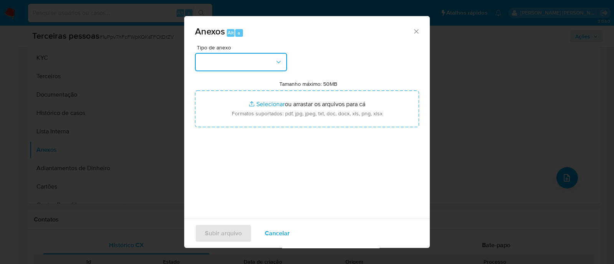
click at [236, 56] on button "button" at bounding box center [241, 62] width 92 height 18
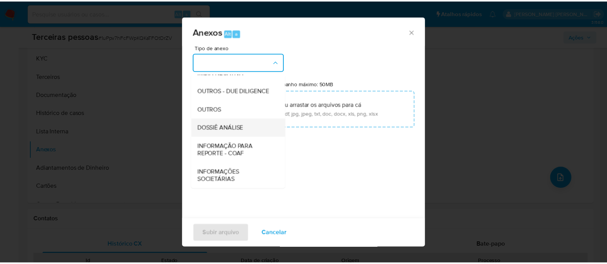
scroll to position [118, 0]
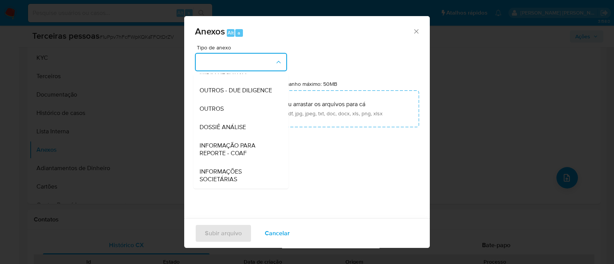
drag, startPoint x: 227, startPoint y: 87, endPoint x: 232, endPoint y: 87, distance: 5.4
click at [227, 87] on span "OUTROS - DUE DILIGENCE" at bounding box center [236, 91] width 73 height 8
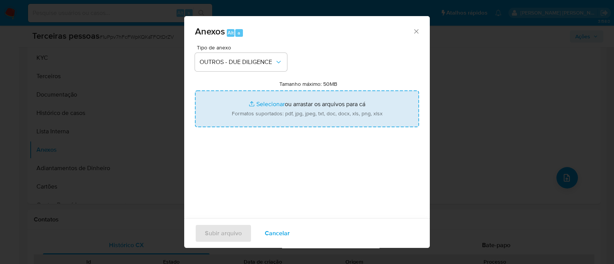
click at [275, 102] on input "Tamanho máximo: 50MB Selecionar arquivos" at bounding box center [307, 109] width 224 height 37
type input "C:\fakepath\Matriz de Risco - VILA ARTE DECOR LTDA.pdf"
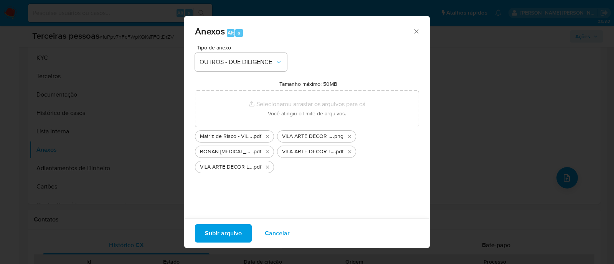
click at [228, 229] on span "Subir arquivo" at bounding box center [223, 233] width 37 height 17
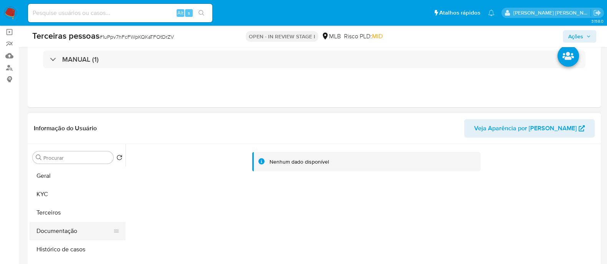
scroll to position [96, 0]
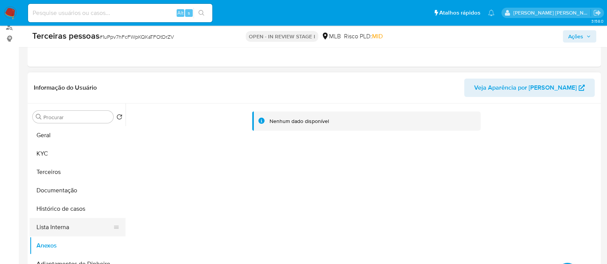
click at [66, 226] on button "Lista Interna" at bounding box center [75, 227] width 90 height 18
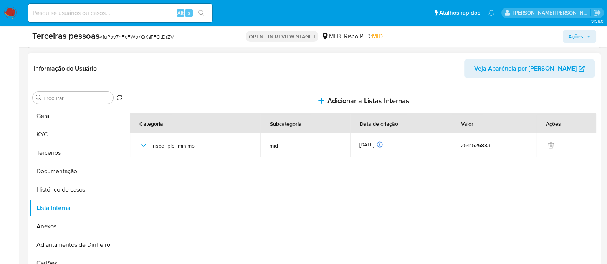
scroll to position [144, 0]
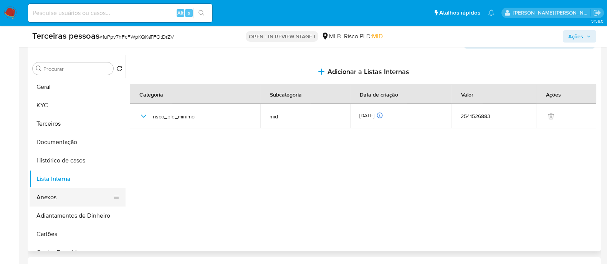
click at [72, 190] on button "Anexos" at bounding box center [75, 197] width 90 height 18
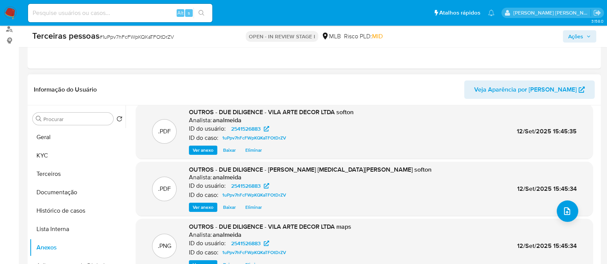
scroll to position [48, 0]
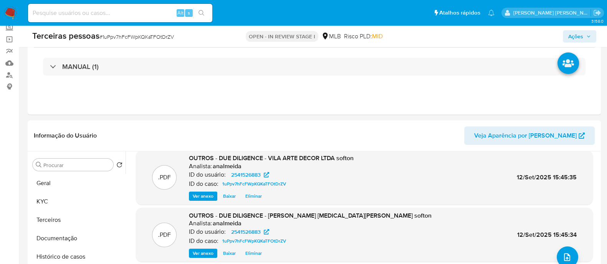
click at [587, 38] on icon "button" at bounding box center [588, 36] width 5 height 5
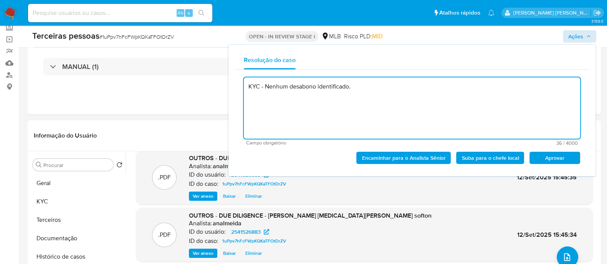
click at [563, 159] on span "Aprovar" at bounding box center [554, 158] width 40 height 11
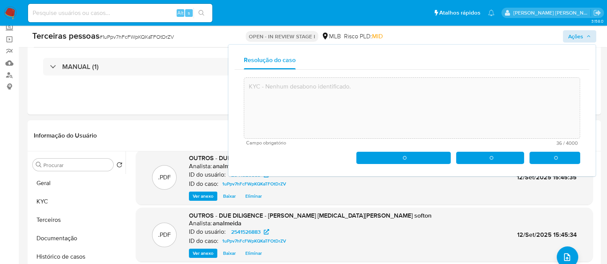
type textarea "KYC - Nenhum desabono identificado."
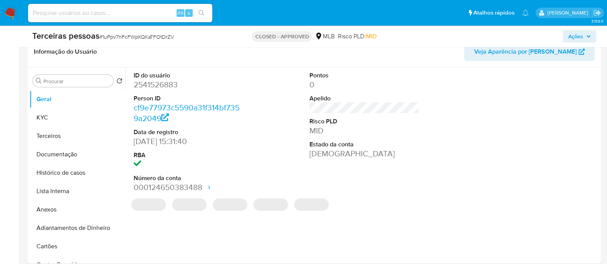
scroll to position [144, 0]
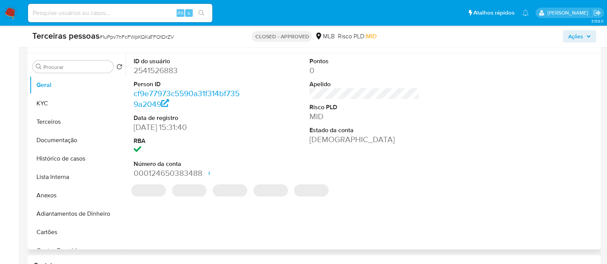
select select "10"
drag, startPoint x: 77, startPoint y: 101, endPoint x: 88, endPoint y: 100, distance: 11.6
click at [77, 101] on button "KYC" at bounding box center [75, 103] width 90 height 18
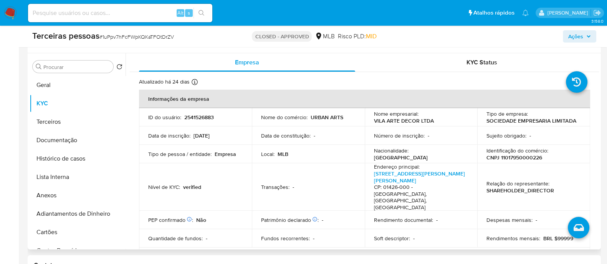
click at [527, 156] on p "CNPJ 11017950000226" at bounding box center [514, 157] width 56 height 7
copy p "11017950000226"
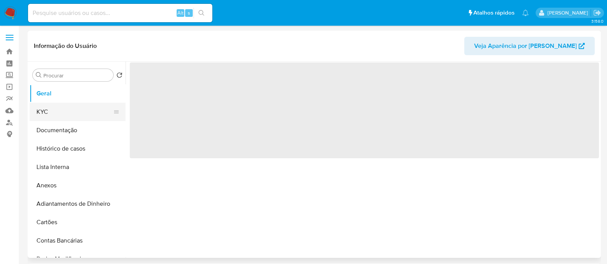
click at [62, 104] on button "KYC" at bounding box center [75, 112] width 90 height 18
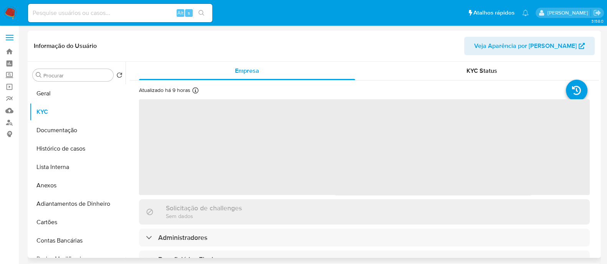
select select "10"
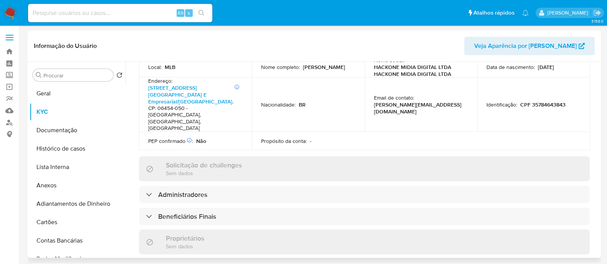
scroll to position [335, 0]
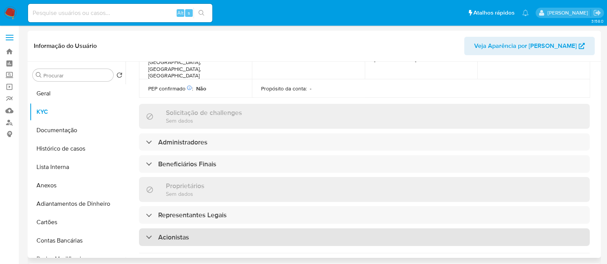
click at [229, 229] on div "Acionistas" at bounding box center [364, 238] width 450 height 18
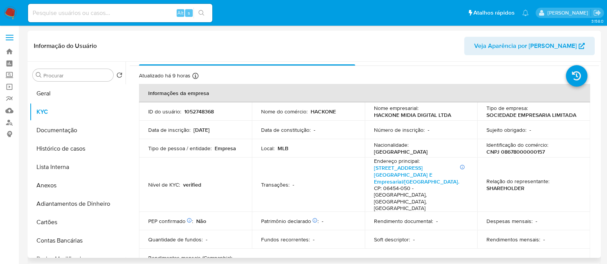
scroll to position [0, 0]
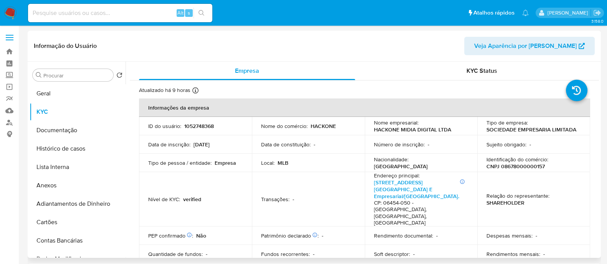
click at [510, 164] on p "CNPJ 08678000000157" at bounding box center [515, 166] width 58 height 7
click at [506, 167] on p "CNPJ 08678000000157" at bounding box center [515, 166] width 58 height 7
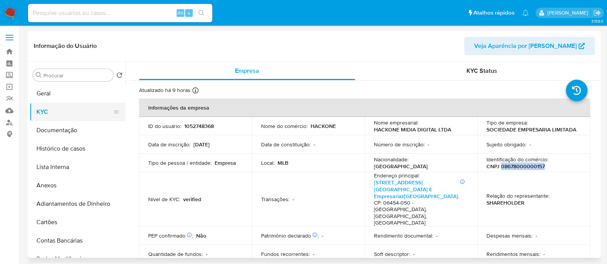
click at [69, 114] on button "KYC" at bounding box center [75, 112] width 90 height 18
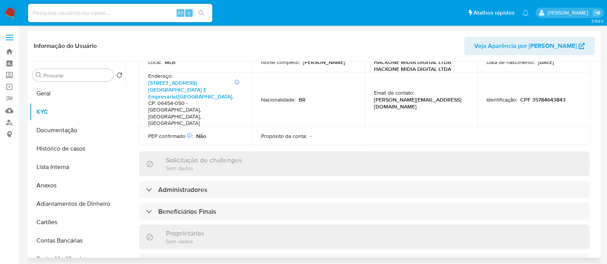
scroll to position [480, 0]
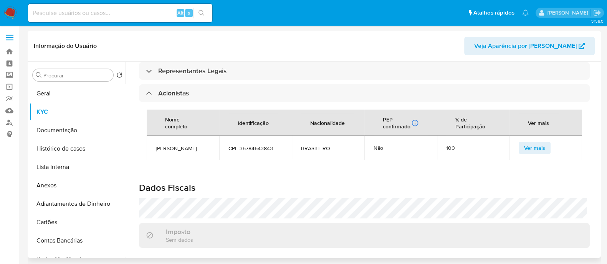
click at [185, 145] on span "LUCAS PALMA BRAGA DOS SANTOS" at bounding box center [183, 148] width 54 height 7
copy span "LUCAS PALMA BRAGA DOS SANTOS"
click at [59, 92] on button "Geral" at bounding box center [75, 93] width 90 height 18
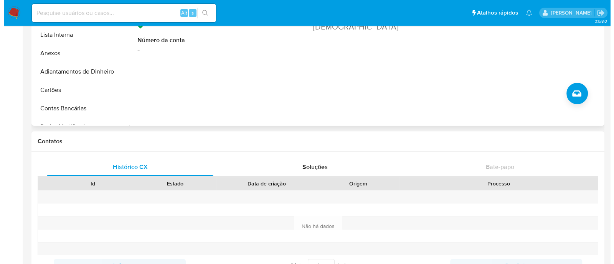
scroll to position [48, 0]
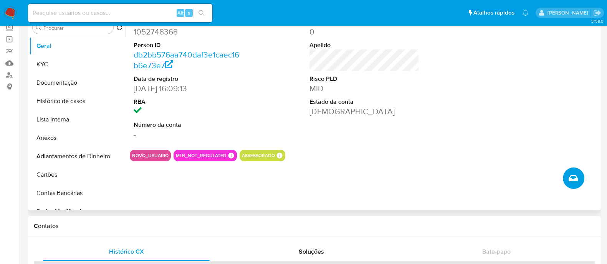
drag, startPoint x: 562, startPoint y: 181, endPoint x: 552, endPoint y: 181, distance: 10.7
click at [562, 181] on div "ID do usuário 1052748368 Person ID db2bb576aa740daf3e1caec16b6e73e7 Data de reg…" at bounding box center [361, 112] width 473 height 196
click at [574, 175] on icon "Criar caso manual" at bounding box center [572, 178] width 9 height 9
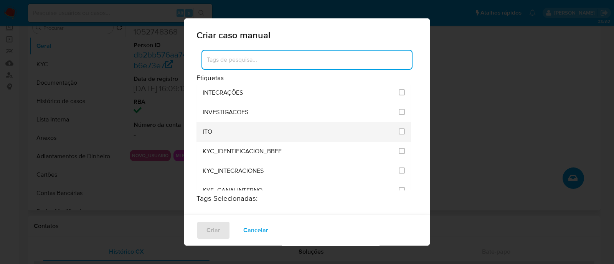
scroll to position [623, 0]
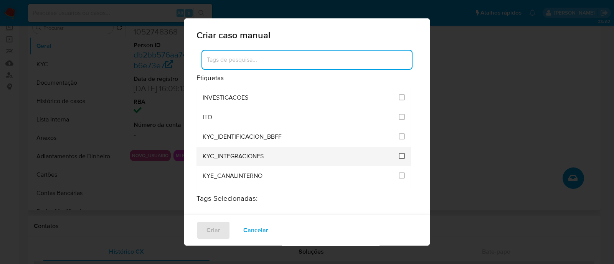
click at [399, 153] on input "2093" at bounding box center [402, 156] width 6 height 6
checkbox input "true"
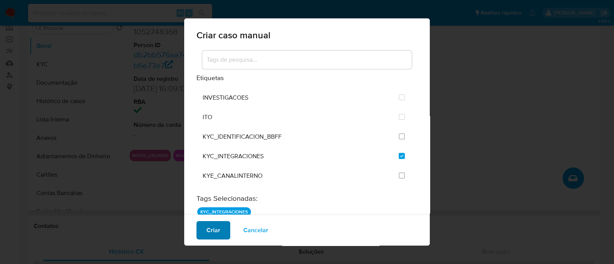
click at [221, 227] on button "Criar" at bounding box center [213, 230] width 34 height 18
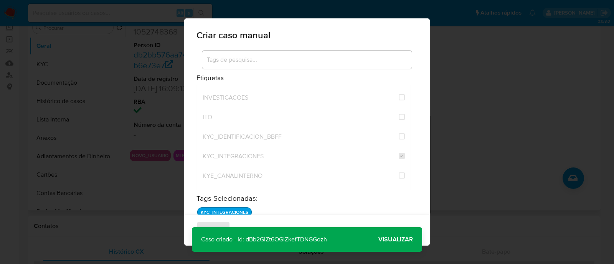
click at [399, 240] on span "Visualizar" at bounding box center [395, 240] width 35 height 0
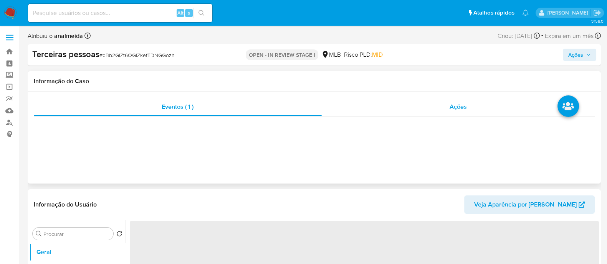
click at [485, 104] on div "Ações" at bounding box center [458, 107] width 273 height 18
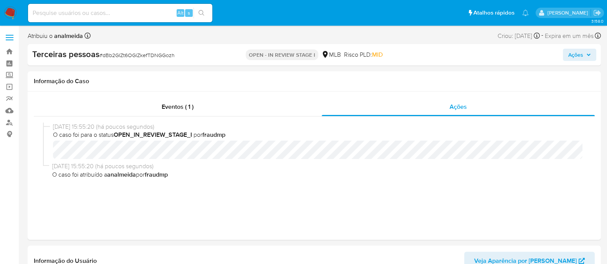
select select "10"
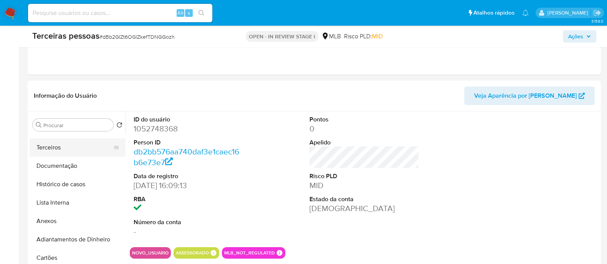
scroll to position [48, 0]
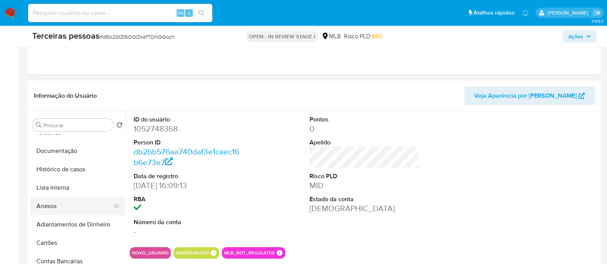
drag, startPoint x: 49, startPoint y: 206, endPoint x: 56, endPoint y: 210, distance: 8.2
click at [49, 206] on button "Anexos" at bounding box center [75, 206] width 90 height 18
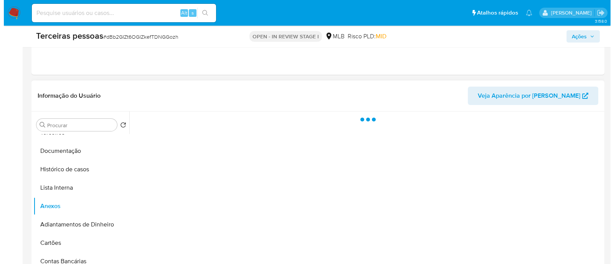
scroll to position [191, 0]
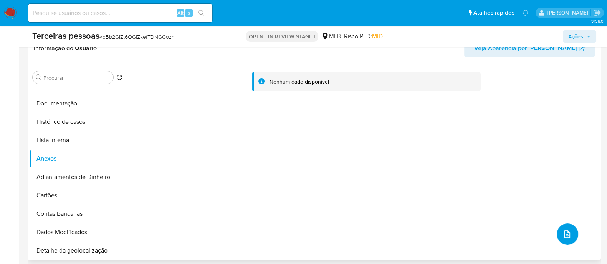
click at [569, 230] on button "upload-file" at bounding box center [566, 234] width 21 height 21
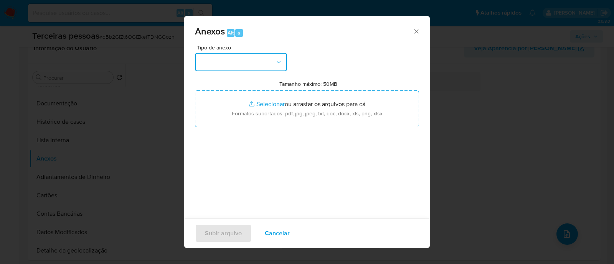
click at [211, 58] on button "button" at bounding box center [241, 62] width 92 height 18
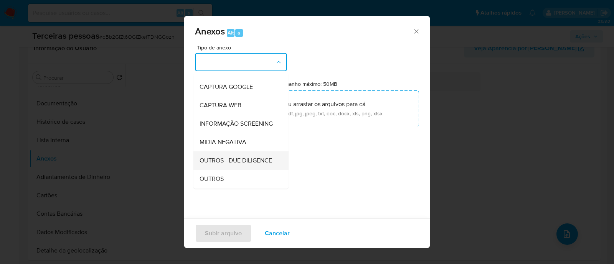
scroll to position [118, 0]
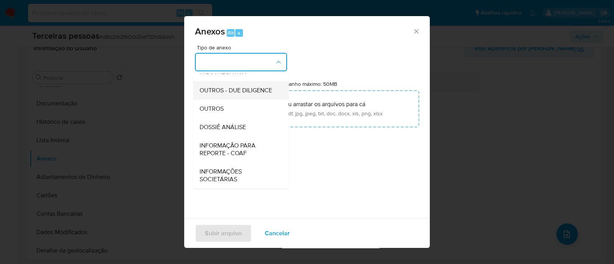
click at [226, 92] on span "OUTROS - DUE DILIGENCE" at bounding box center [236, 91] width 73 height 8
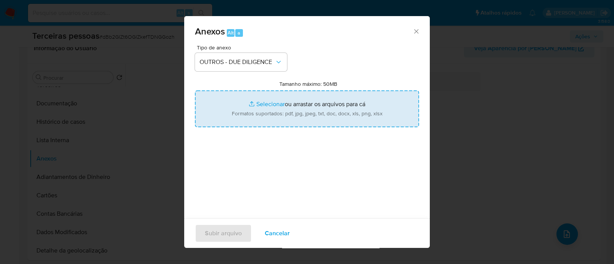
click at [273, 97] on input "Tamanho máximo: 50MB Selecionar arquivos" at bounding box center [307, 109] width 224 height 37
click at [289, 107] on input "Tamanho máximo: 50MB Selecionar arquivos" at bounding box center [307, 109] width 224 height 37
type input "C:\fakepath\Matriz de Risco - HACKONE MIDIA DIGITAL LTDA.pdf"
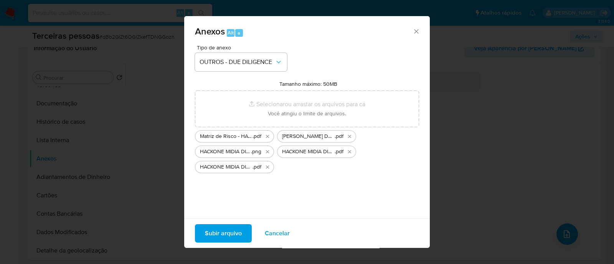
click at [208, 237] on span "Subir arquivo" at bounding box center [223, 233] width 37 height 17
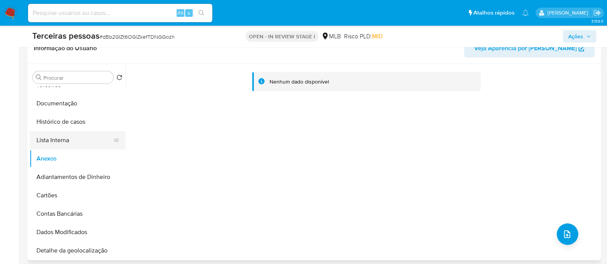
click at [49, 141] on button "Lista Interna" at bounding box center [75, 140] width 90 height 18
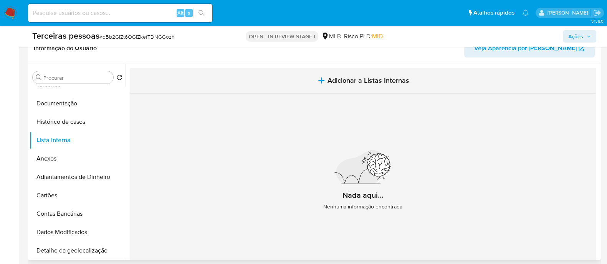
click at [308, 86] on button "Adicionar a Listas Internas" at bounding box center [363, 81] width 466 height 26
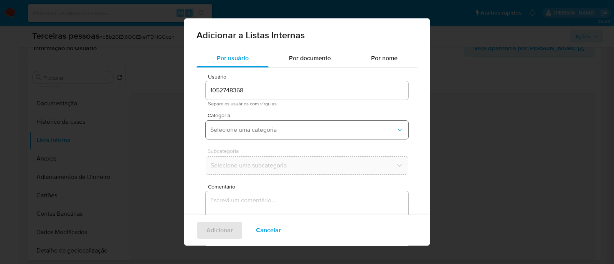
click at [294, 129] on span "Selecione uma categoria" at bounding box center [303, 130] width 186 height 8
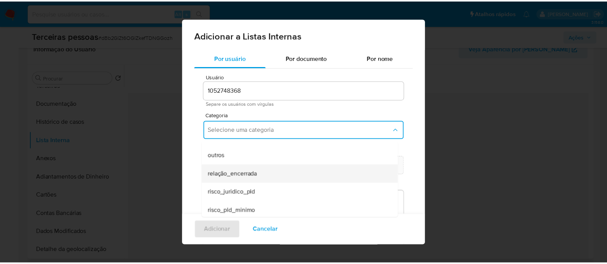
scroll to position [200, 0]
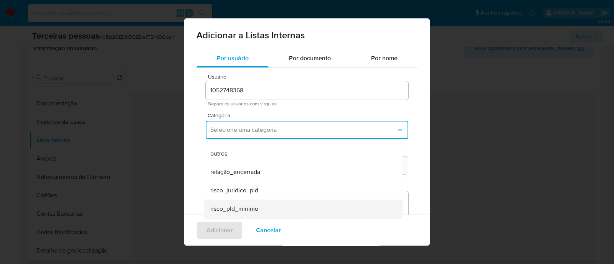
click at [247, 212] on span "risco_pld_minimo" at bounding box center [234, 209] width 48 height 8
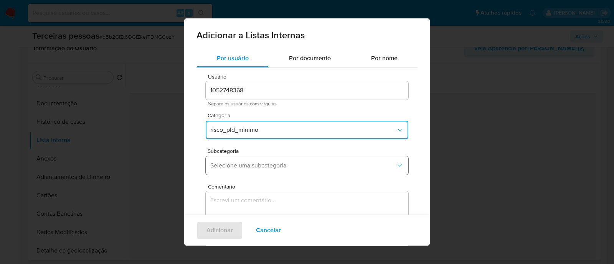
click at [266, 167] on span "Selecione uma subcategoria" at bounding box center [303, 166] width 186 height 8
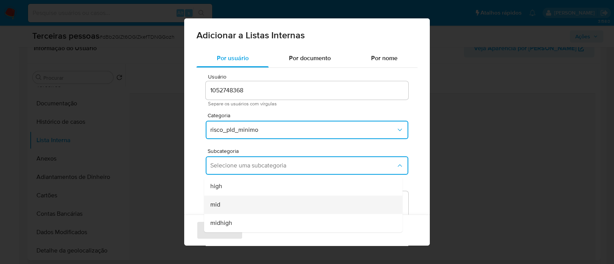
click at [229, 211] on div "mid" at bounding box center [300, 205] width 181 height 18
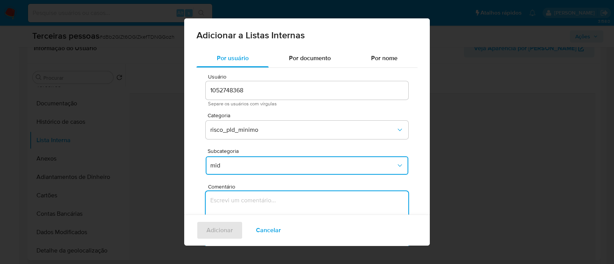
click at [299, 212] on textarea "Comentário" at bounding box center [307, 228] width 203 height 74
type textarea "c"
type textarea "Conforme Risco PLD"
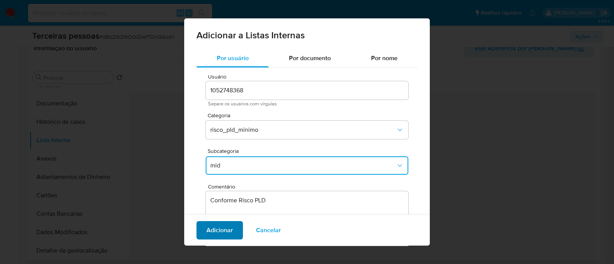
click at [198, 226] on button "Adicionar" at bounding box center [219, 230] width 46 height 18
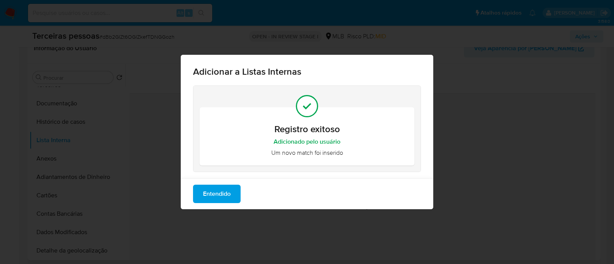
click at [221, 192] on span "Entendido" at bounding box center [217, 194] width 28 height 17
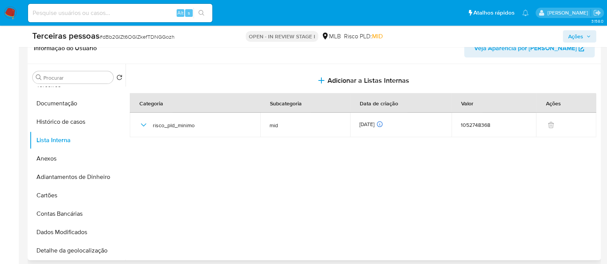
click at [571, 37] on span "Ações" at bounding box center [575, 36] width 15 height 12
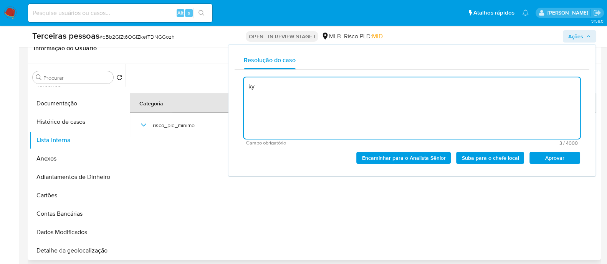
type textarea "k"
click at [539, 152] on button "Aprovar" at bounding box center [554, 158] width 51 height 12
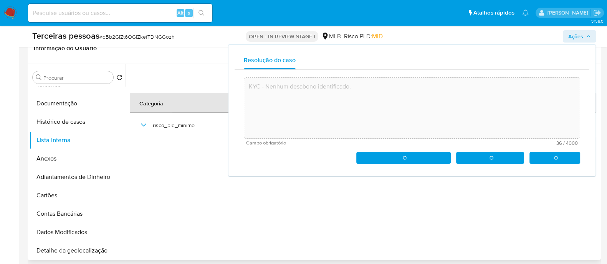
type textarea "KYC - Nenhum desabono identificado."
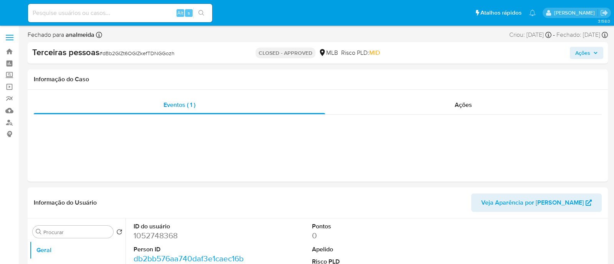
select select "10"
